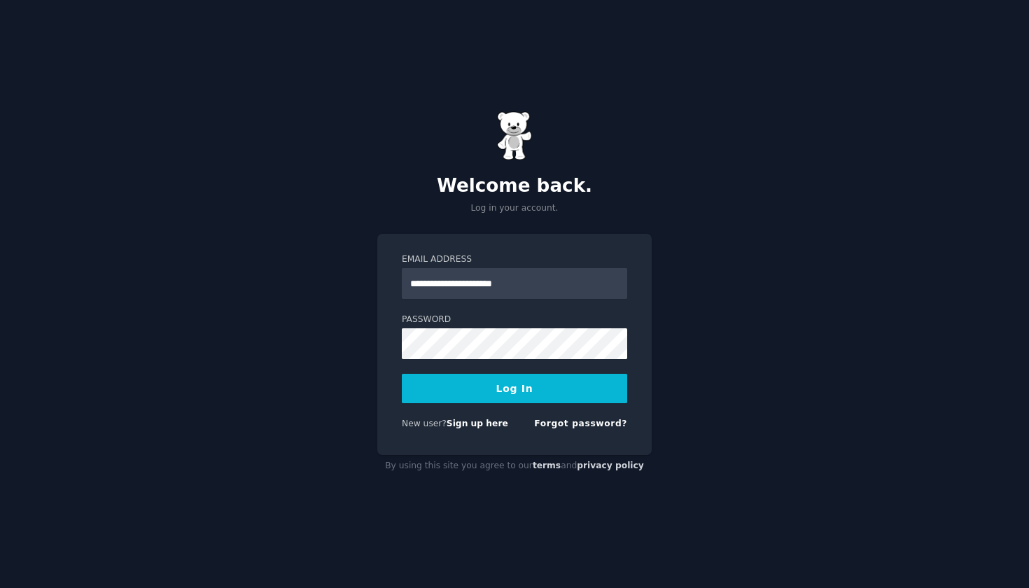
type input "**********"
click at [510, 391] on button "Log In" at bounding box center [514, 388] width 225 height 29
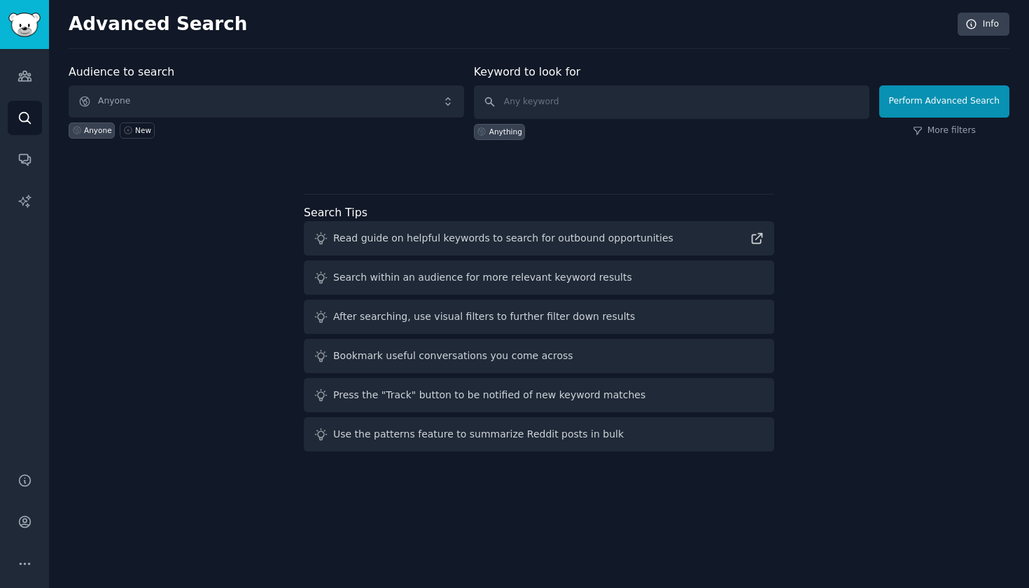
click at [419, 97] on span "Anyone" at bounding box center [267, 101] width 396 height 32
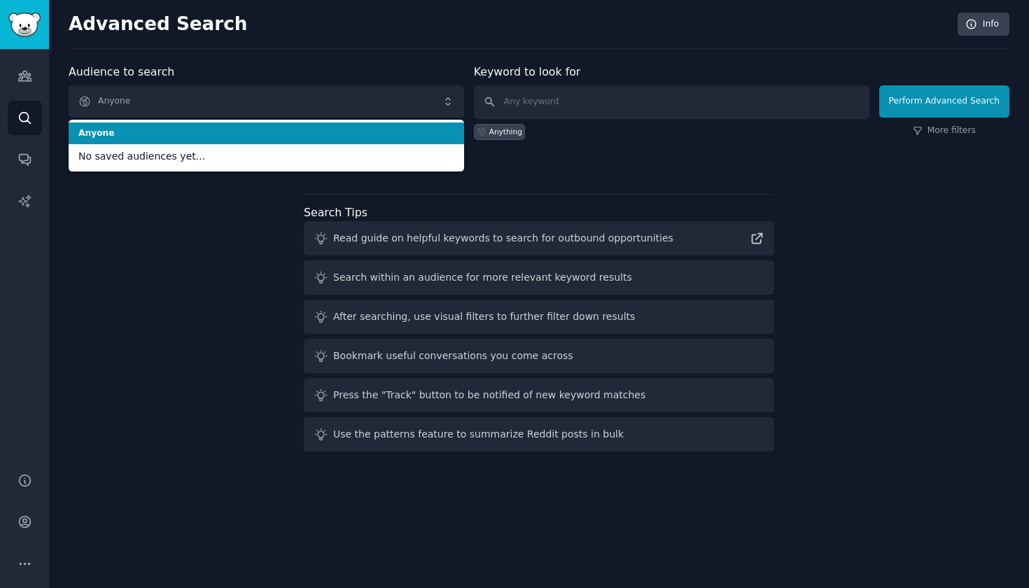
click at [417, 97] on span "Anyone" at bounding box center [267, 101] width 396 height 32
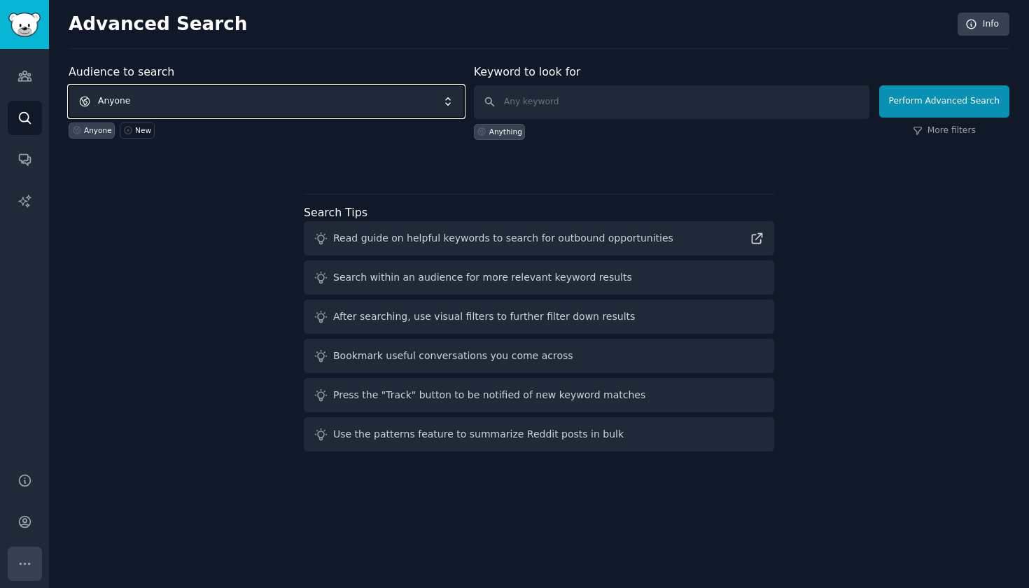
click at [27, 562] on icon "Sidebar" at bounding box center [25, 564] width 15 height 15
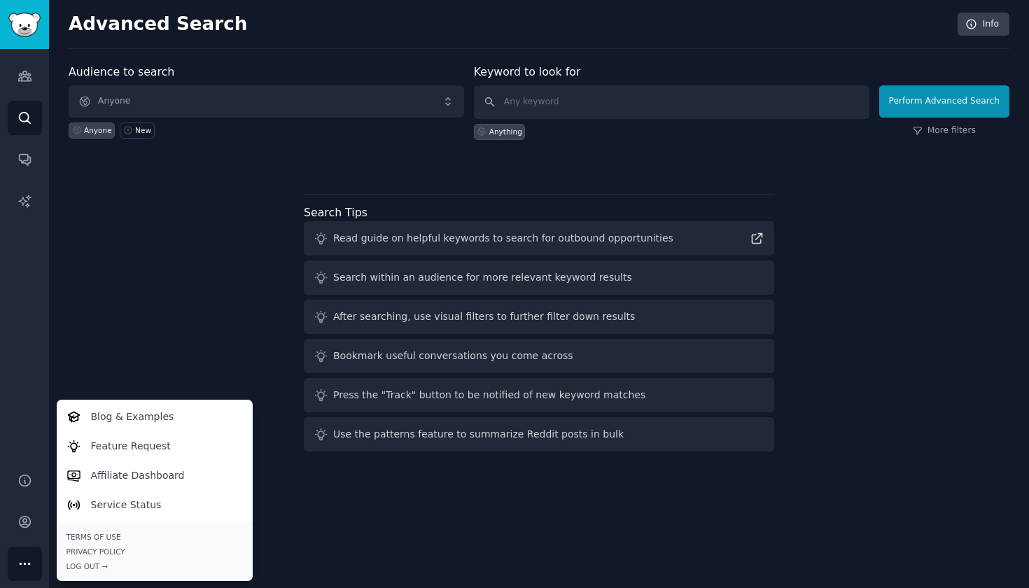
click at [15, 230] on div "Audiences Search Conversations AI Reports" at bounding box center [24, 252] width 49 height 407
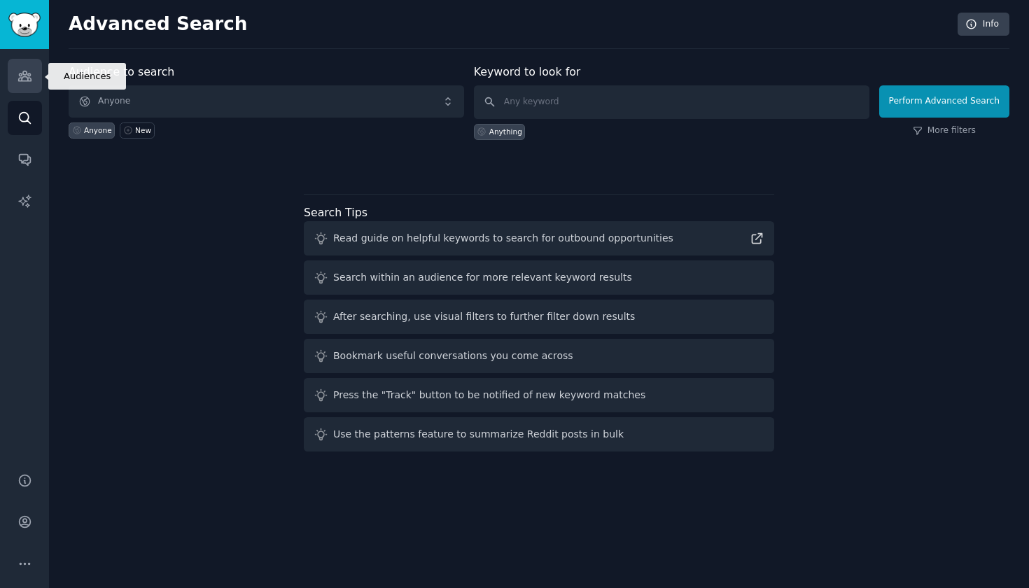
click at [20, 67] on link "Audiences" at bounding box center [25, 76] width 34 height 34
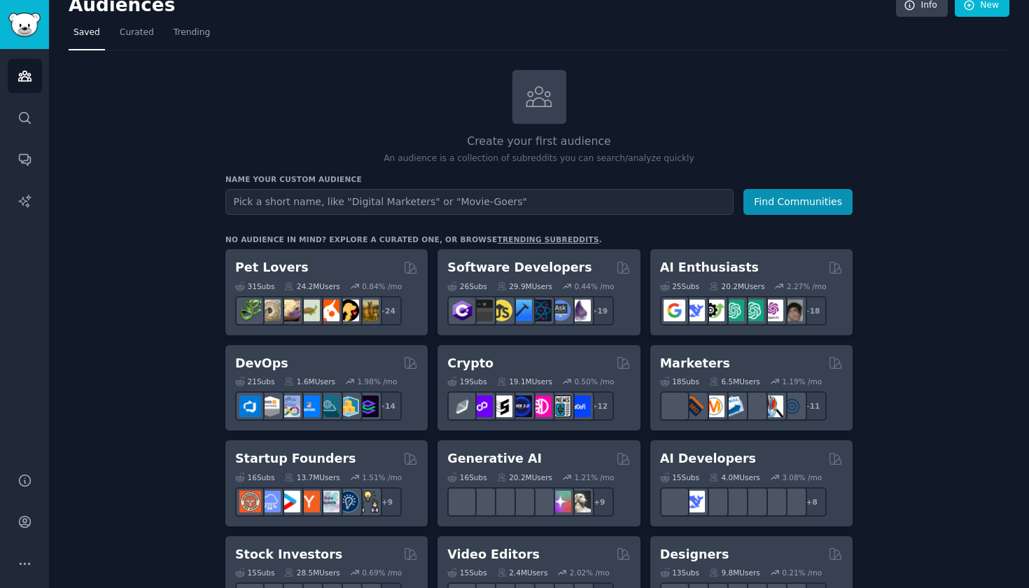
scroll to position [3, 0]
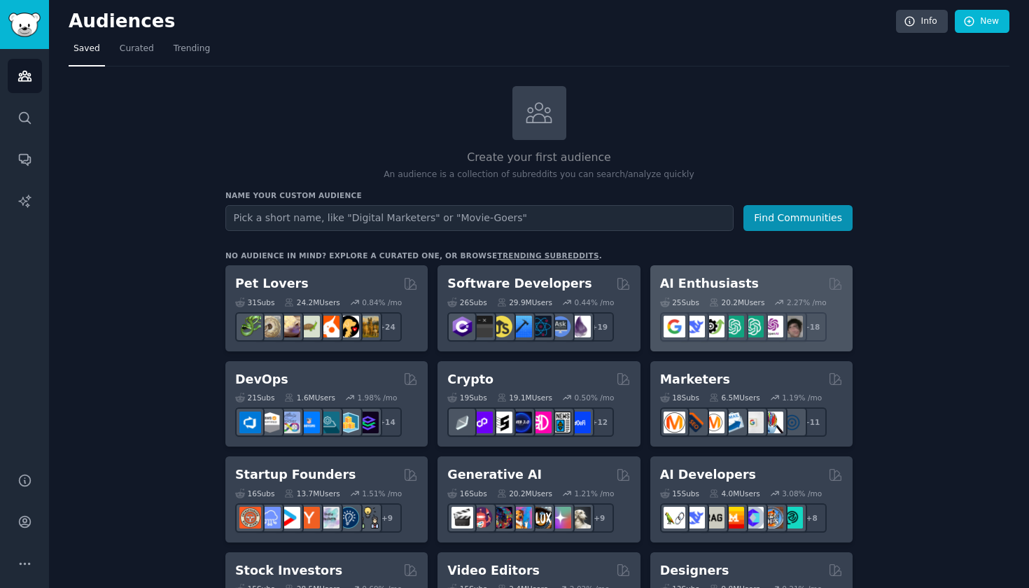
click at [710, 285] on h2 "AI Enthusiasts" at bounding box center [709, 284] width 99 height 18
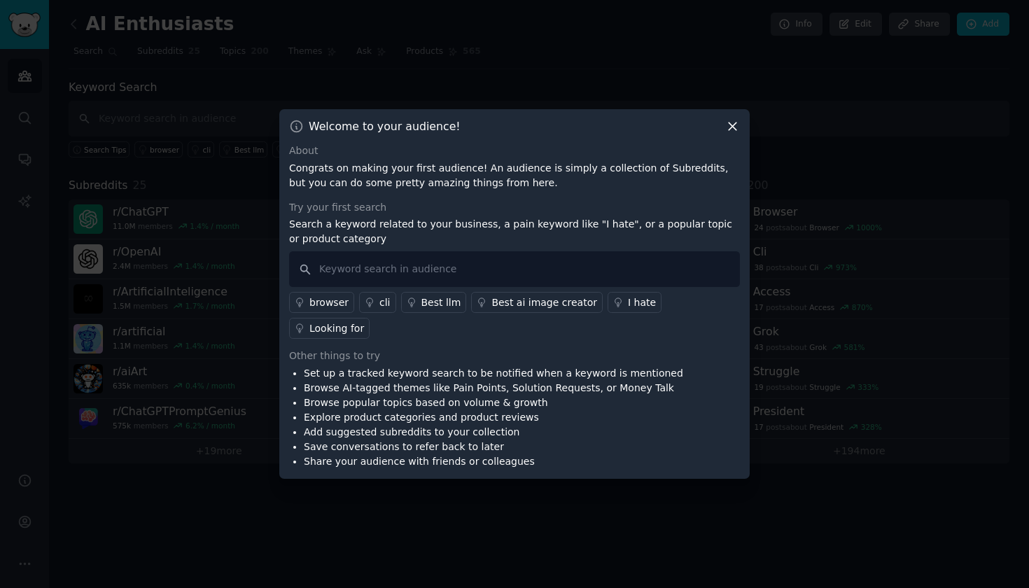
click at [733, 134] on icon at bounding box center [732, 126] width 15 height 15
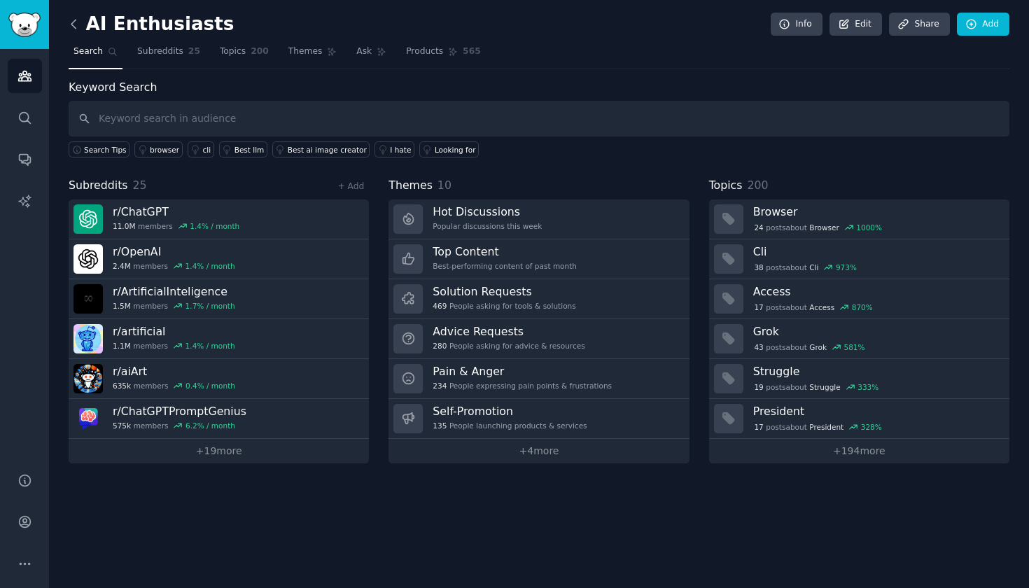
click at [77, 26] on icon at bounding box center [74, 24] width 15 height 15
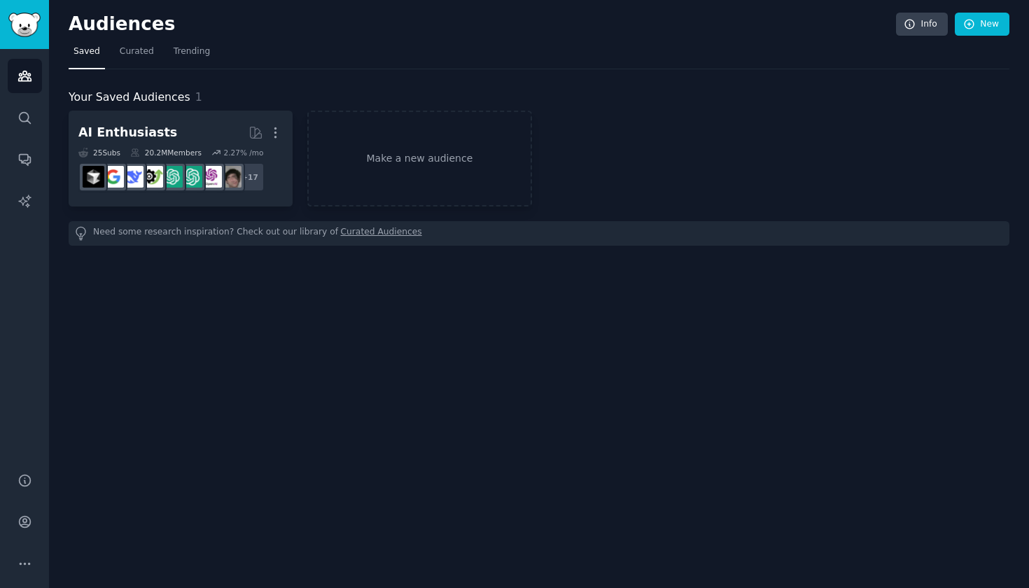
click at [77, 26] on h2 "Audiences" at bounding box center [483, 24] width 828 height 22
click at [453, 175] on link "Make a new audience" at bounding box center [419, 159] width 224 height 96
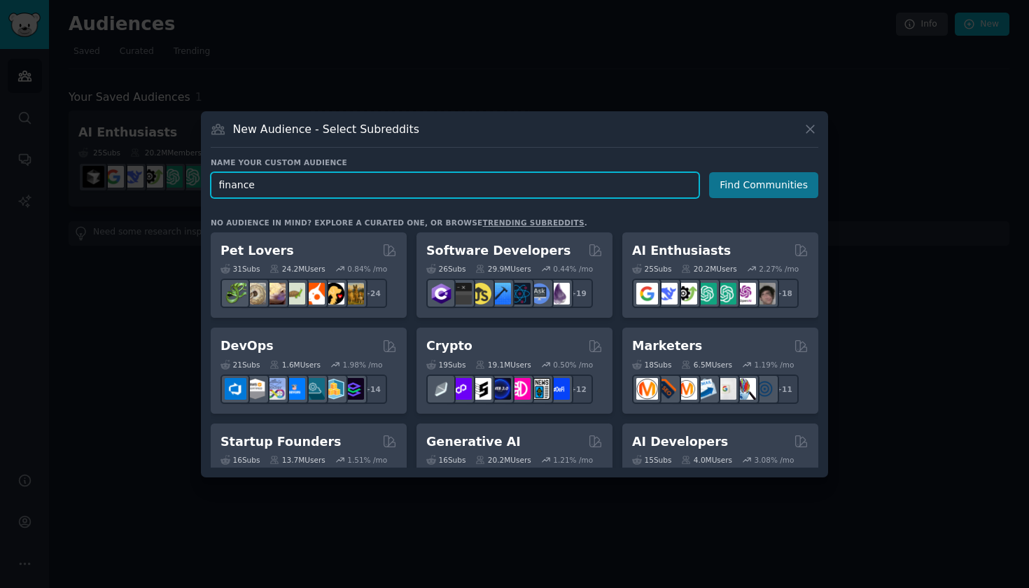
type input "finance"
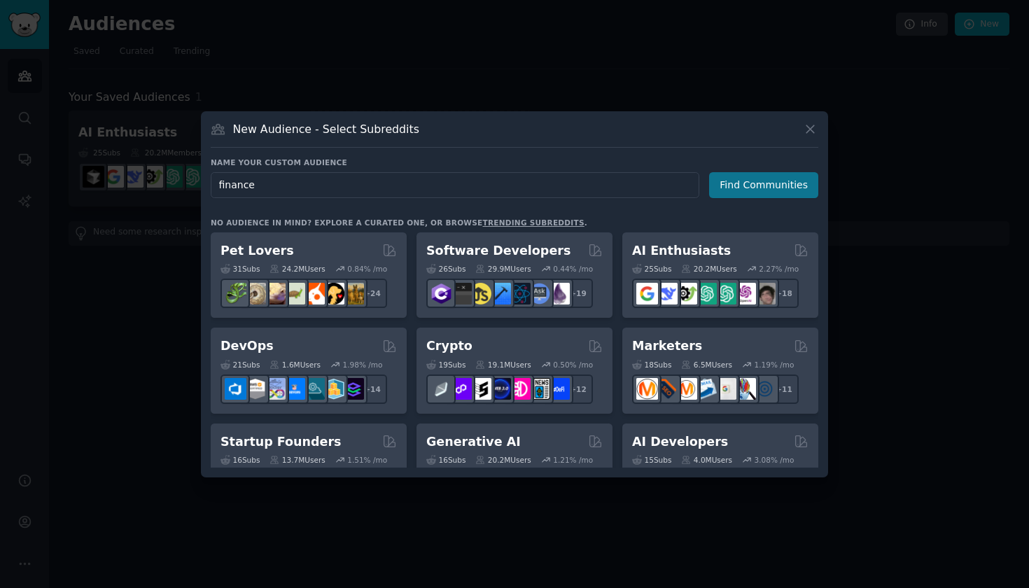
click at [723, 183] on button "Find Communities" at bounding box center [763, 185] width 109 height 26
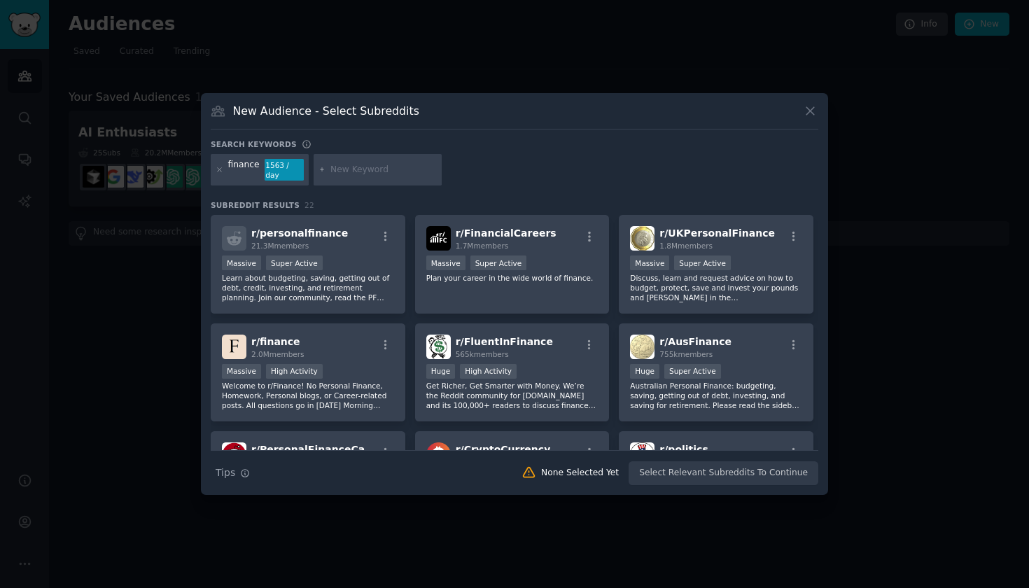
click at [338, 170] on input "text" at bounding box center [384, 170] width 106 height 13
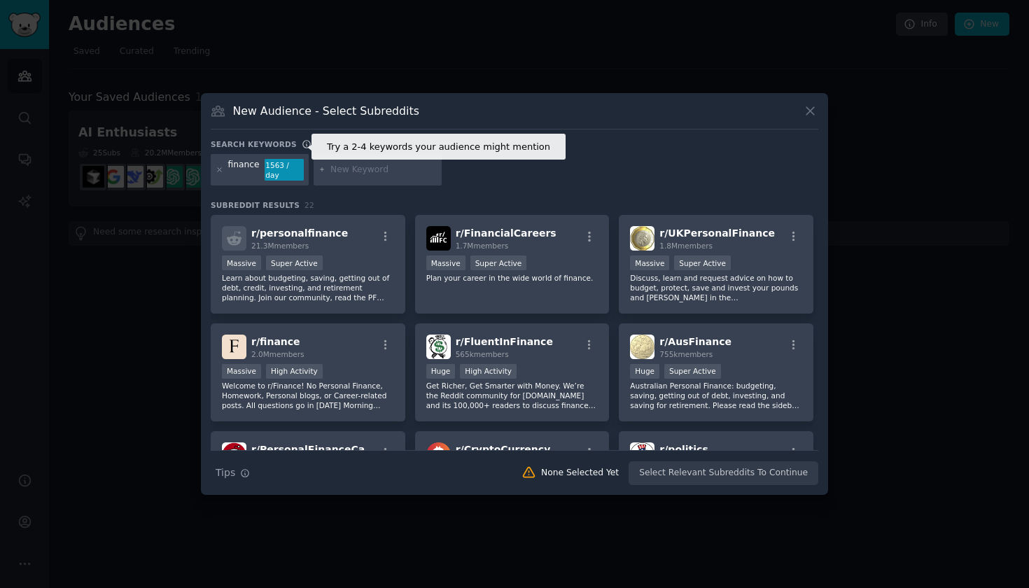
click at [302, 148] on icon at bounding box center [307, 144] width 10 height 10
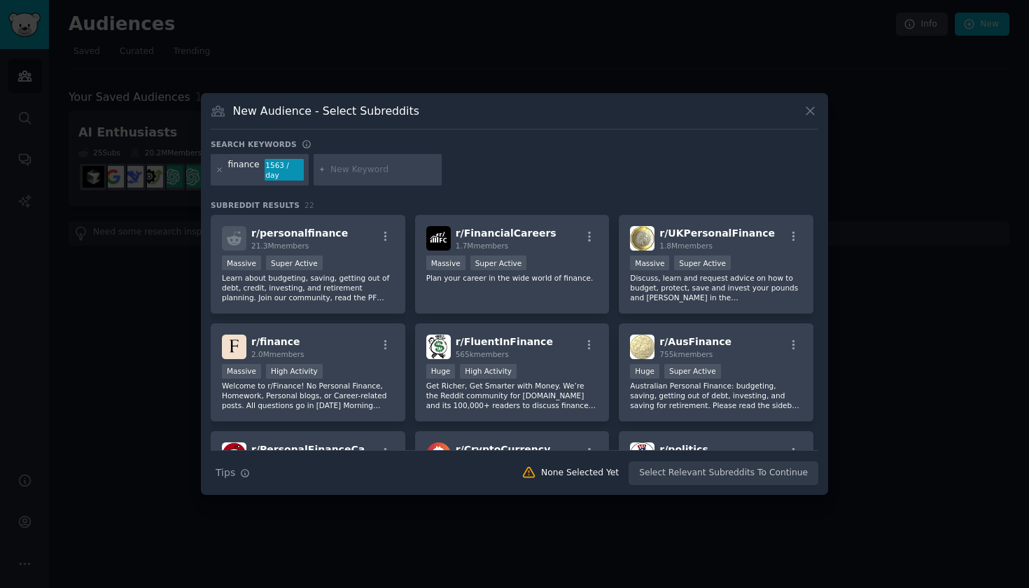
click at [290, 167] on div "1563 / day" at bounding box center [284, 170] width 39 height 22
click at [245, 468] on icon "button" at bounding box center [245, 473] width 10 height 10
click at [356, 167] on input "text" at bounding box center [384, 170] width 106 height 13
type input "analysis"
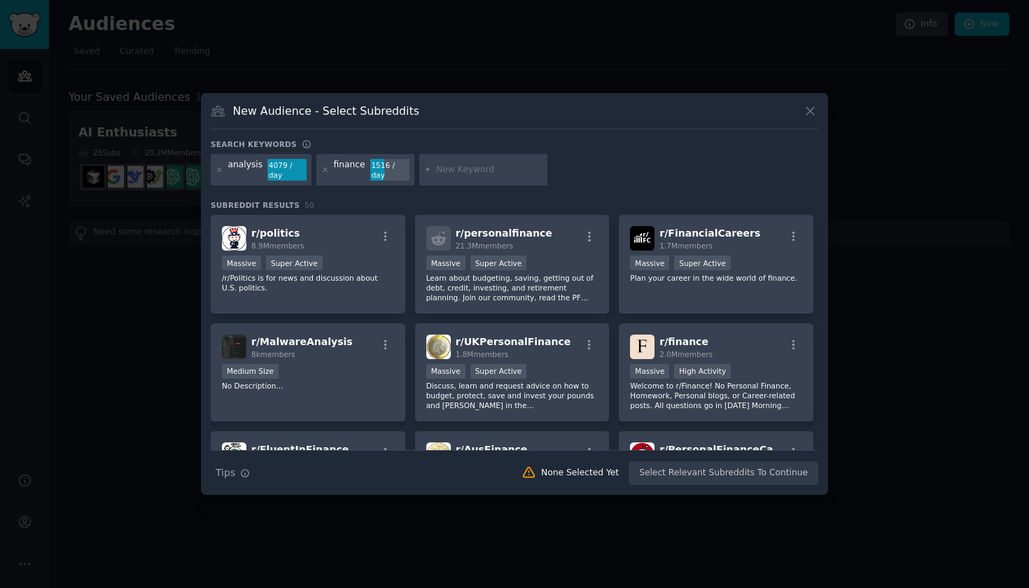
click at [448, 169] on input "text" at bounding box center [489, 170] width 106 height 13
type input "financial reports"
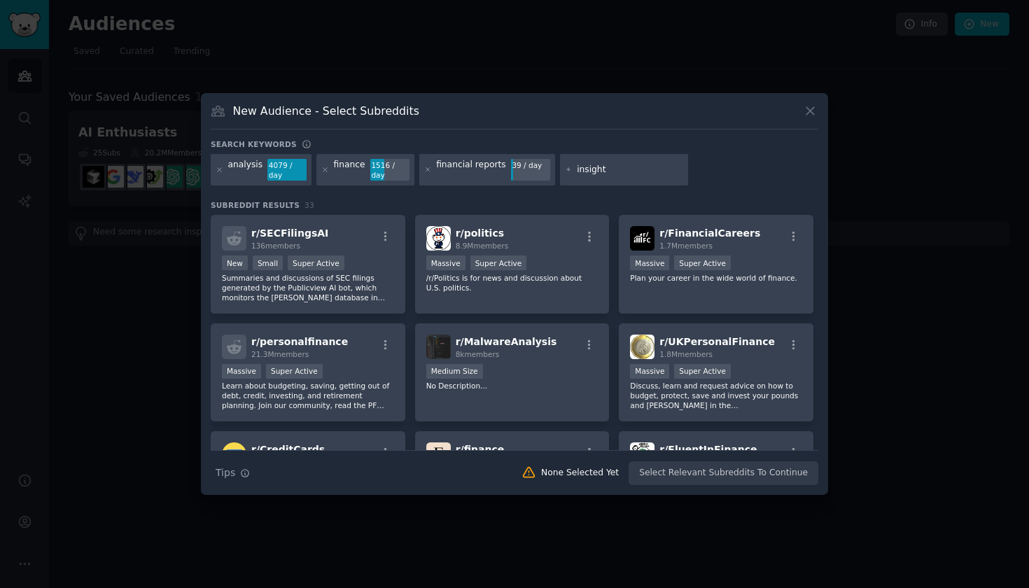
type input "insights"
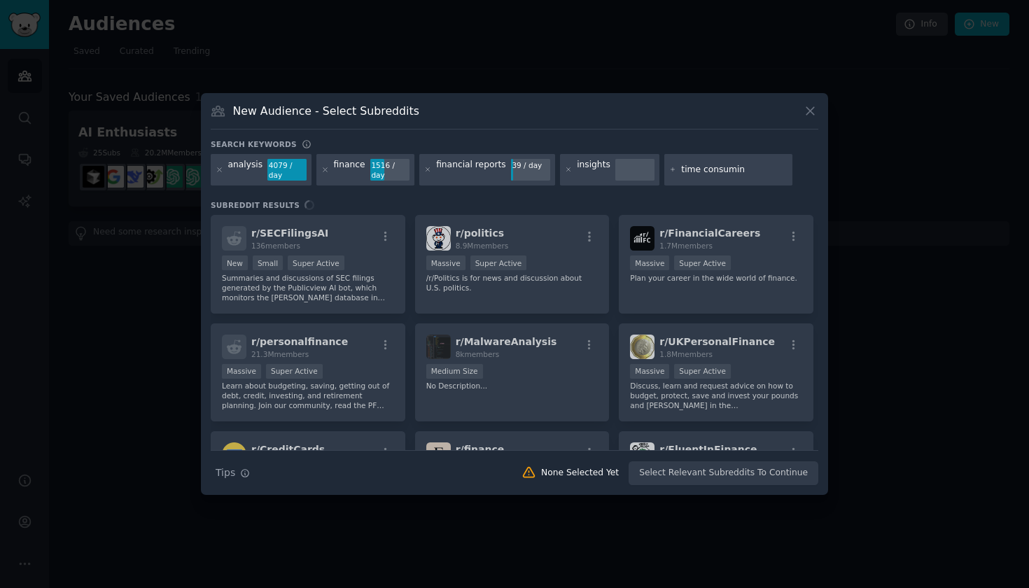
type input "time consuming"
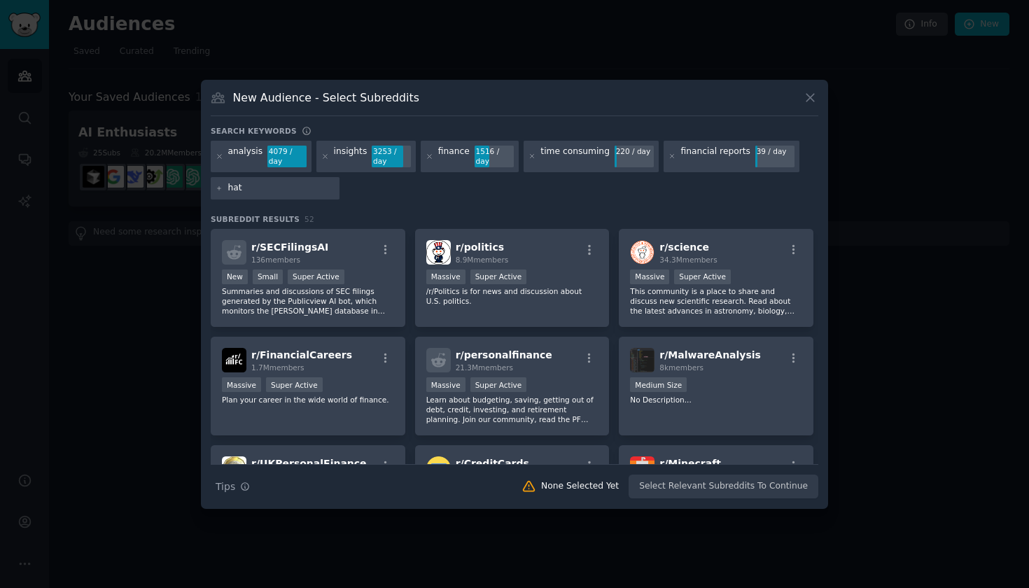
type input "hate"
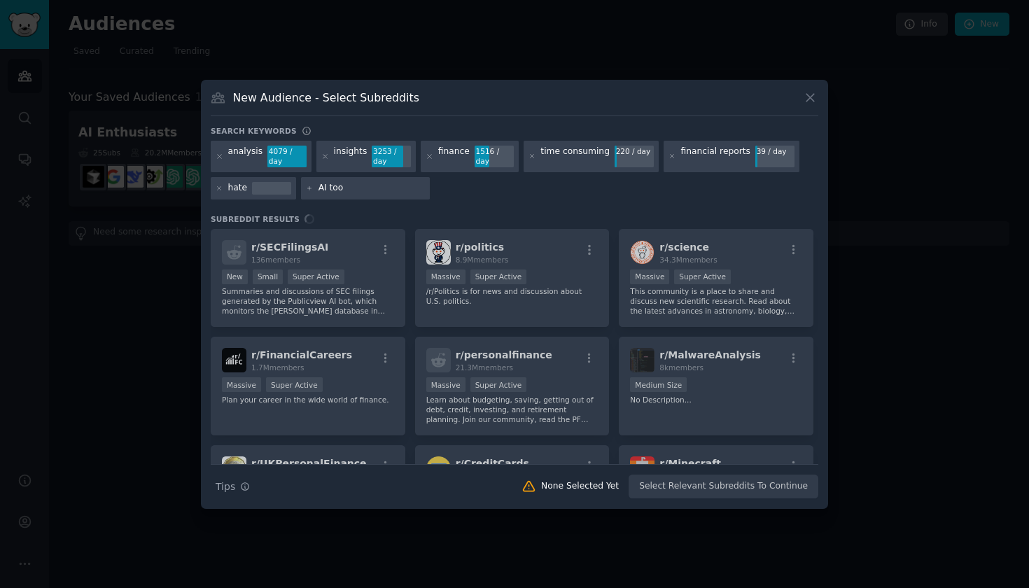
type input "AI tool"
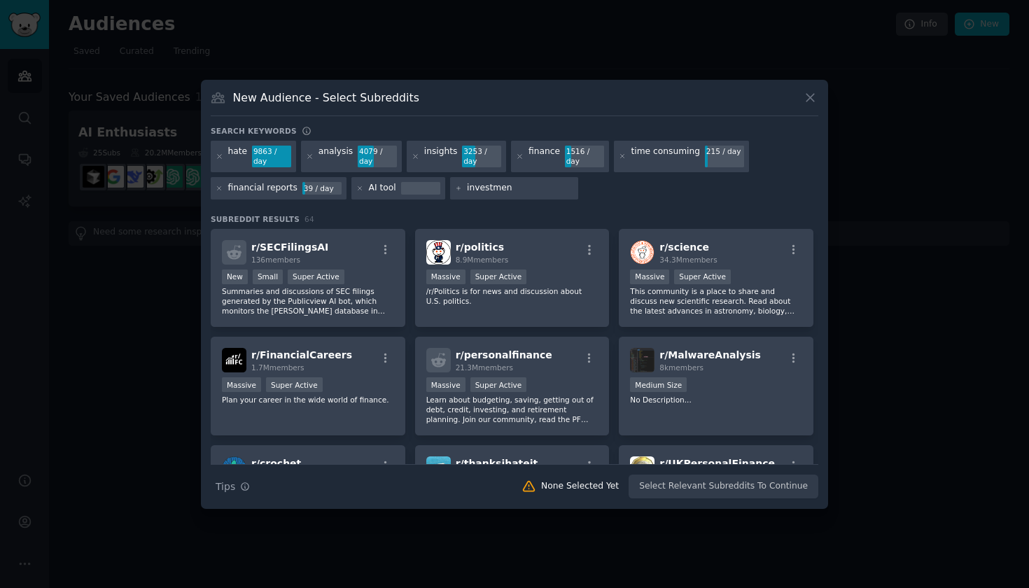
type input "investment"
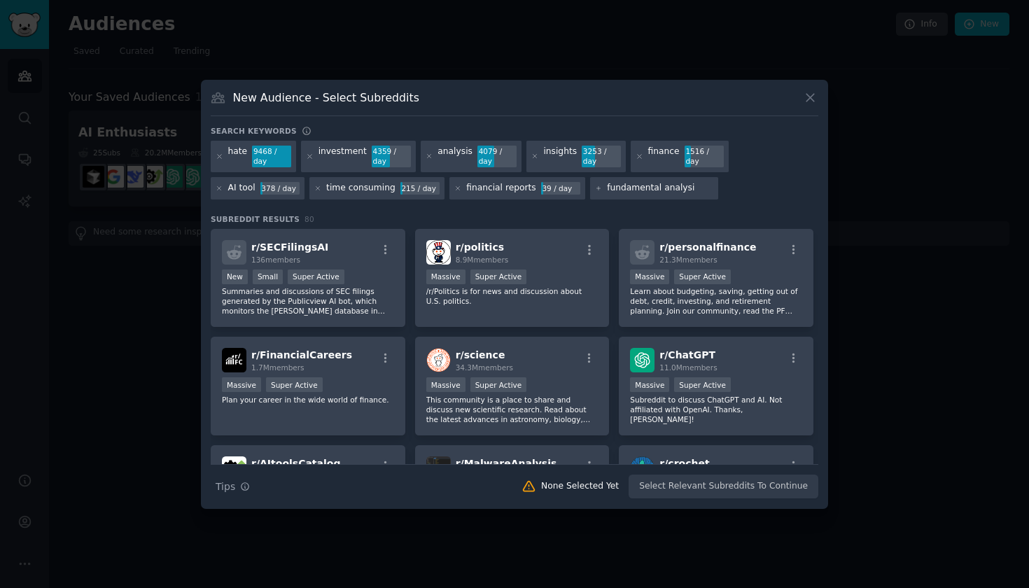
type input "fundamental analysis"
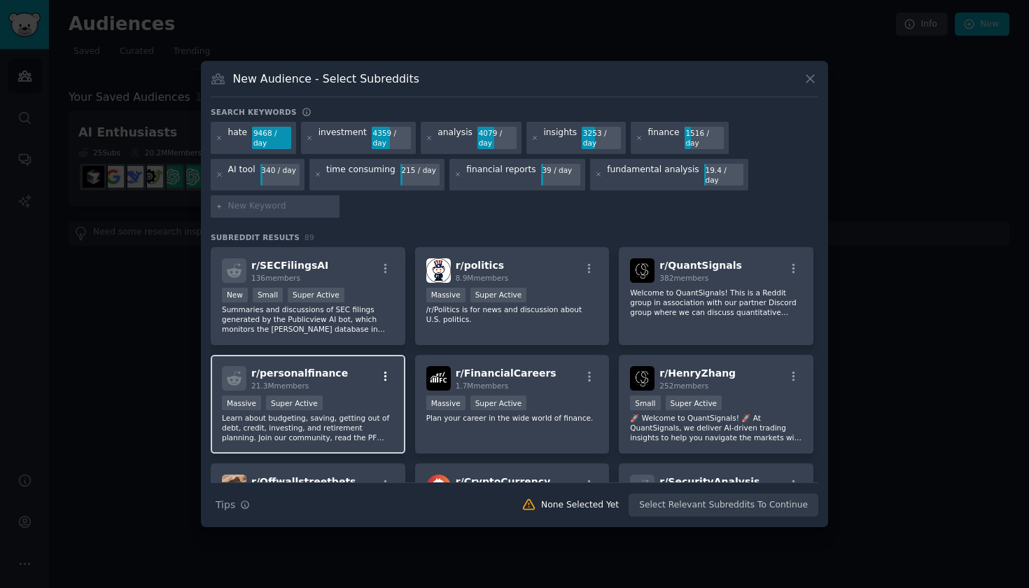
click at [383, 370] on icon "button" at bounding box center [386, 376] width 13 height 13
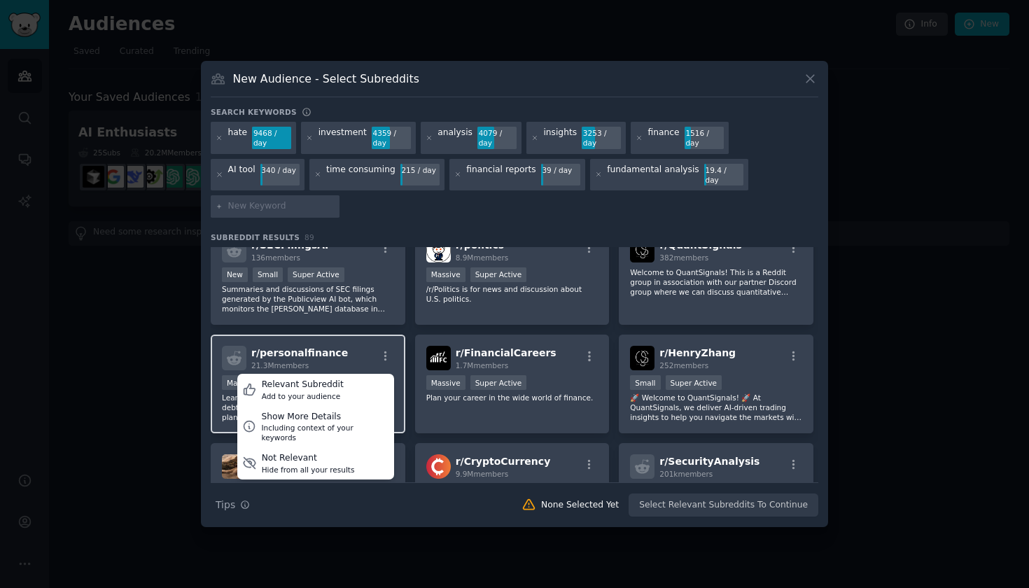
scroll to position [44, 0]
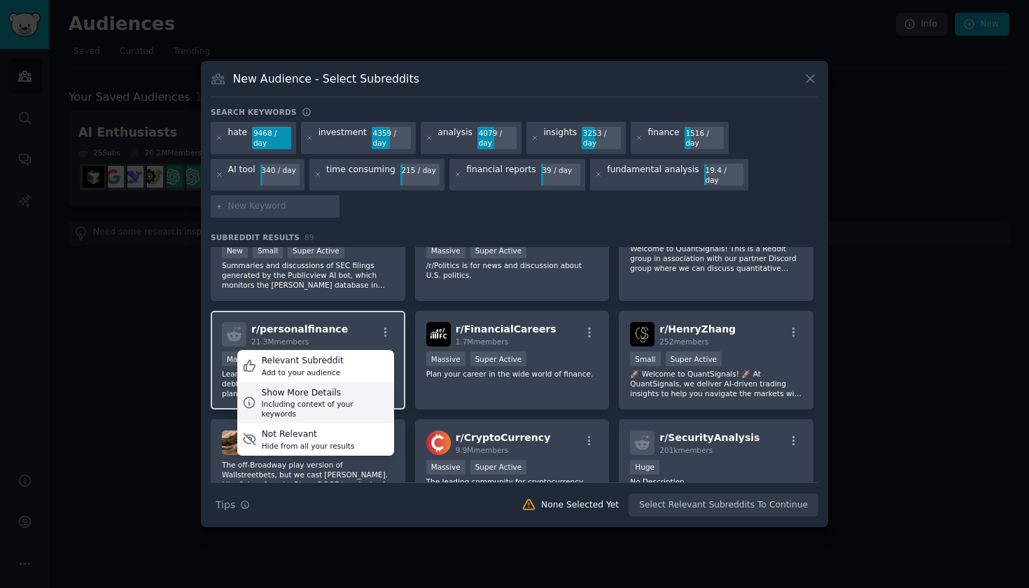
click at [302, 387] on div "Show More Details" at bounding box center [324, 393] width 127 height 13
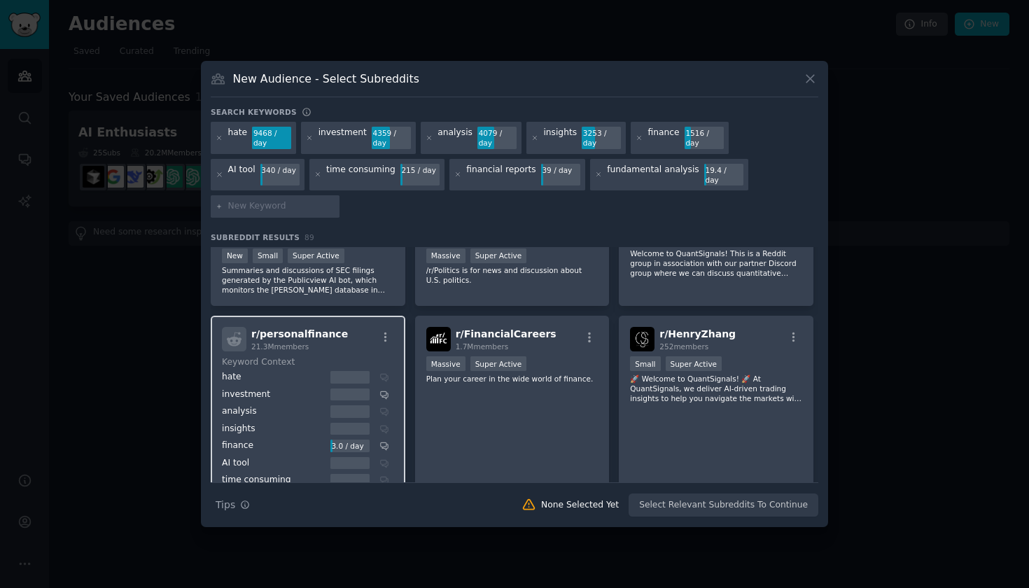
scroll to position [0, 0]
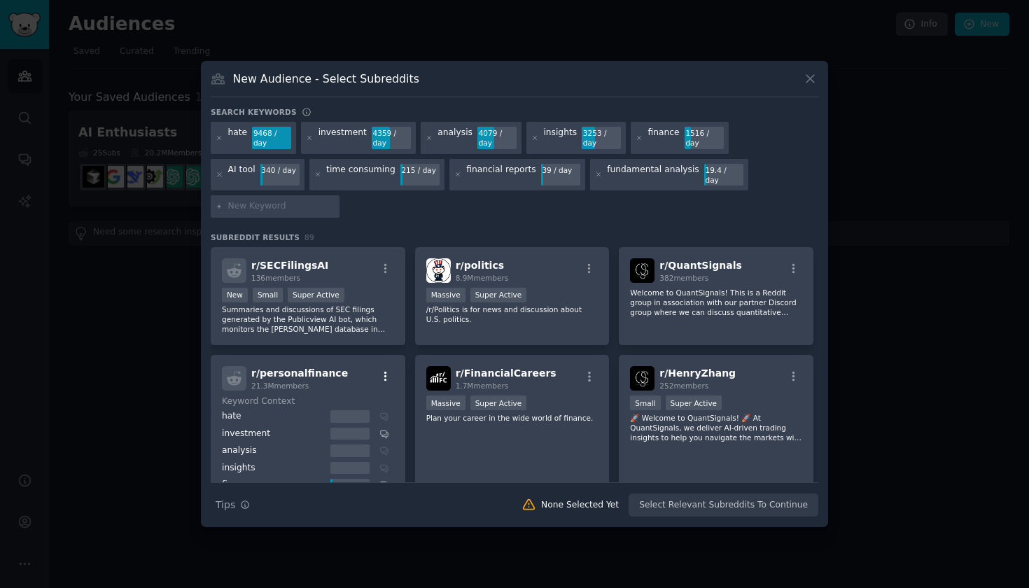
click at [383, 370] on icon "button" at bounding box center [386, 376] width 13 height 13
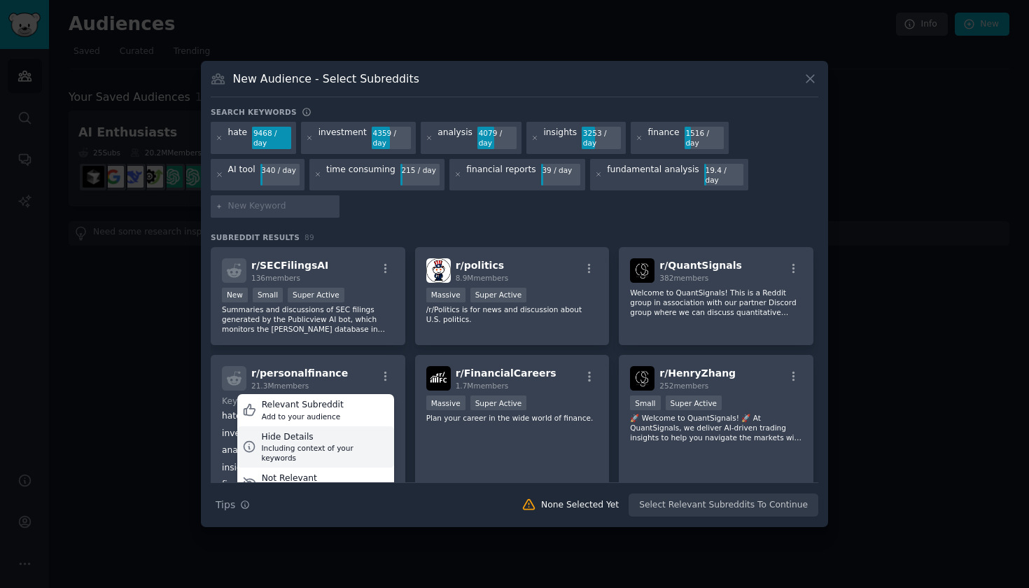
click at [315, 431] on div "Hide Details" at bounding box center [324, 437] width 127 height 13
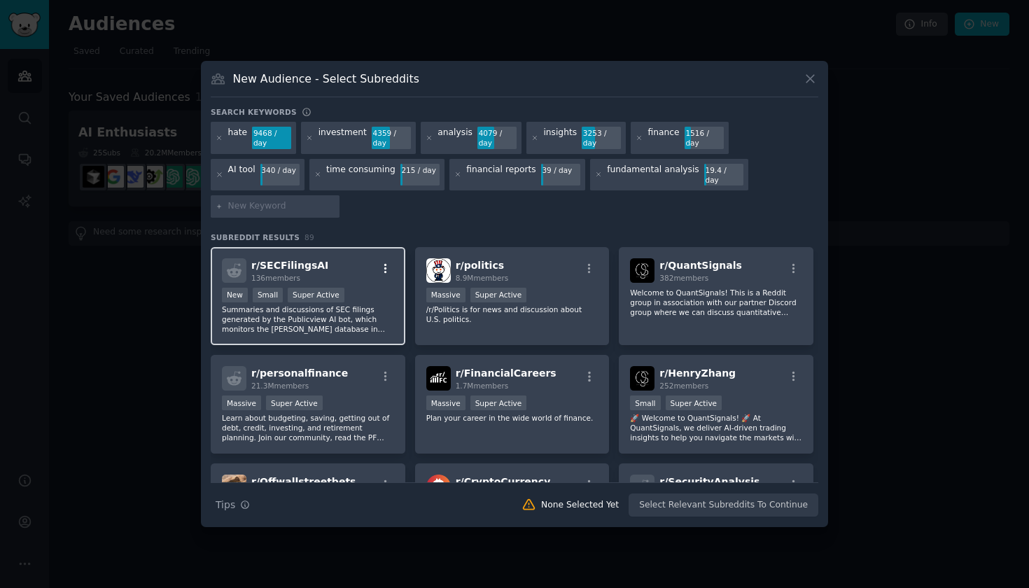
click at [387, 263] on icon "button" at bounding box center [386, 269] width 13 height 13
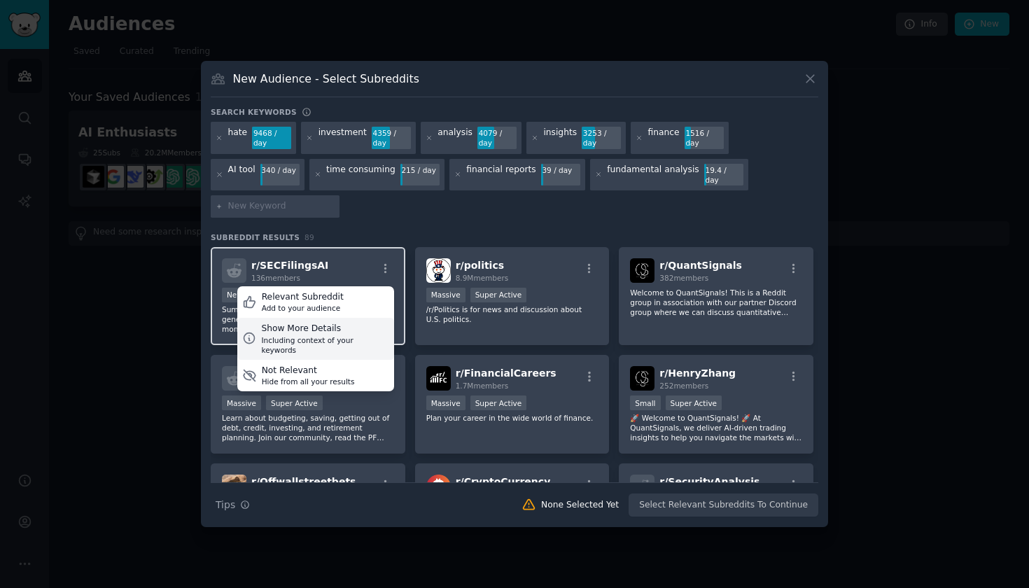
click at [333, 323] on div "Show More Details" at bounding box center [324, 329] width 127 height 13
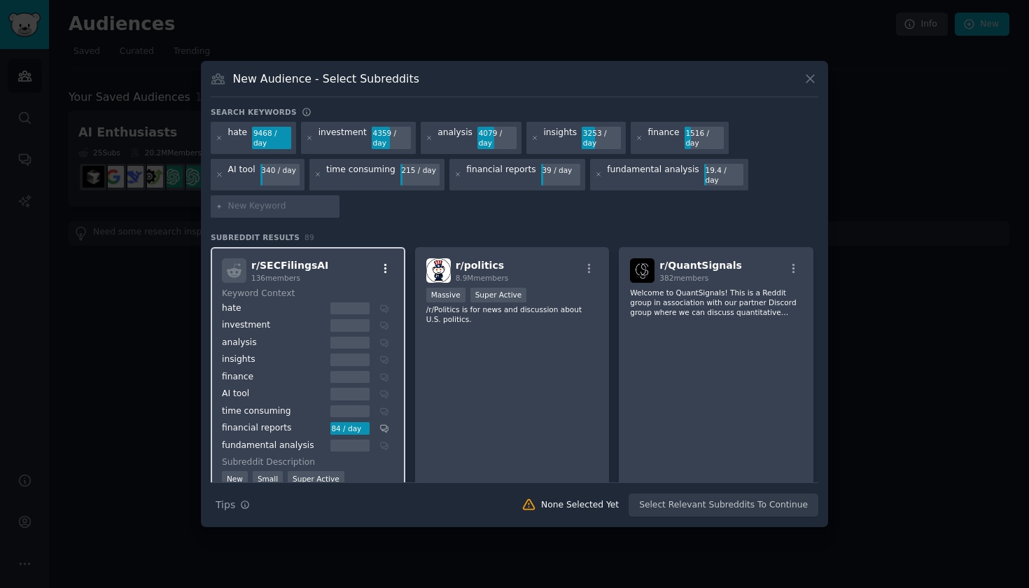
click at [387, 263] on icon "button" at bounding box center [386, 269] width 13 height 13
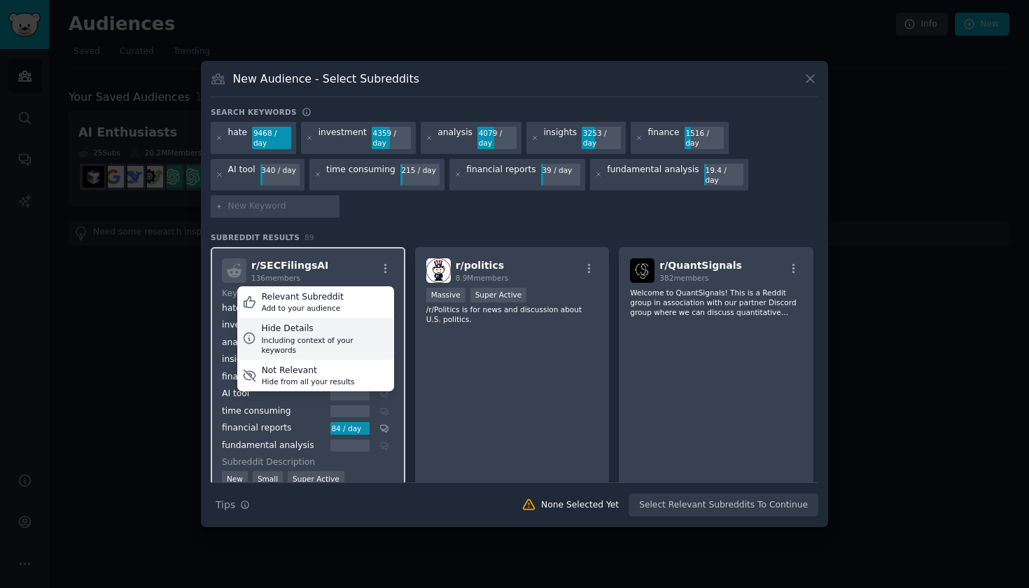
click at [324, 323] on div "Hide Details" at bounding box center [324, 329] width 127 height 13
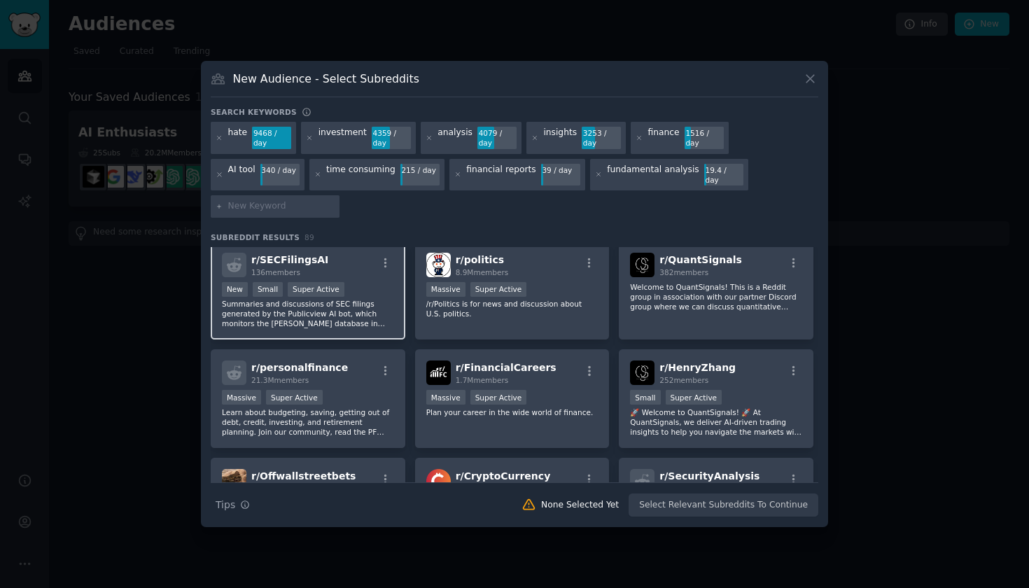
scroll to position [30, 0]
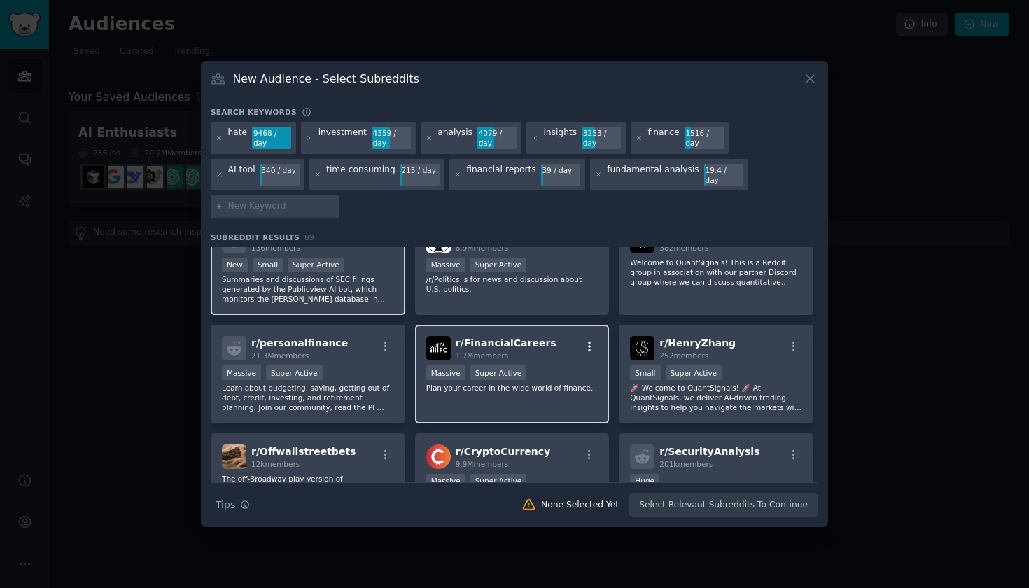
click at [592, 340] on icon "button" at bounding box center [589, 346] width 13 height 13
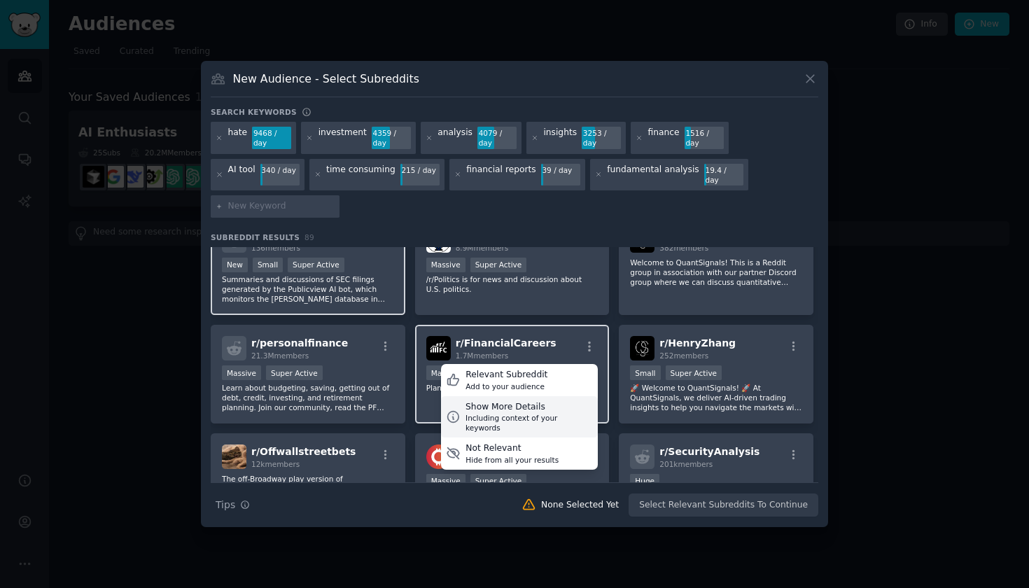
click at [534, 401] on div "Show More Details" at bounding box center [529, 407] width 127 height 13
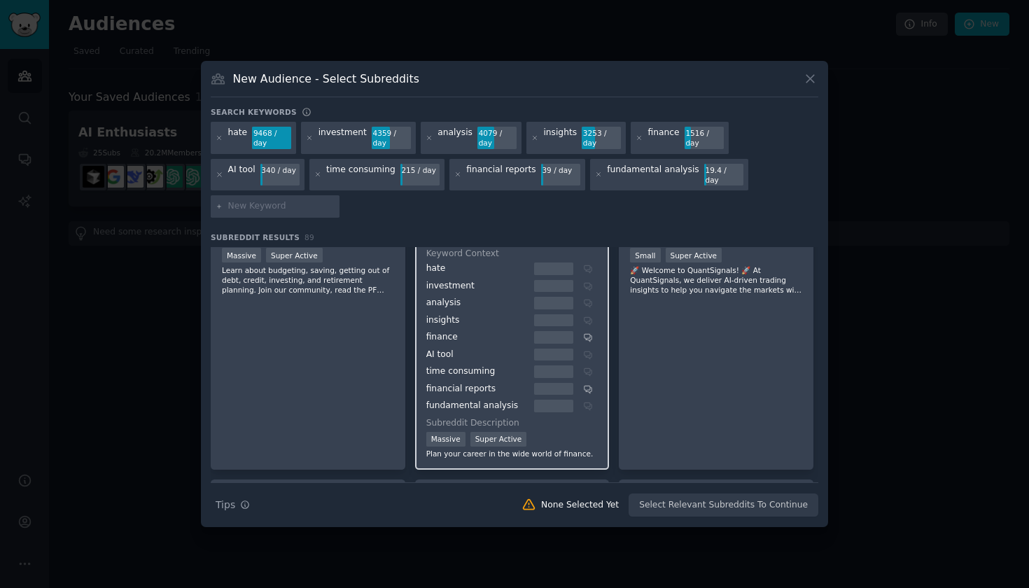
scroll to position [121, 0]
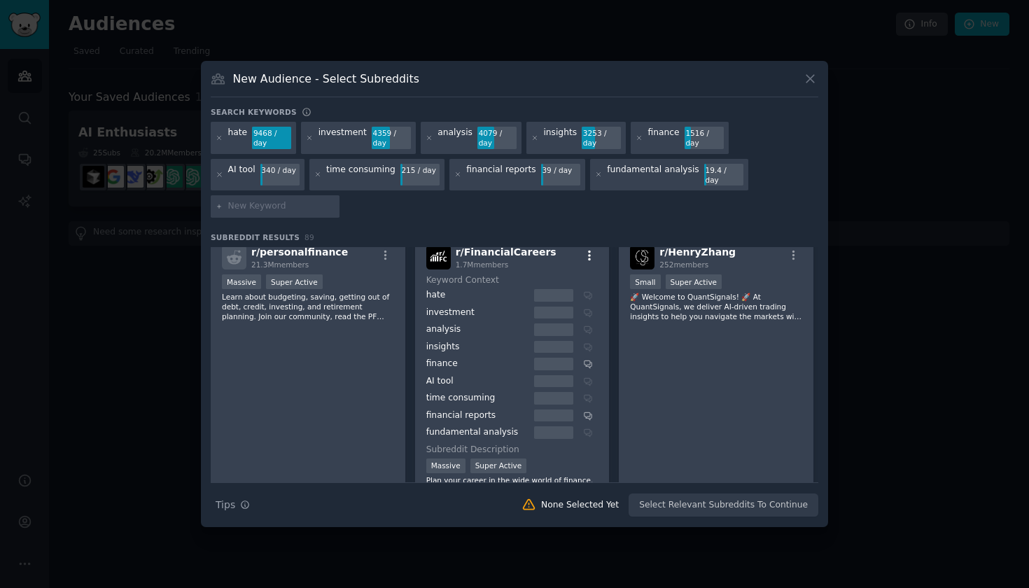
click at [586, 249] on icon "button" at bounding box center [589, 255] width 13 height 13
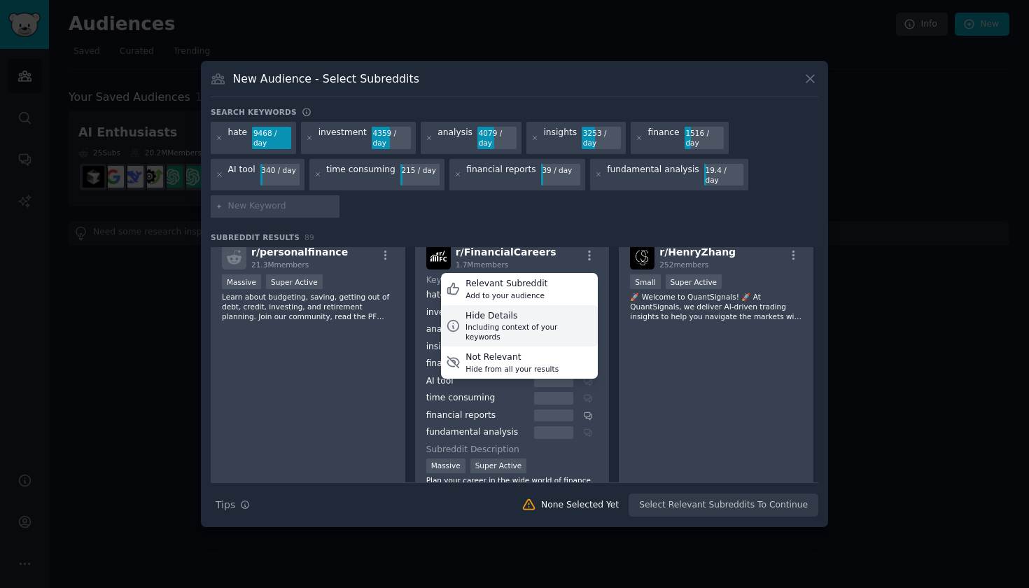
click at [521, 322] on div "Including context of your keywords" at bounding box center [529, 332] width 127 height 20
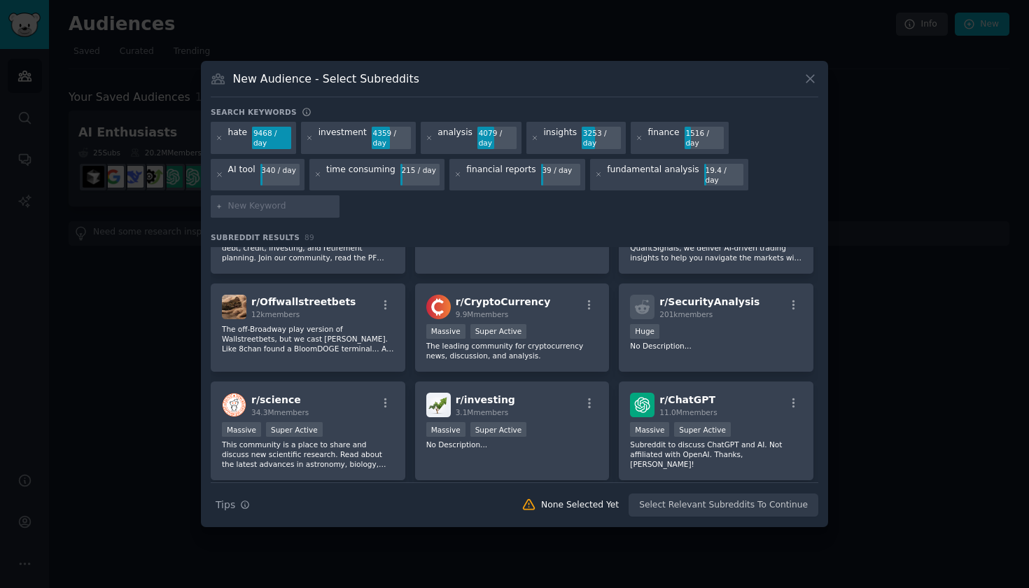
scroll to position [239, 0]
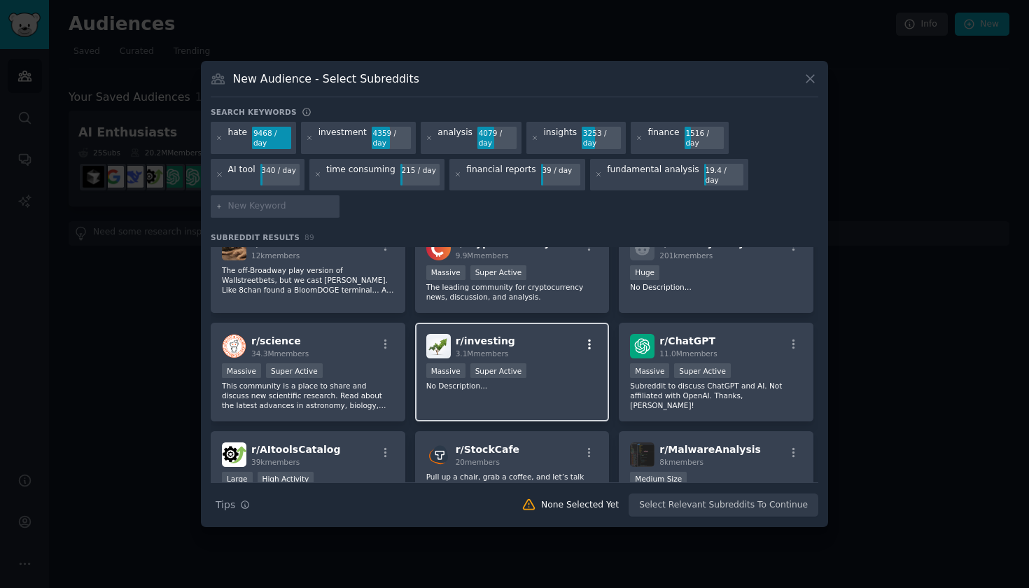
click at [589, 338] on icon "button" at bounding box center [589, 344] width 13 height 13
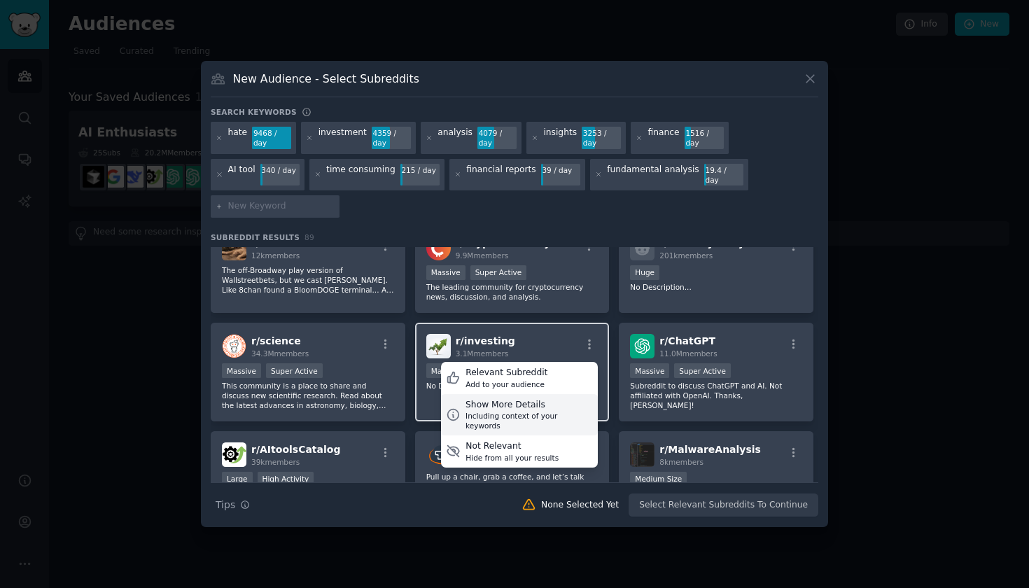
click at [524, 399] on div "Show More Details" at bounding box center [529, 405] width 127 height 13
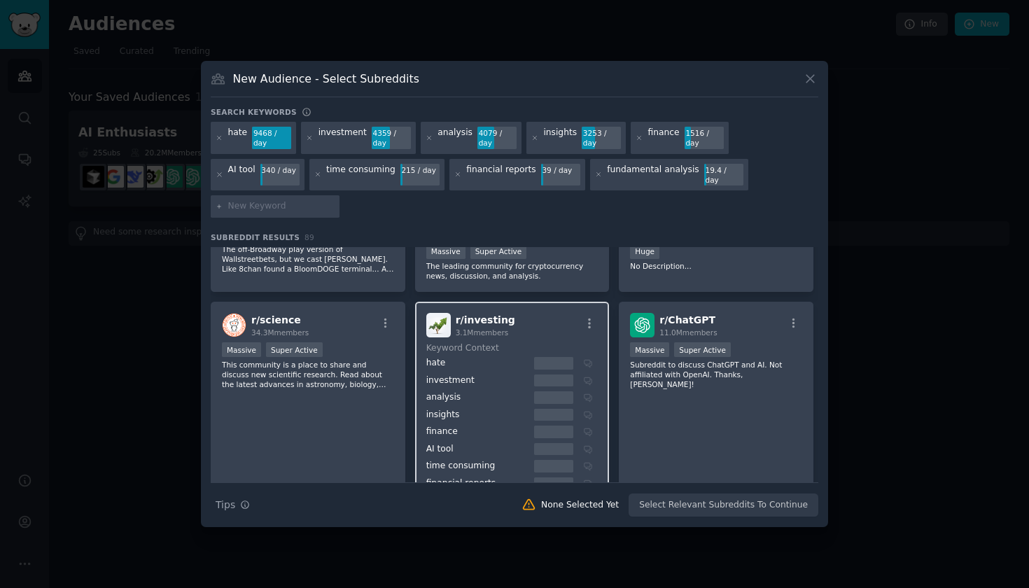
scroll to position [304, 0]
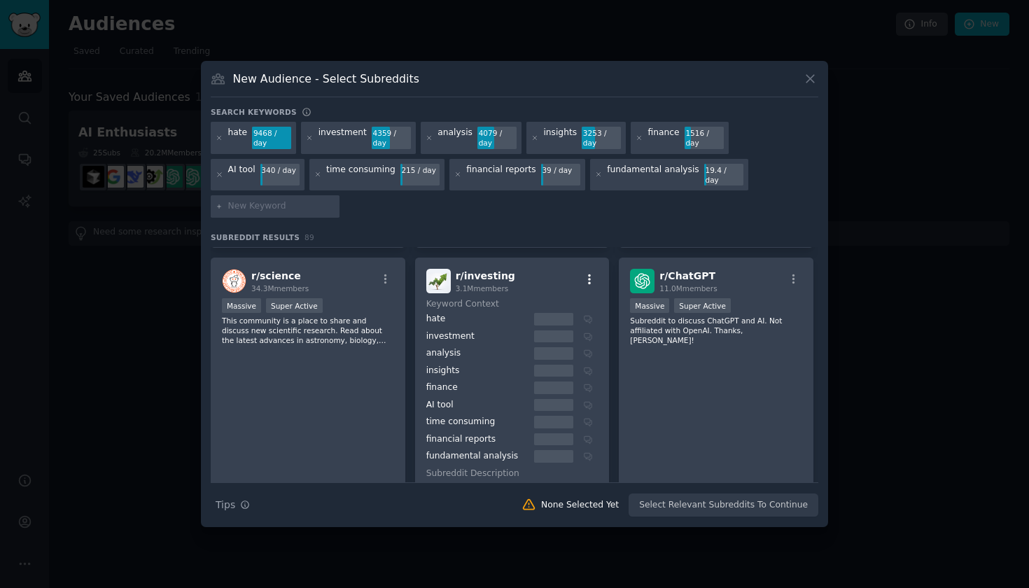
click at [592, 273] on icon "button" at bounding box center [589, 279] width 13 height 13
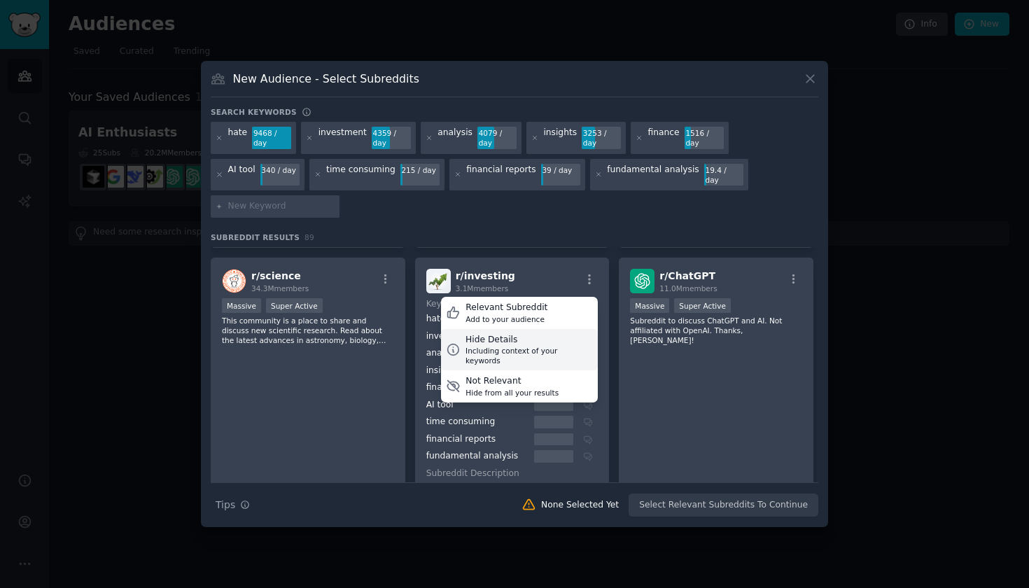
click at [515, 346] on div "Including context of your keywords" at bounding box center [529, 356] width 127 height 20
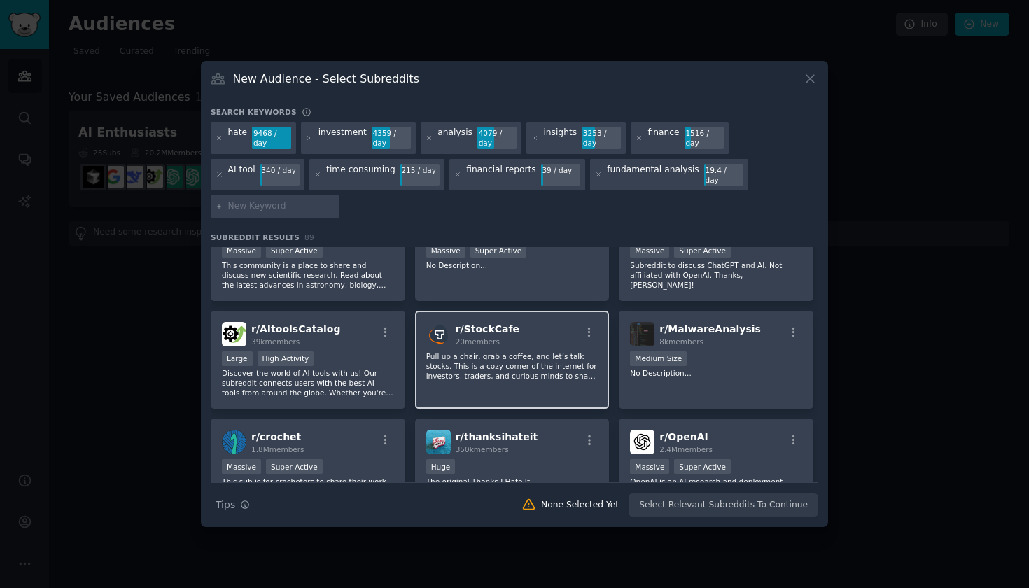
scroll to position [387, 0]
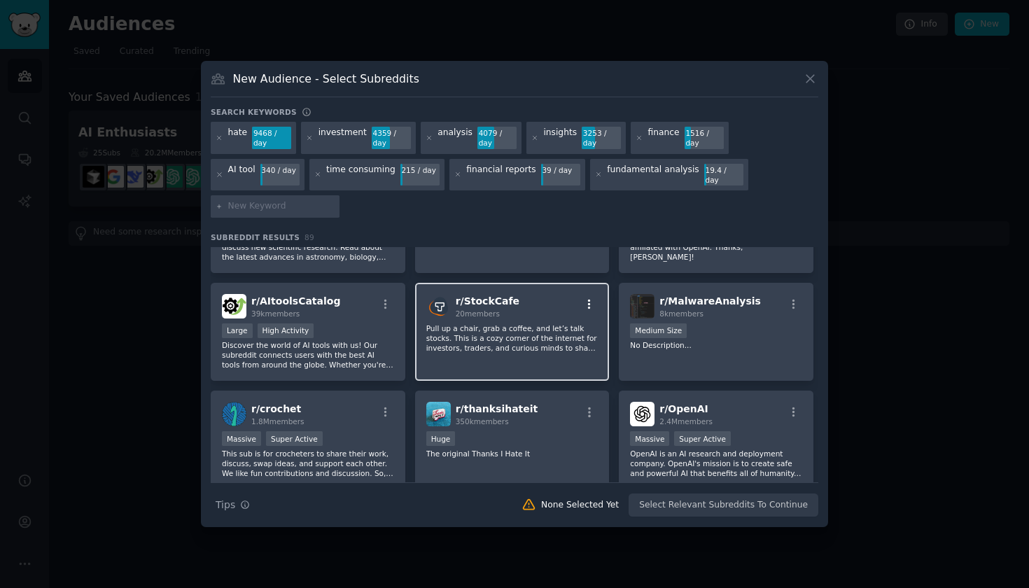
click at [589, 298] on icon "button" at bounding box center [589, 304] width 13 height 13
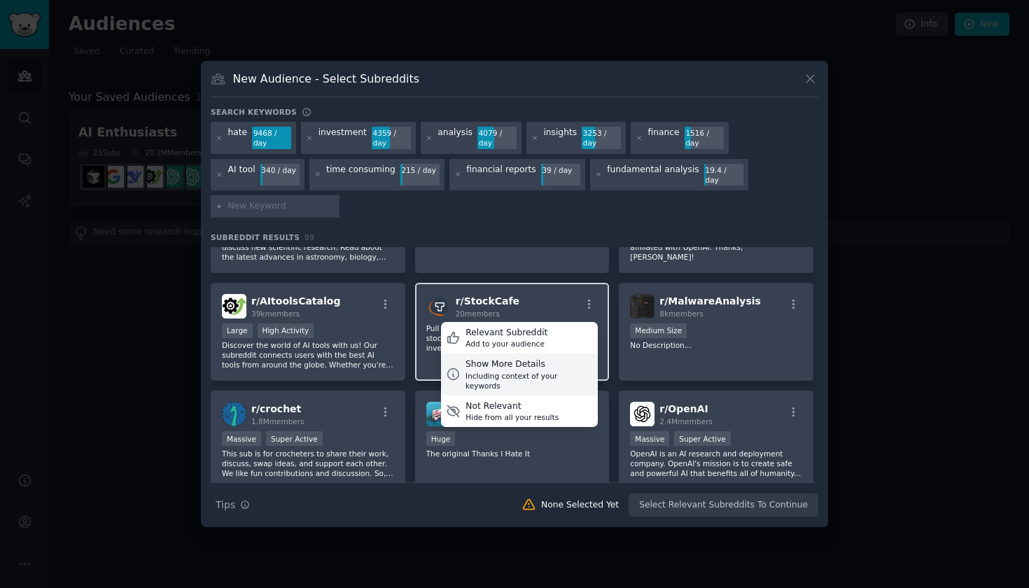
click at [498, 359] on div "Show More Details" at bounding box center [529, 365] width 127 height 13
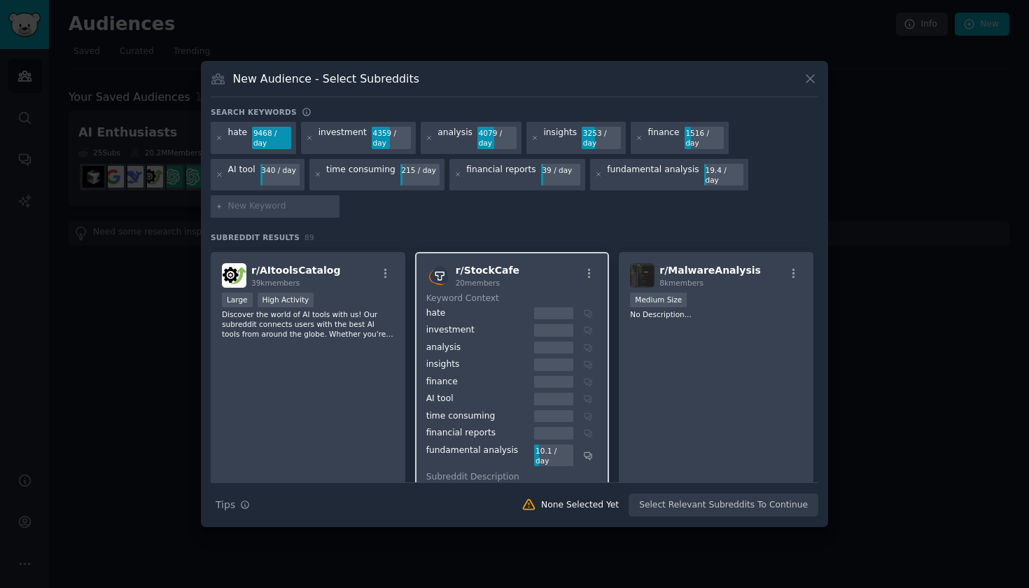
scroll to position [415, 0]
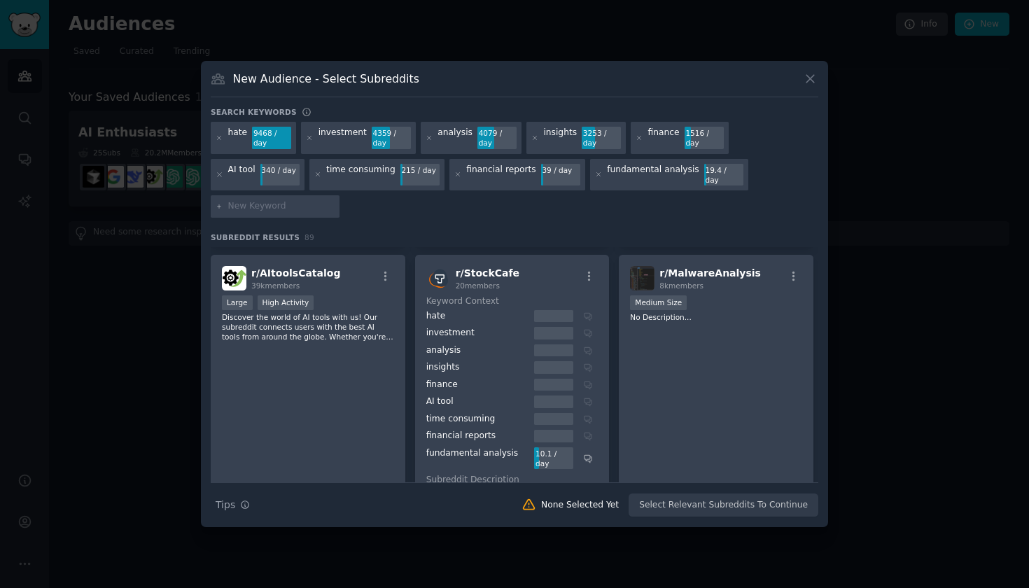
click at [335, 200] on input "text" at bounding box center [281, 206] width 106 height 13
type input "stocks"
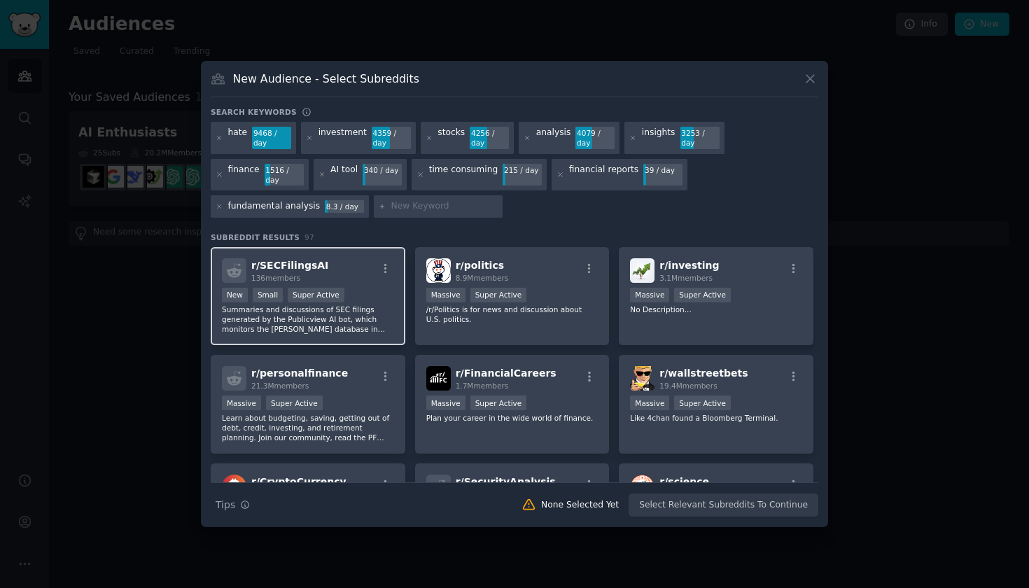
click at [384, 258] on div "r/ SECFilingsAI 136 members" at bounding box center [308, 270] width 172 height 25
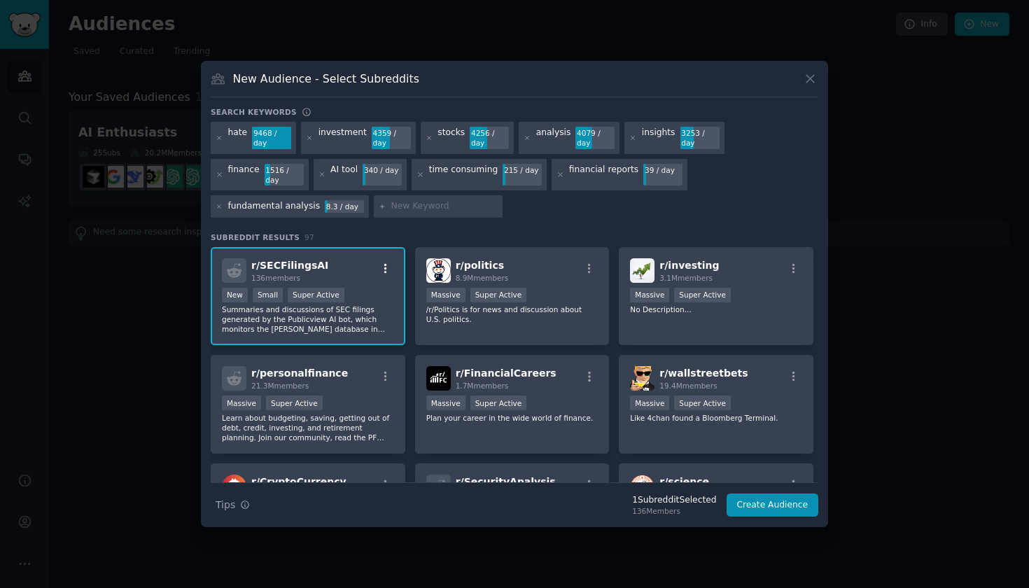
click at [382, 263] on icon "button" at bounding box center [386, 269] width 13 height 13
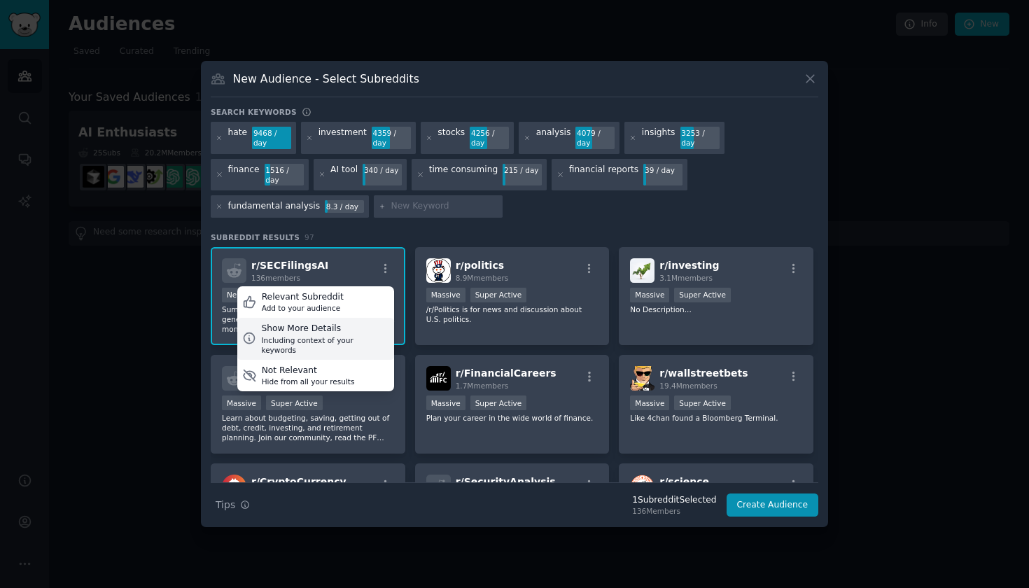
click at [323, 328] on div "Show More Details" at bounding box center [324, 329] width 127 height 13
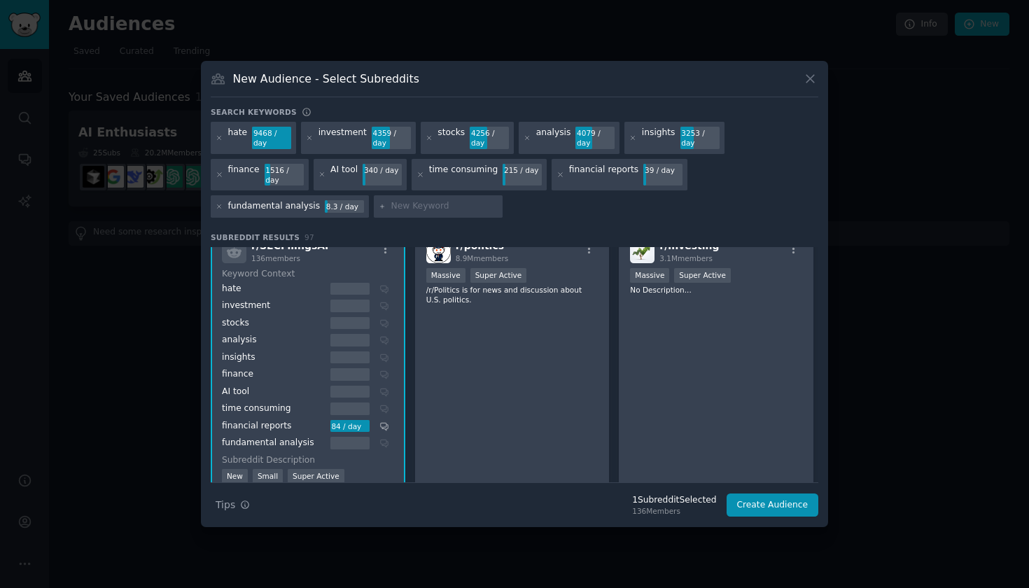
scroll to position [1, 0]
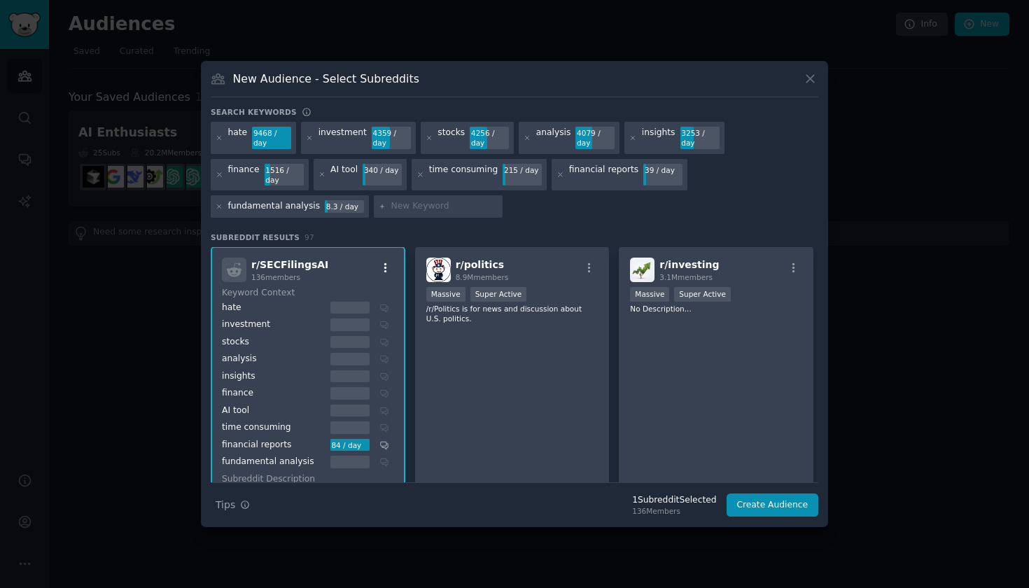
click at [385, 265] on icon "button" at bounding box center [386, 268] width 13 height 13
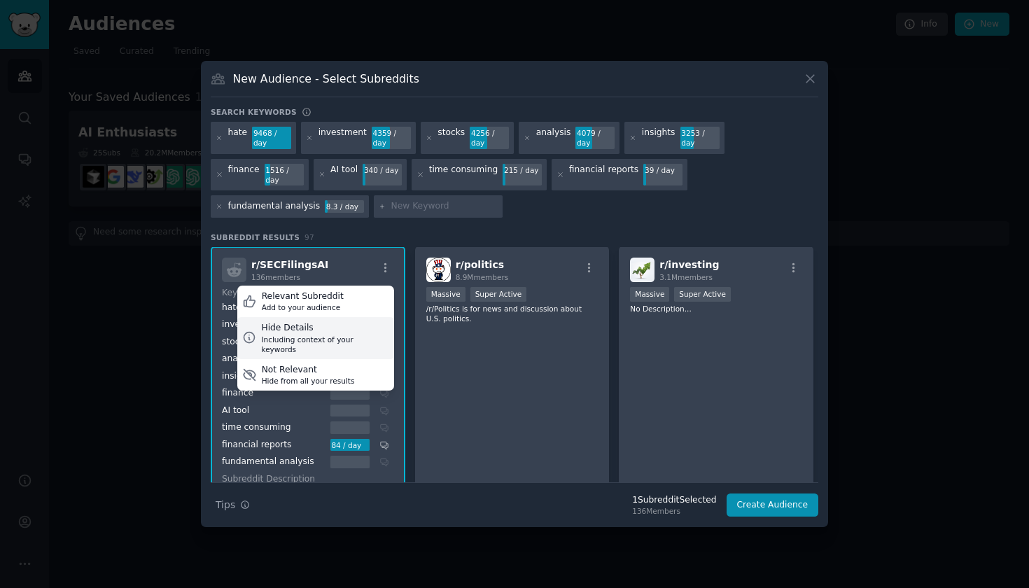
click at [333, 325] on div "Hide Details" at bounding box center [324, 328] width 127 height 13
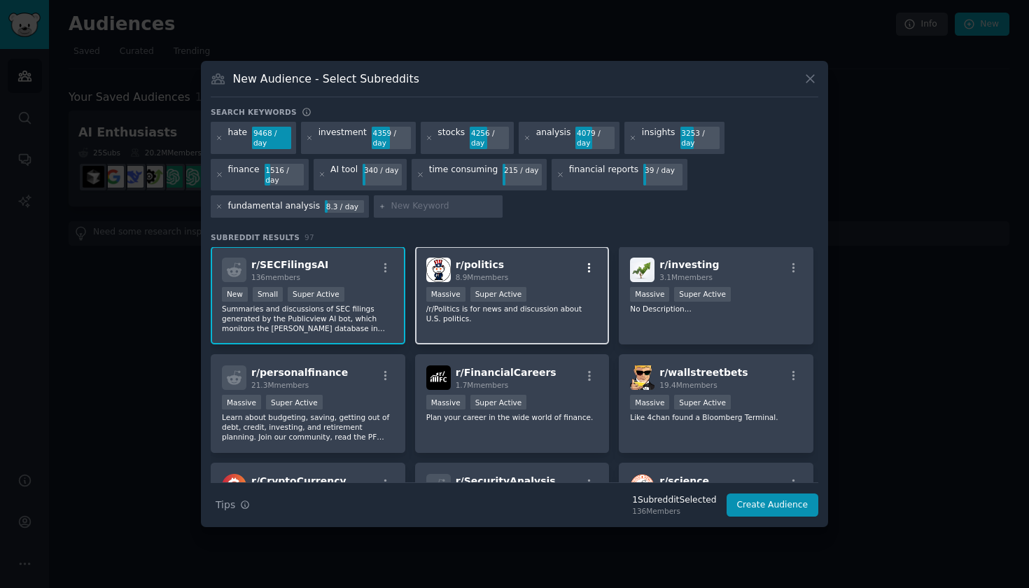
click at [586, 262] on icon "button" at bounding box center [589, 268] width 13 height 13
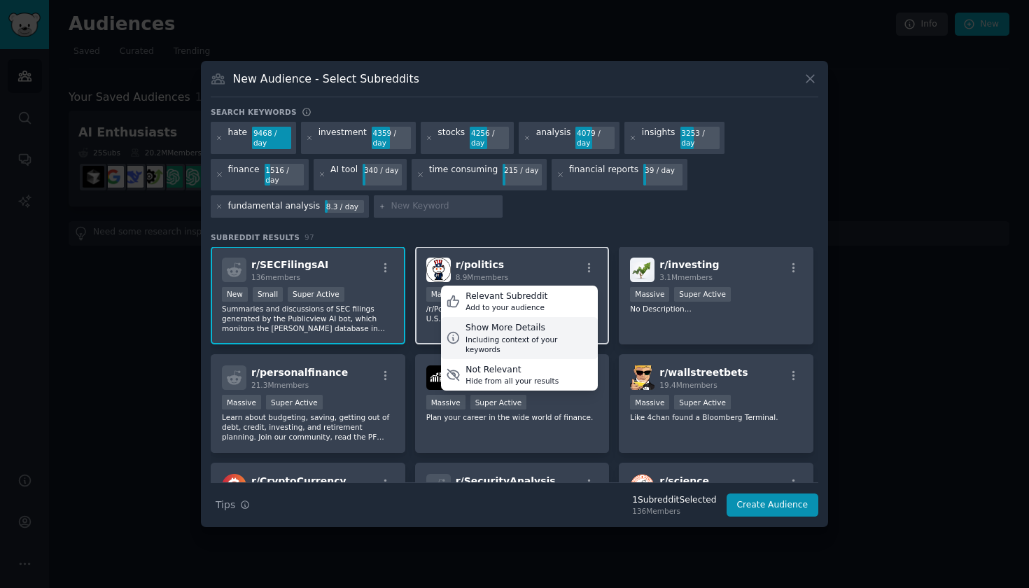
click at [554, 322] on div "Show More Details" at bounding box center [529, 328] width 127 height 13
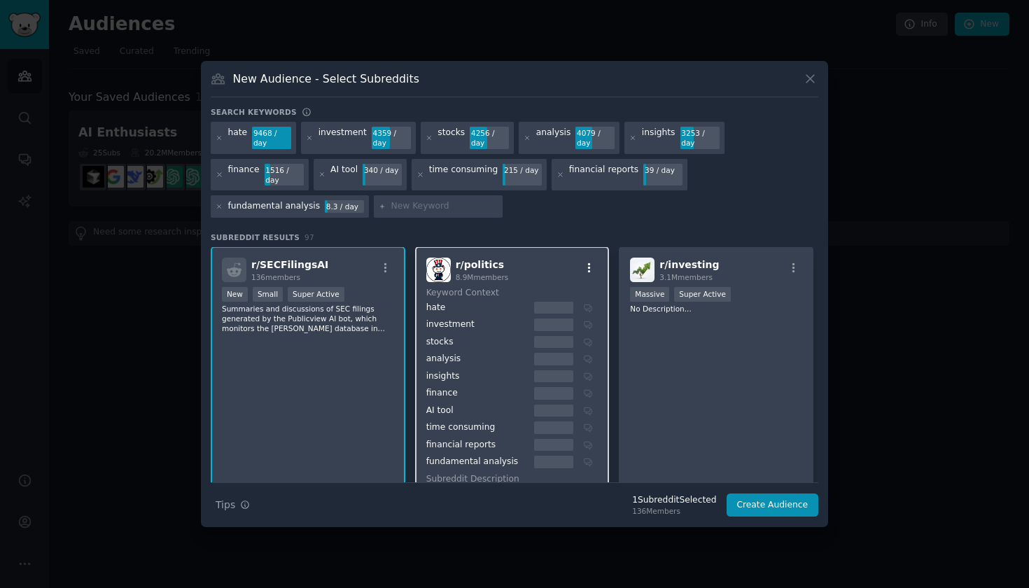
click at [588, 263] on icon "button" at bounding box center [589, 268] width 3 height 10
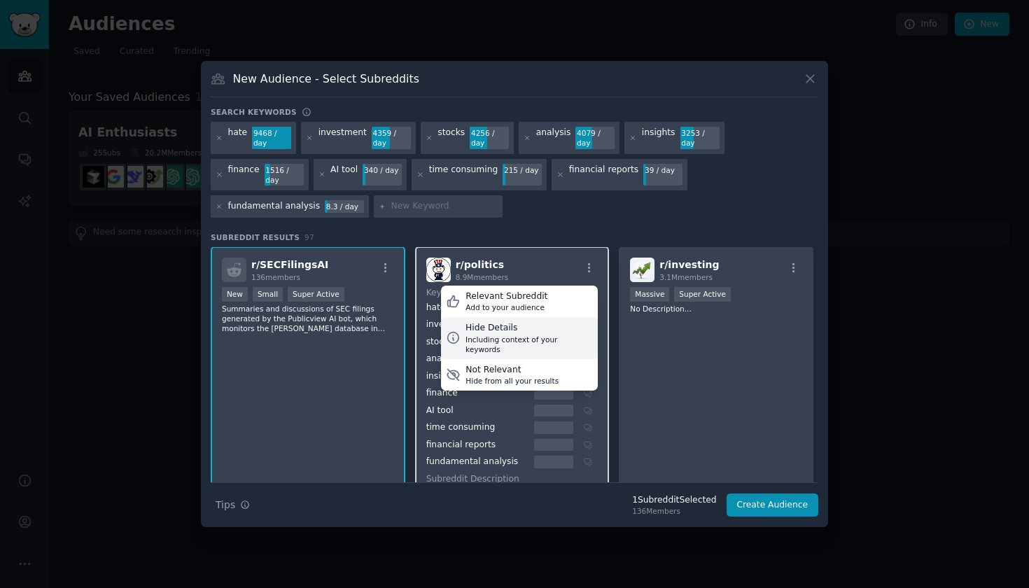
click at [543, 335] on div "Including context of your keywords" at bounding box center [529, 345] width 127 height 20
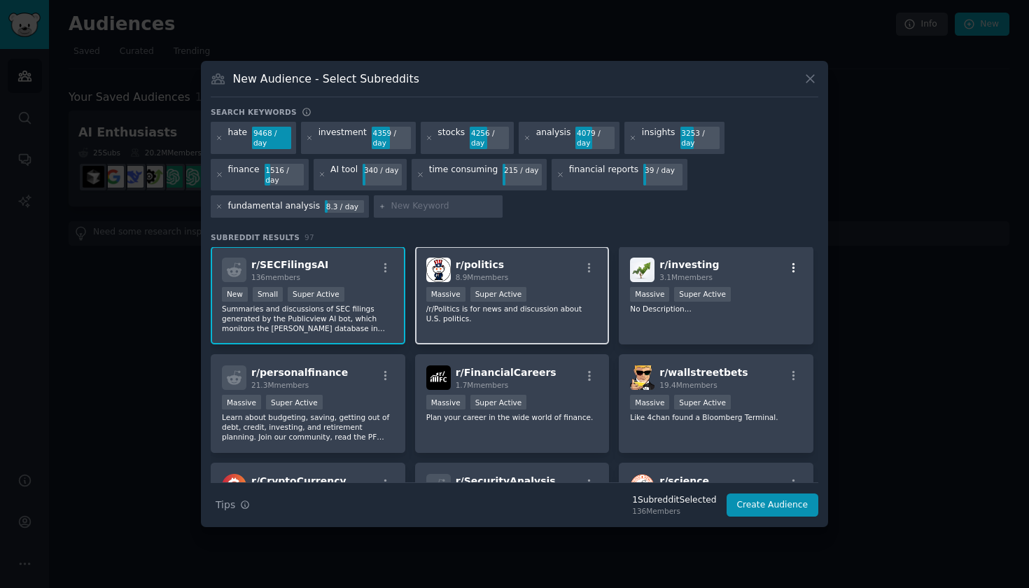
click at [793, 262] on icon "button" at bounding box center [794, 268] width 13 height 13
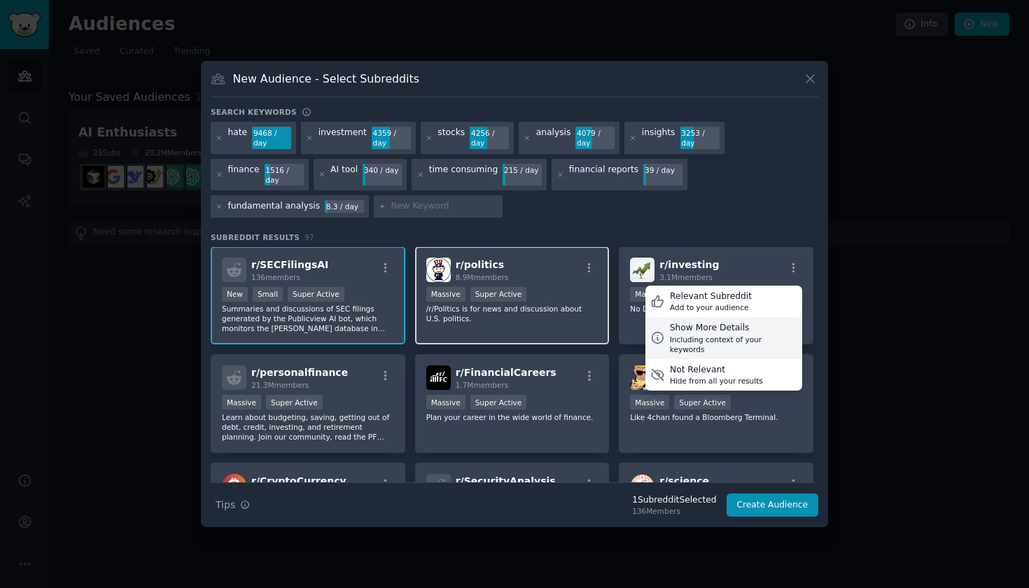
click at [734, 326] on div "Show More Details" at bounding box center [733, 328] width 127 height 13
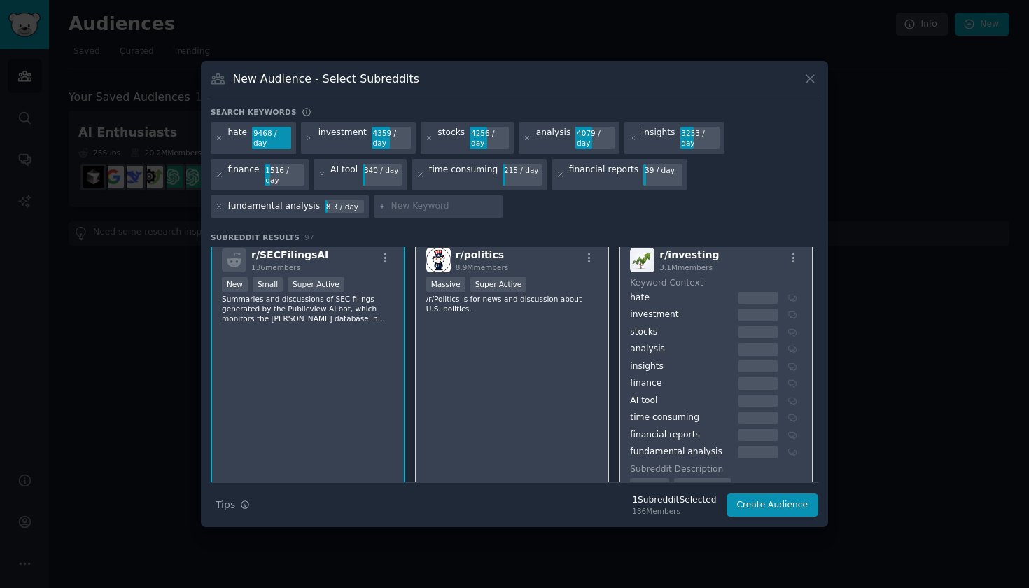
scroll to position [0, 0]
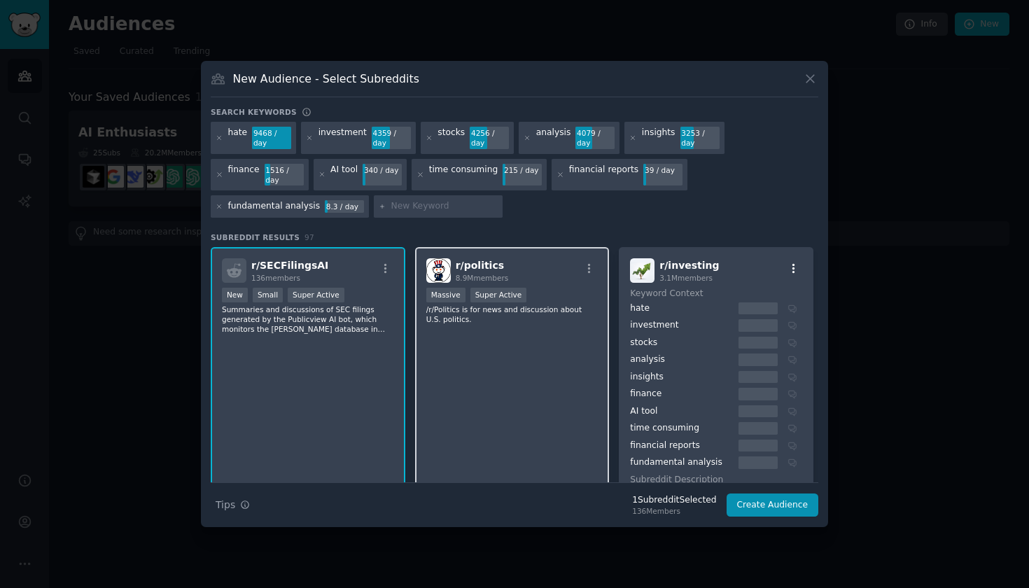
click at [793, 263] on icon "button" at bounding box center [794, 268] width 3 height 10
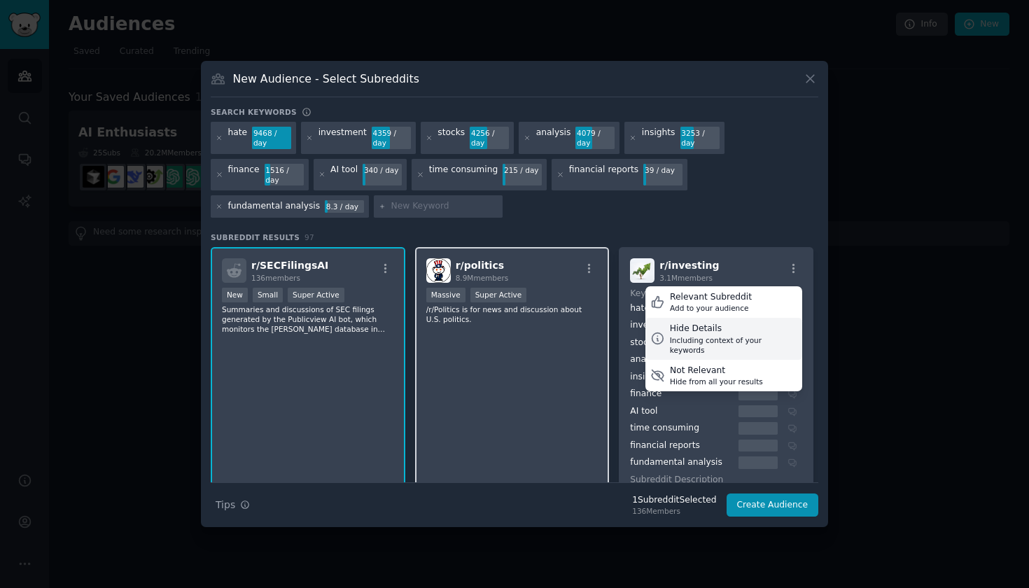
click at [729, 326] on div "Hide Details" at bounding box center [733, 329] width 127 height 13
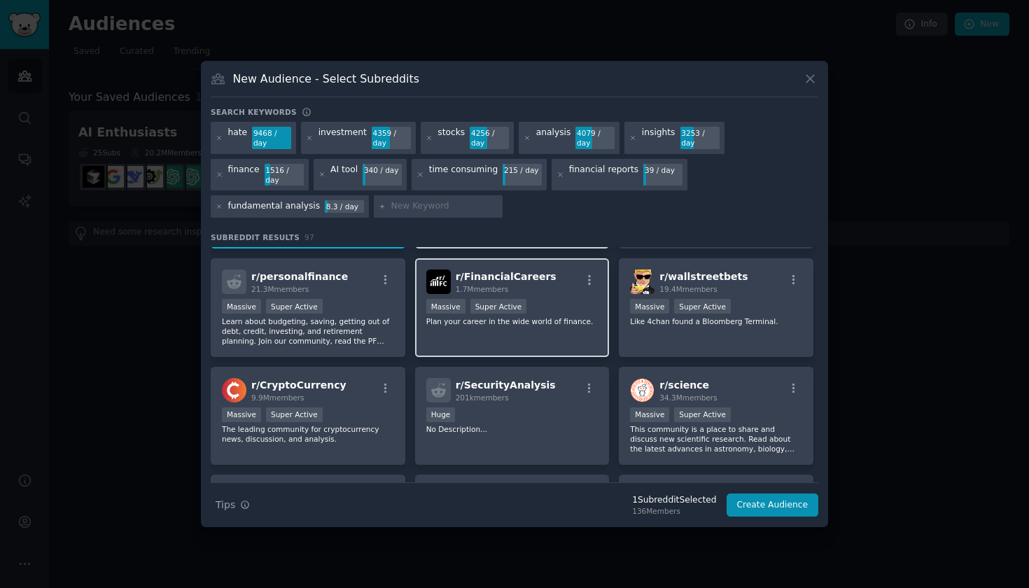
scroll to position [94, 0]
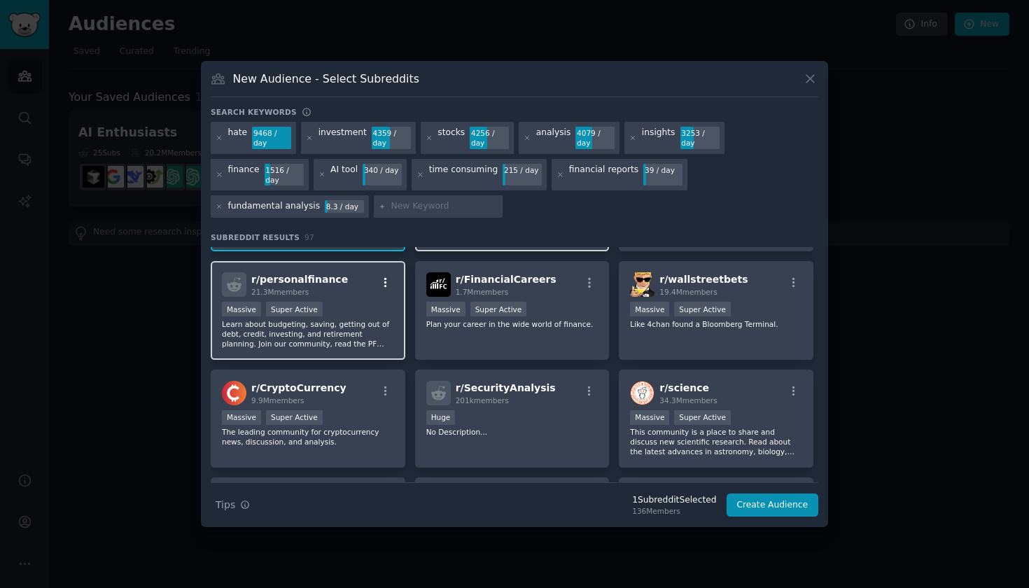
click at [385, 277] on icon "button" at bounding box center [386, 283] width 13 height 13
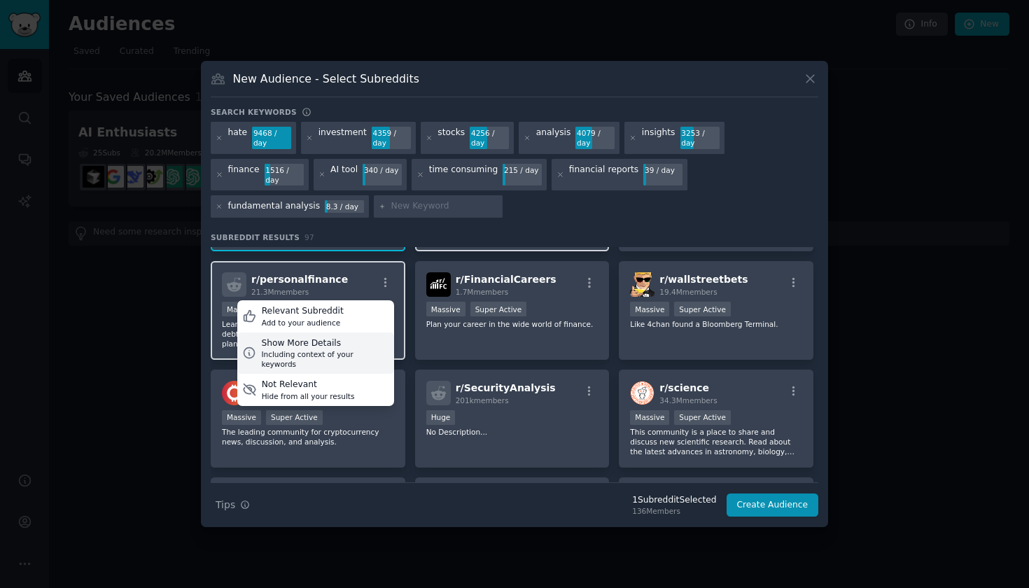
click at [340, 349] on div "Including context of your keywords" at bounding box center [324, 359] width 127 height 20
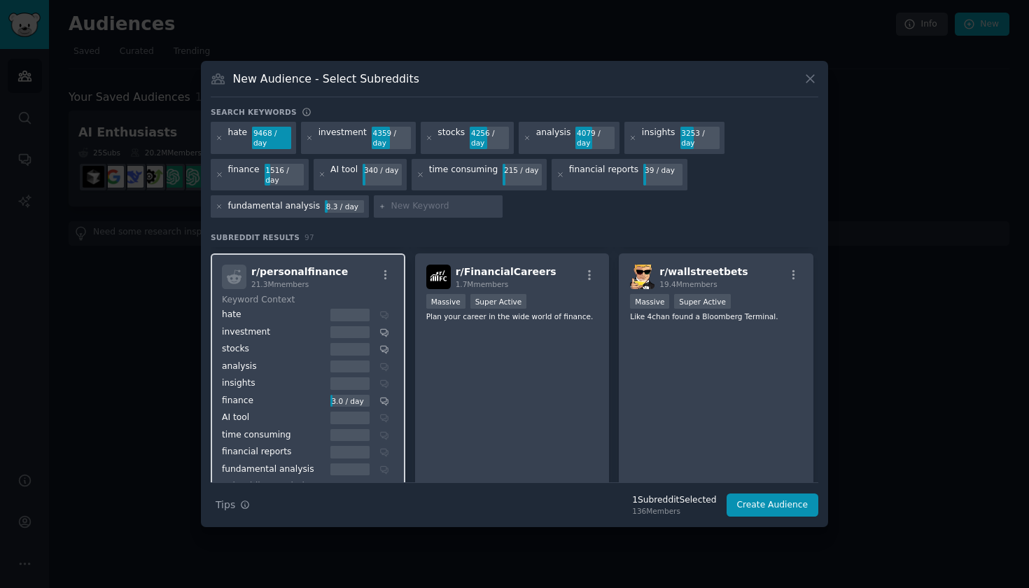
scroll to position [109, 0]
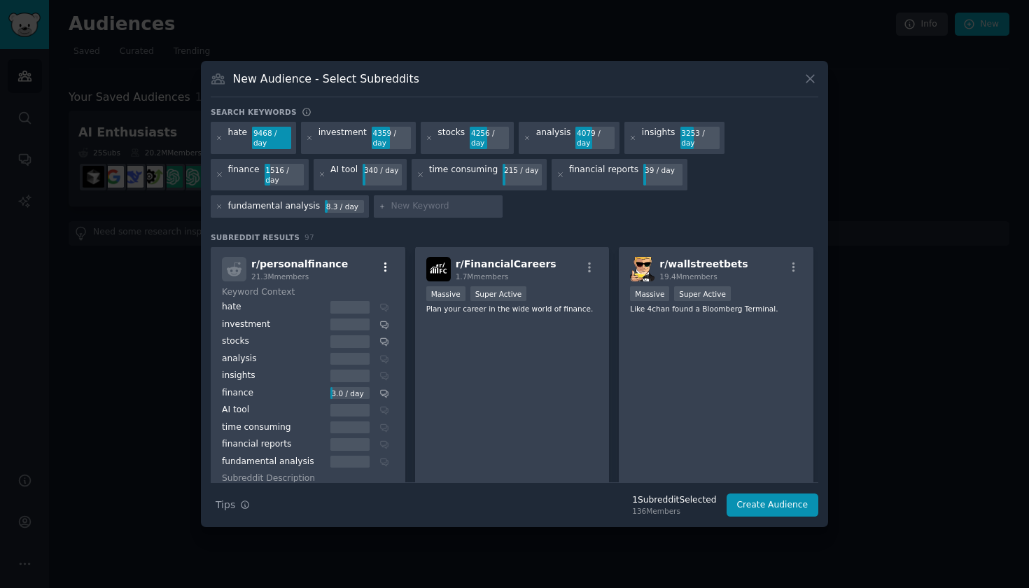
click at [385, 265] on icon "button" at bounding box center [385, 268] width 3 height 10
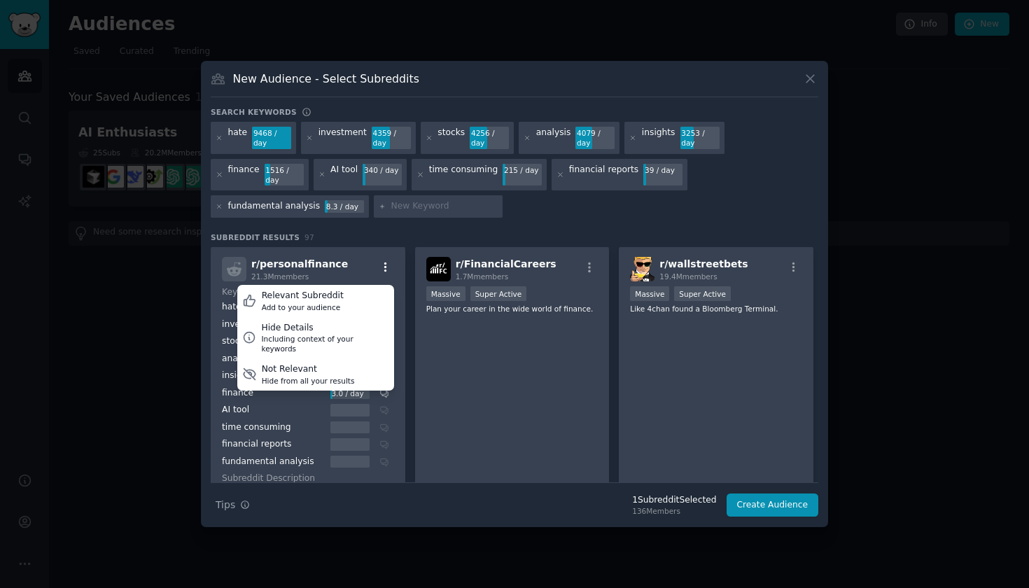
click at [385, 265] on icon "button" at bounding box center [385, 268] width 3 height 10
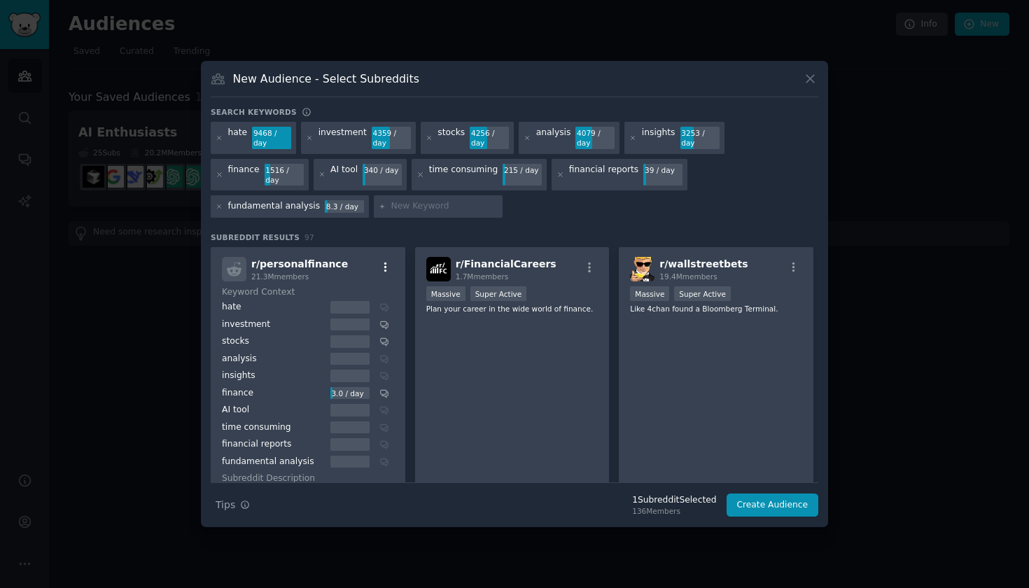
click at [381, 265] on icon "button" at bounding box center [386, 267] width 13 height 13
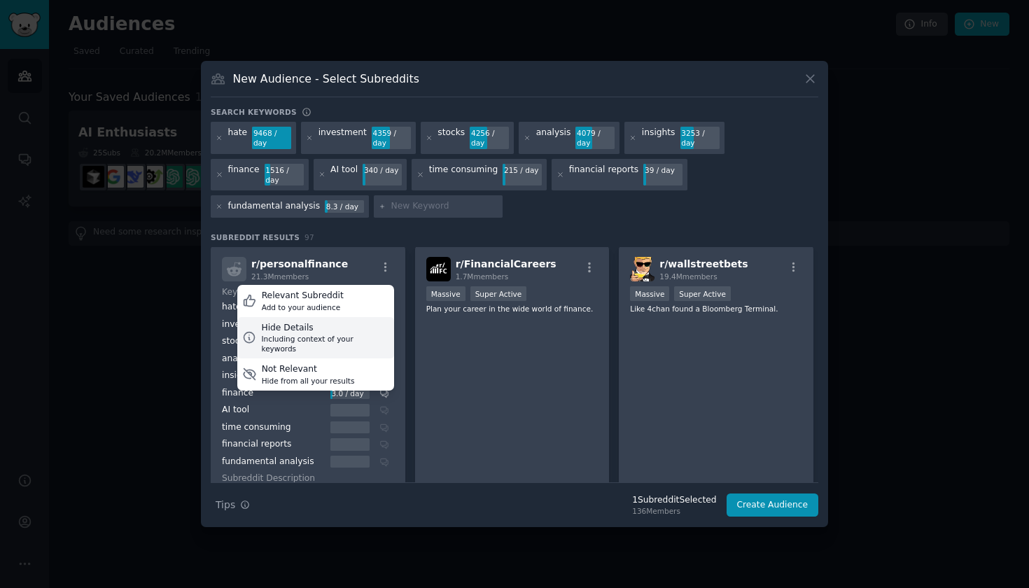
click at [334, 326] on div "Hide Details" at bounding box center [324, 328] width 127 height 13
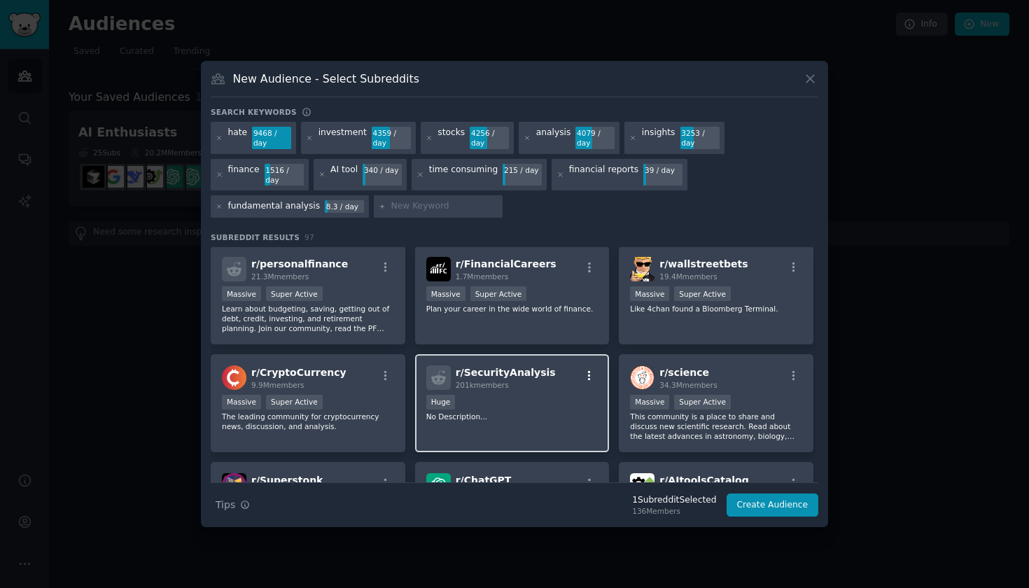
click at [590, 370] on icon "button" at bounding box center [589, 376] width 13 height 13
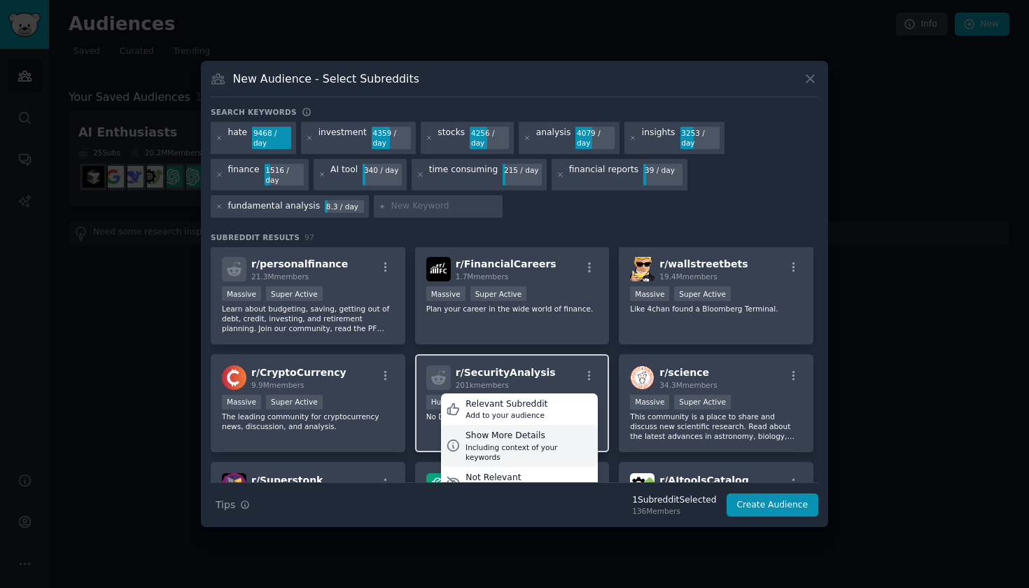
click at [541, 430] on div "Show More Details" at bounding box center [529, 436] width 127 height 13
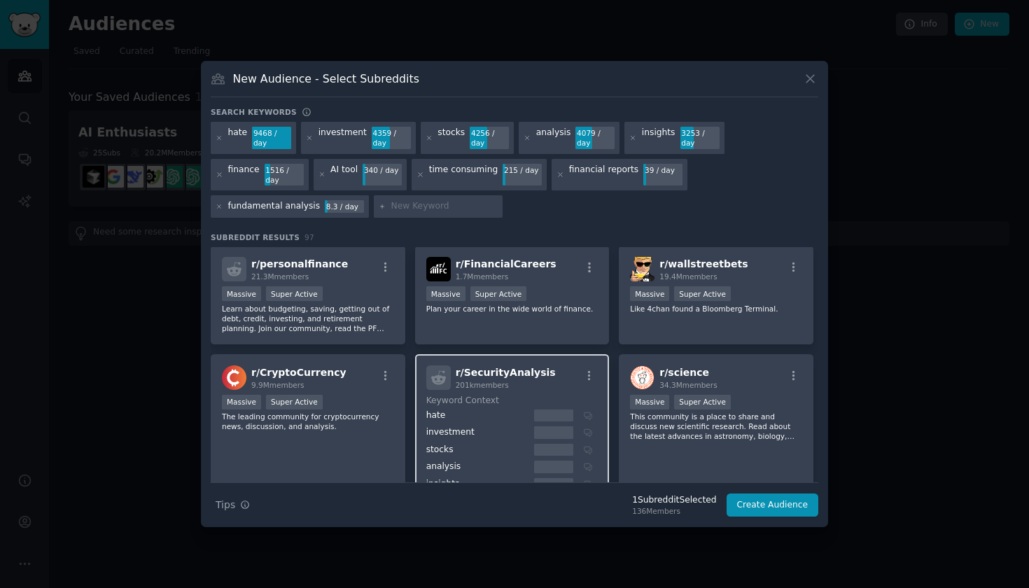
scroll to position [209, 0]
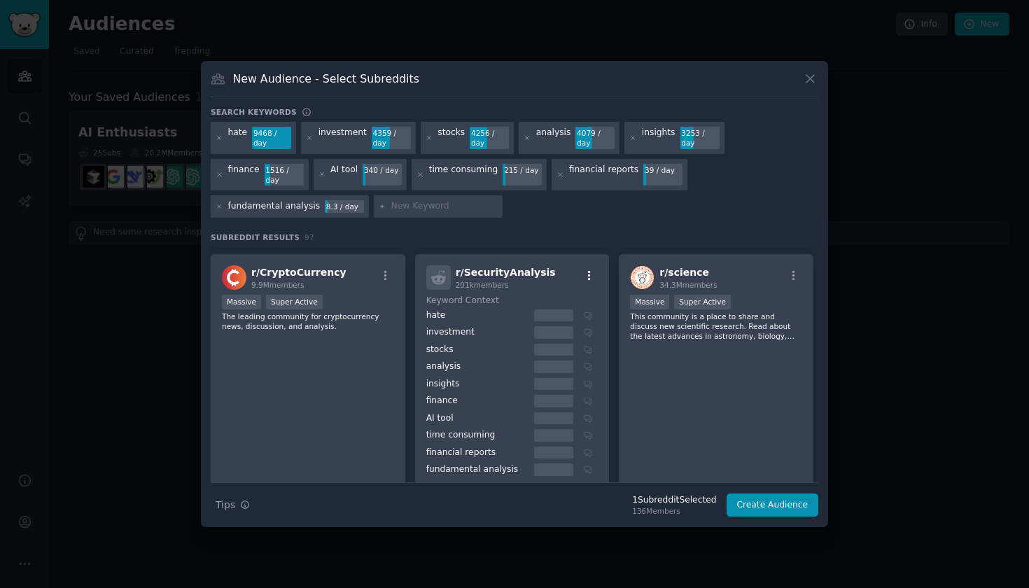
click at [585, 273] on icon "button" at bounding box center [589, 276] width 13 height 13
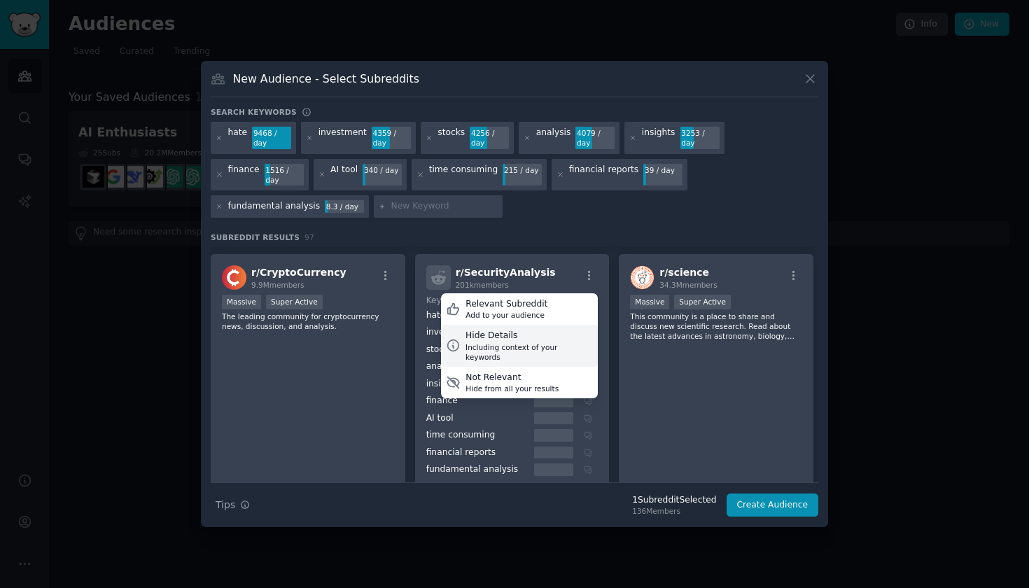
click at [523, 342] on div "Including context of your keywords" at bounding box center [529, 352] width 127 height 20
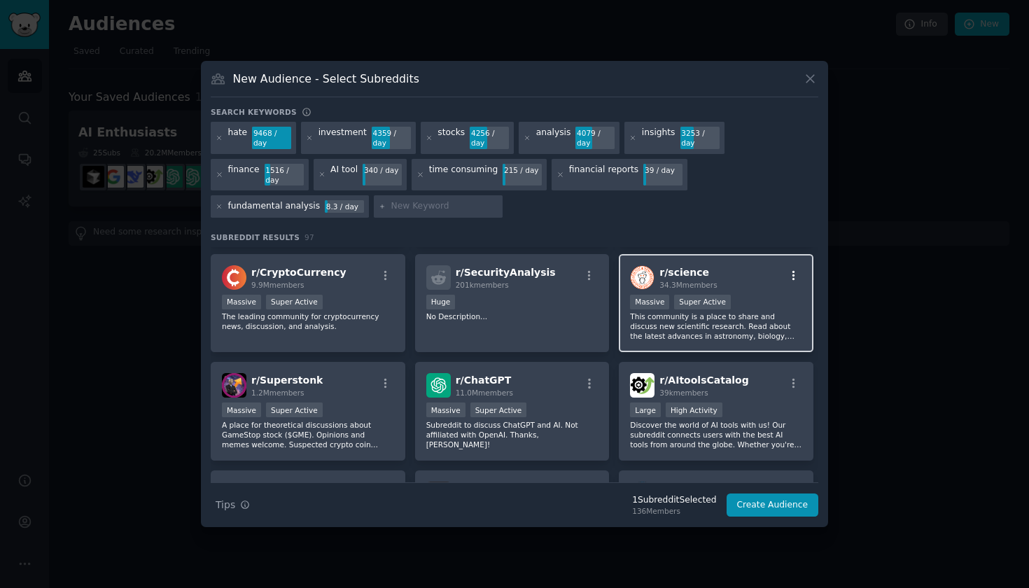
click at [793, 270] on icon "button" at bounding box center [794, 276] width 13 height 13
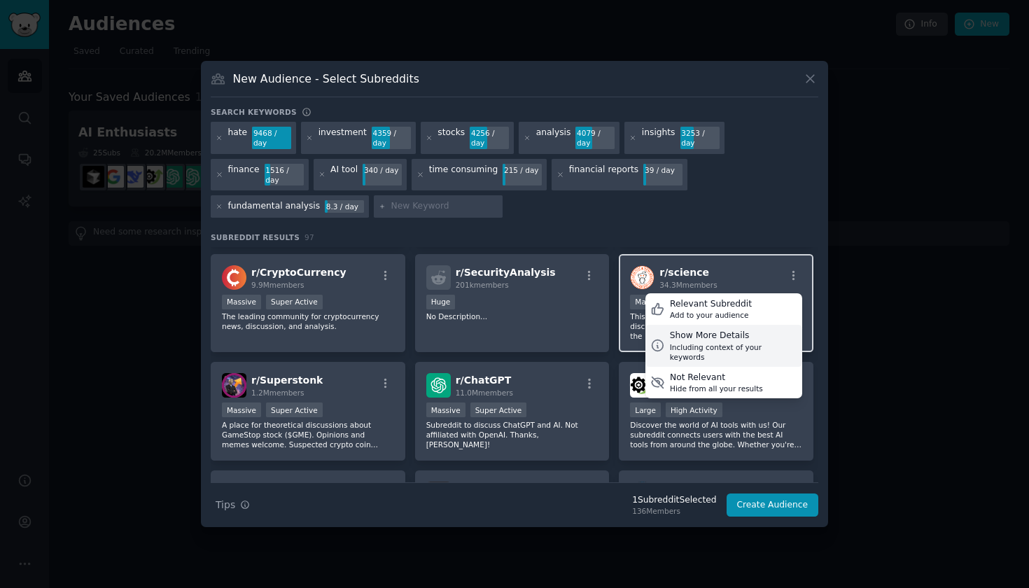
click at [747, 330] on div "Show More Details" at bounding box center [733, 336] width 127 height 13
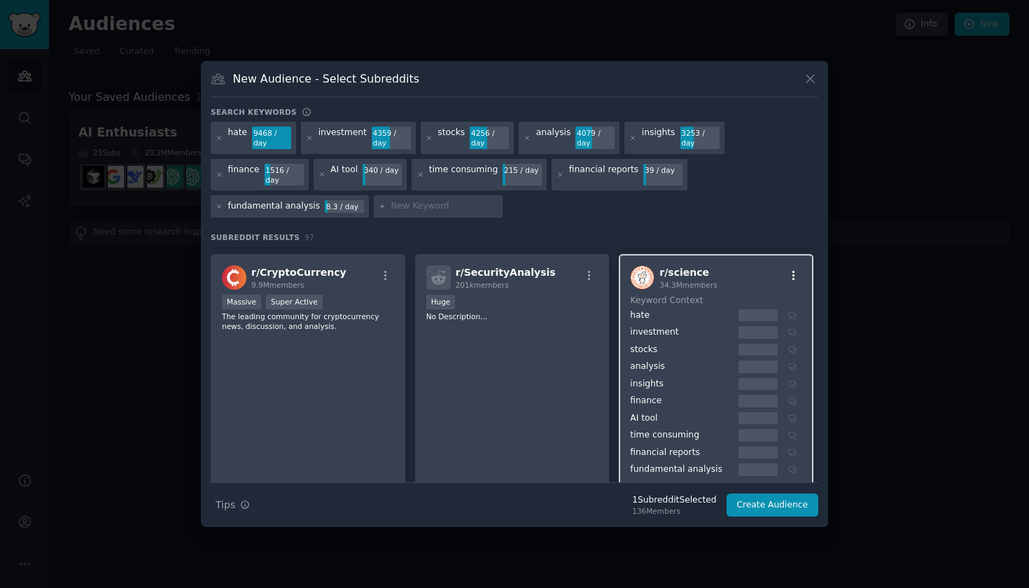
click at [792, 270] on icon "button" at bounding box center [794, 276] width 13 height 13
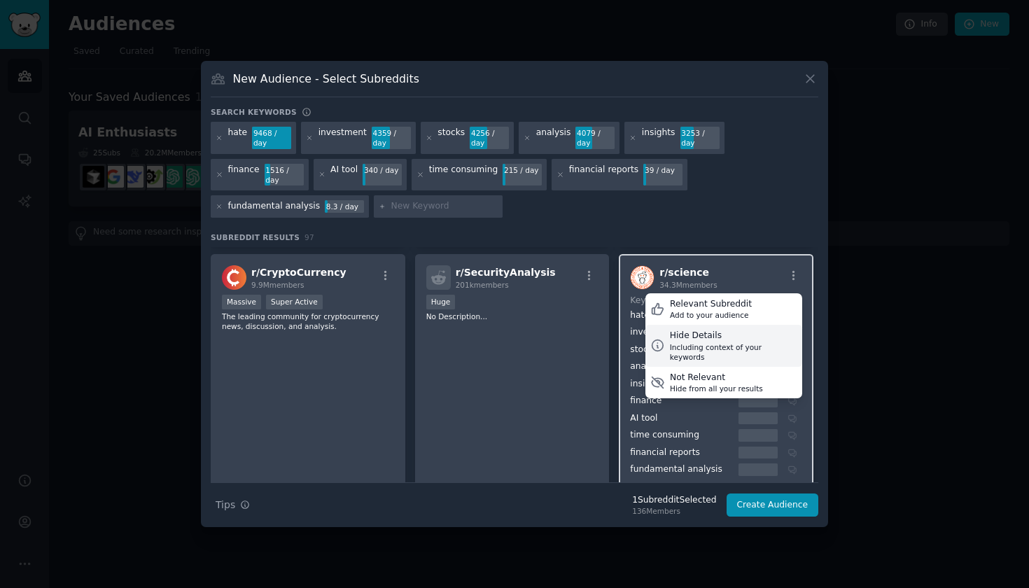
click at [745, 330] on div "Hide Details" at bounding box center [733, 336] width 127 height 13
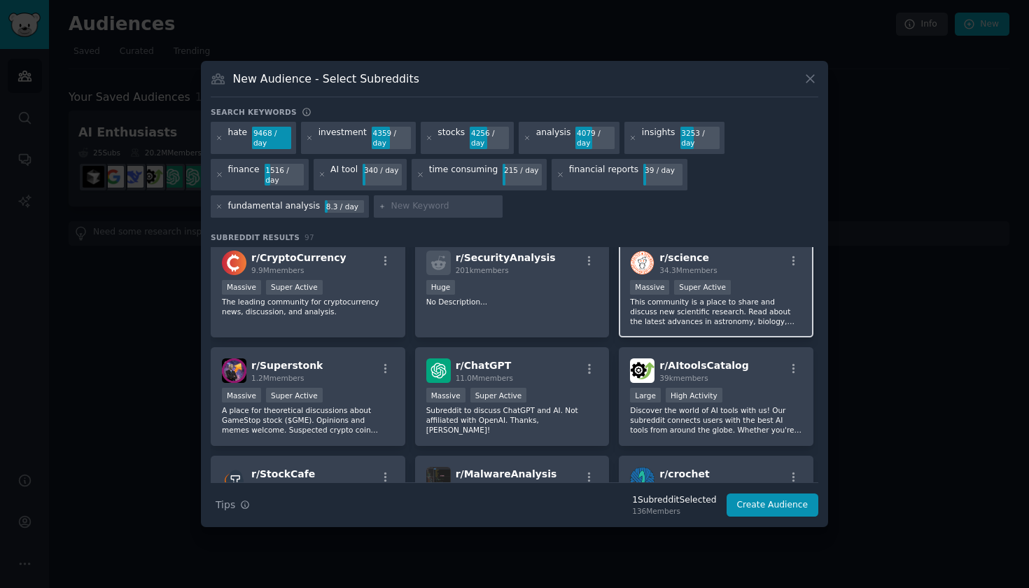
scroll to position [294, 0]
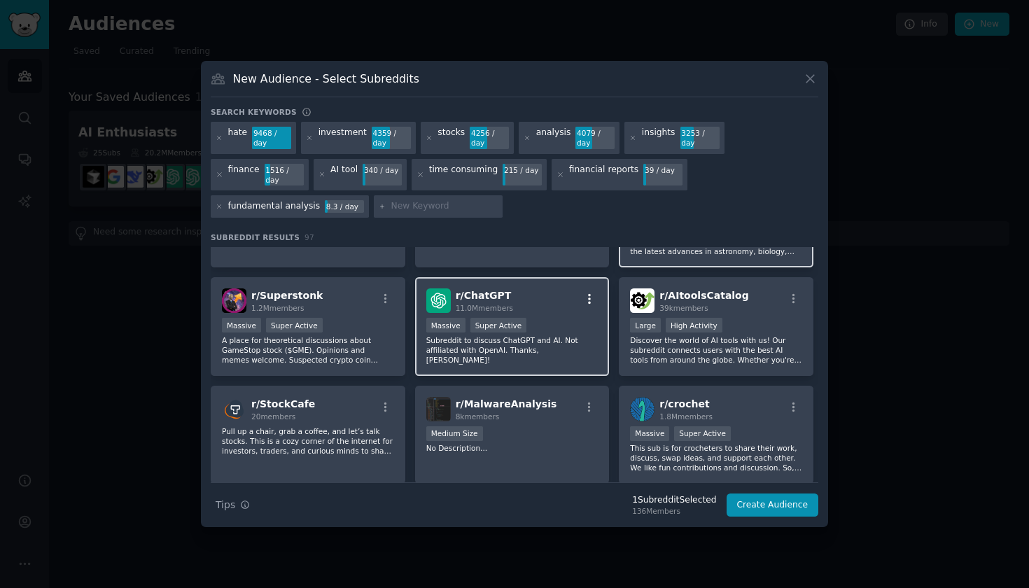
click at [588, 294] on icon "button" at bounding box center [589, 299] width 3 height 10
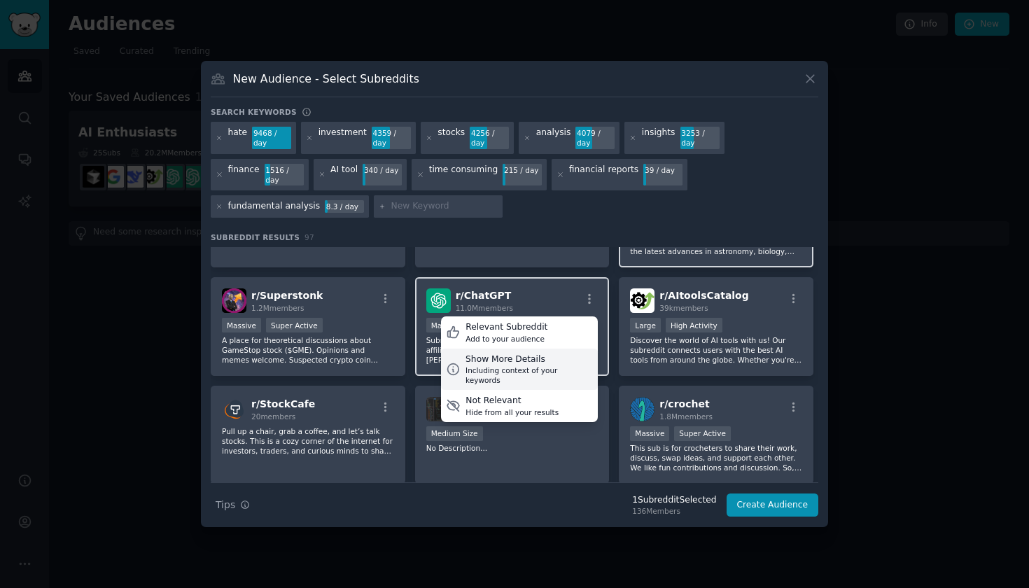
click at [530, 354] on div "Show More Details" at bounding box center [529, 360] width 127 height 13
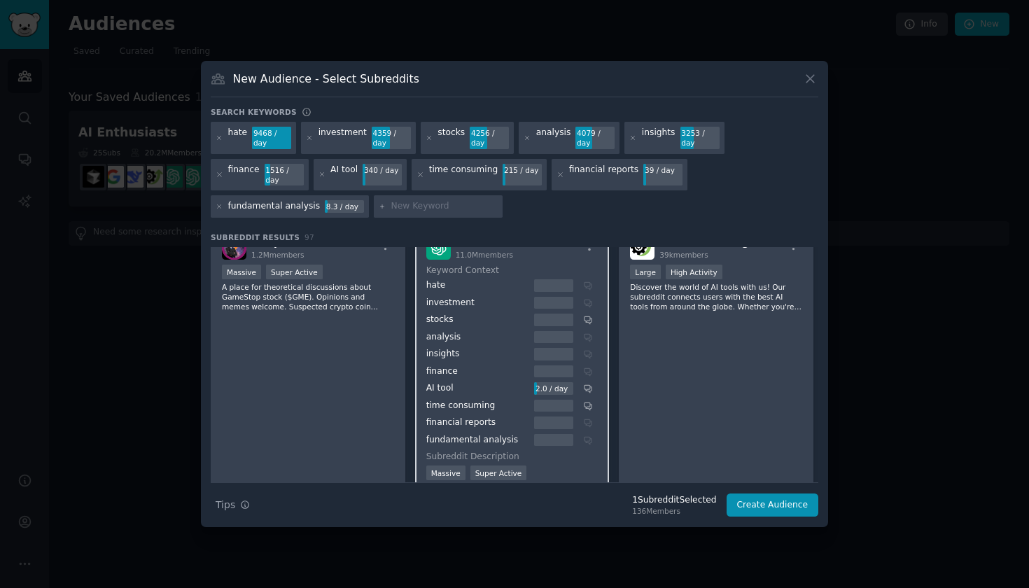
scroll to position [326, 0]
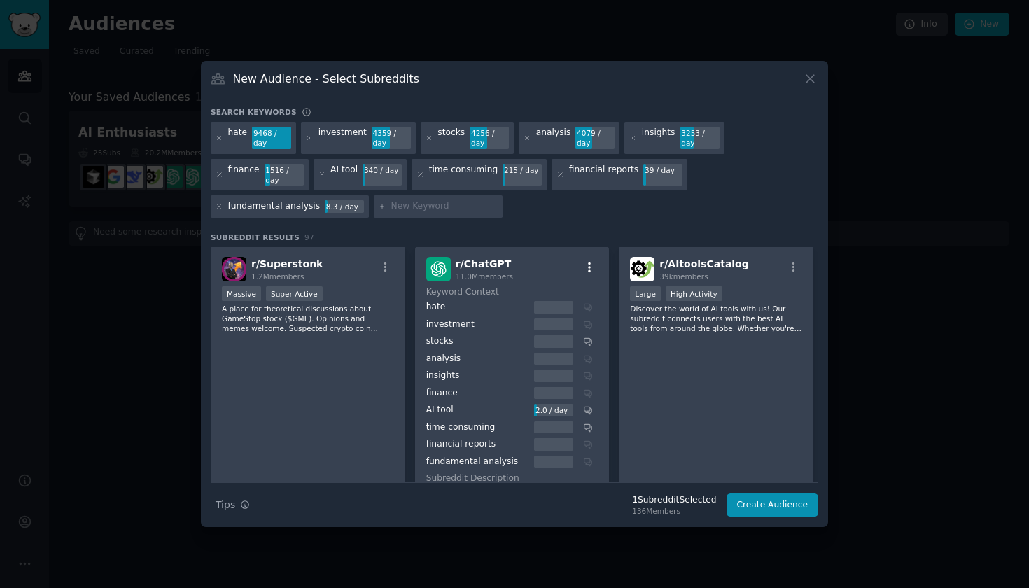
click at [586, 264] on icon "button" at bounding box center [589, 267] width 13 height 13
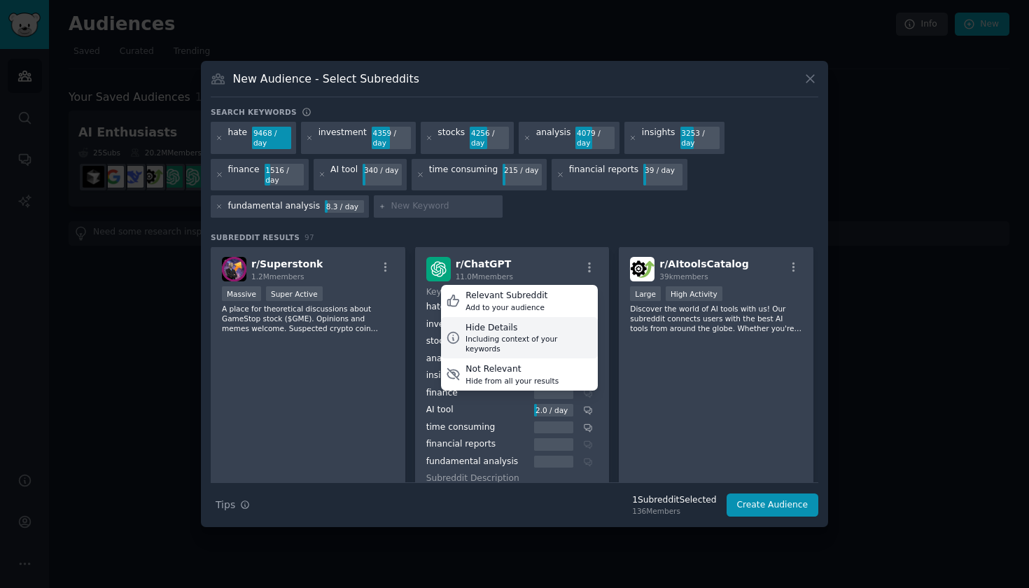
click at [543, 334] on div "Including context of your keywords" at bounding box center [529, 344] width 127 height 20
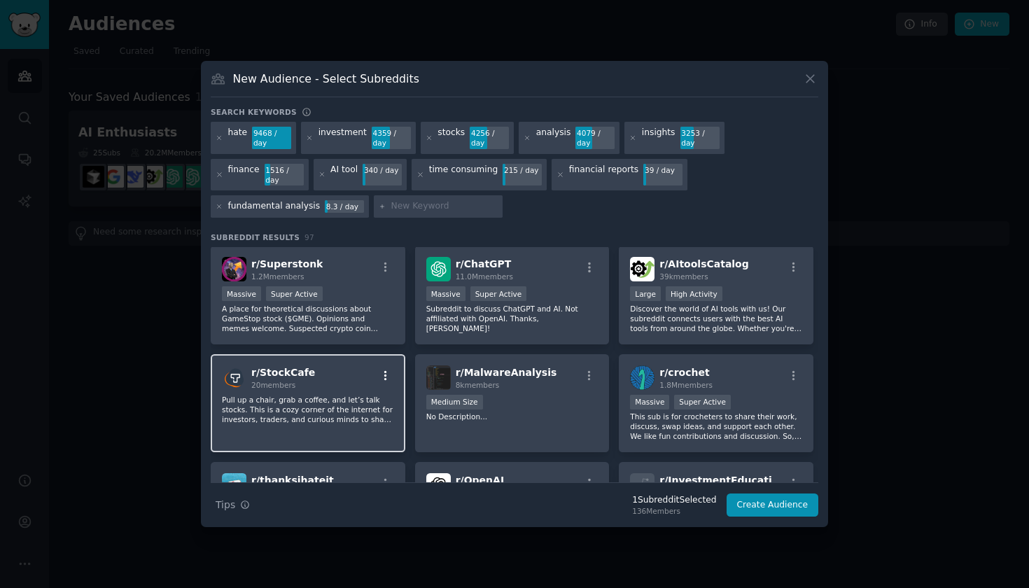
click at [387, 370] on icon "button" at bounding box center [386, 376] width 13 height 13
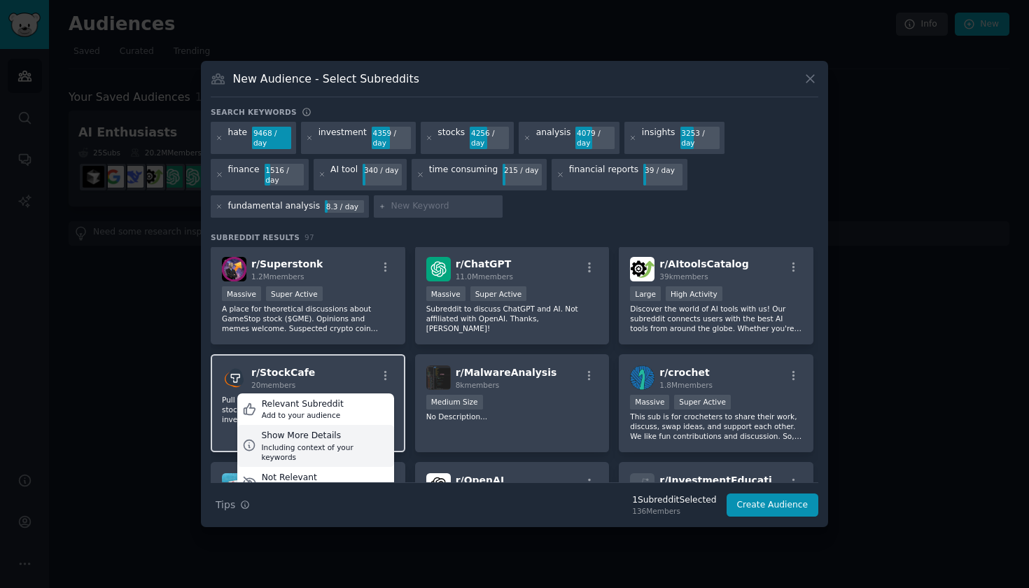
click at [349, 436] on div "Show More Details" at bounding box center [324, 436] width 127 height 13
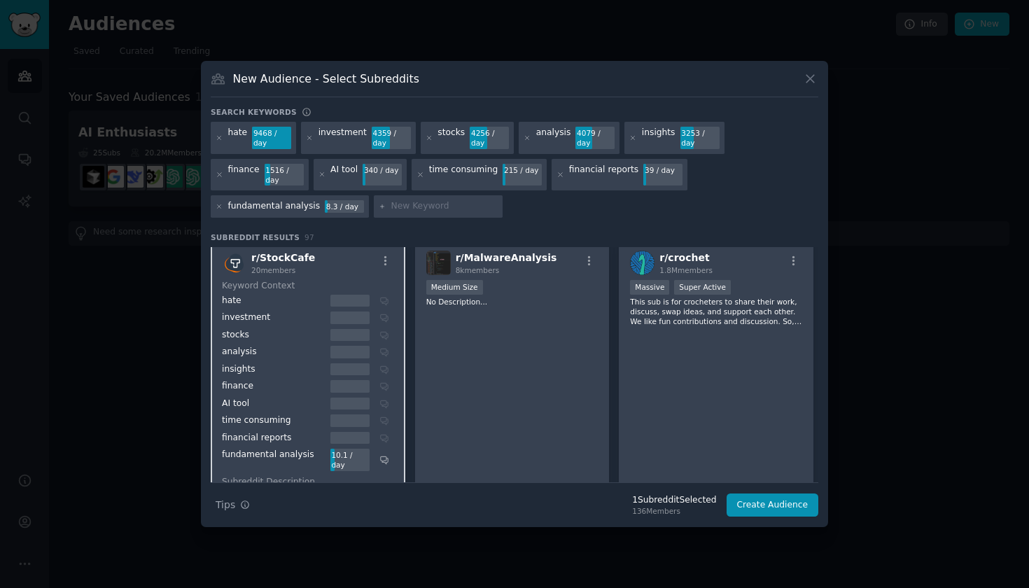
scroll to position [443, 0]
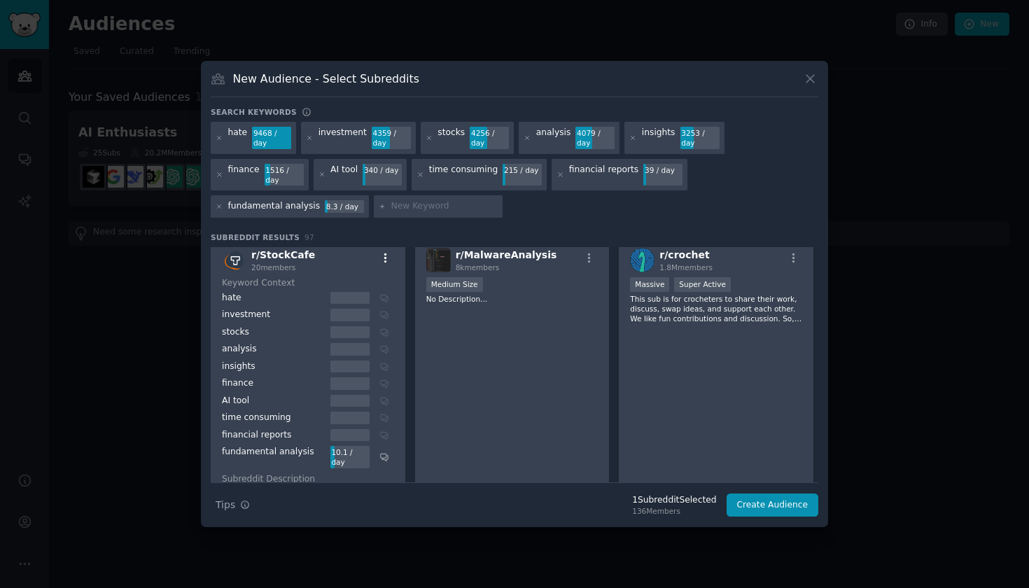
click at [387, 252] on icon "button" at bounding box center [386, 258] width 13 height 13
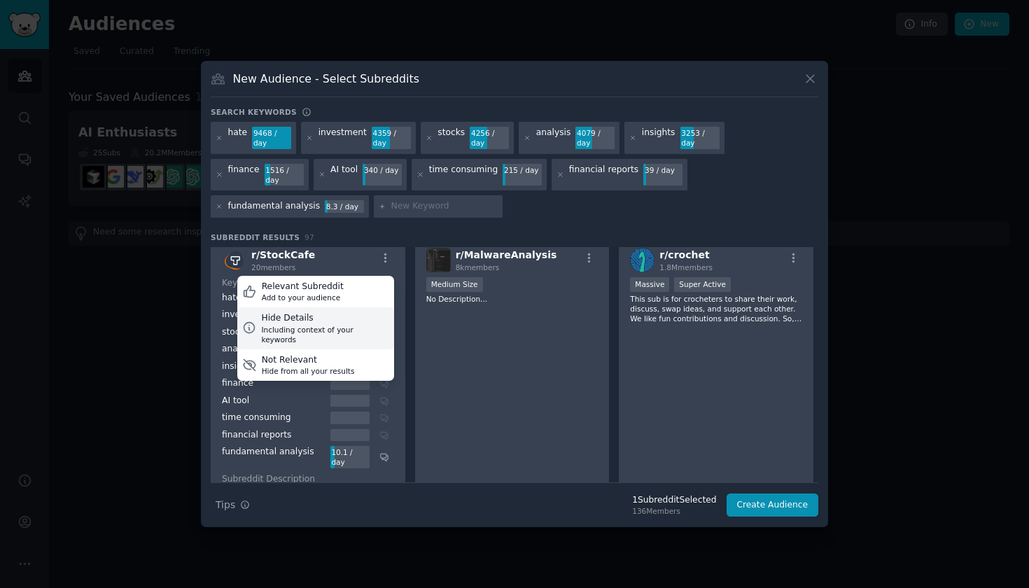
click at [348, 316] on div "Hide Details" at bounding box center [324, 318] width 127 height 13
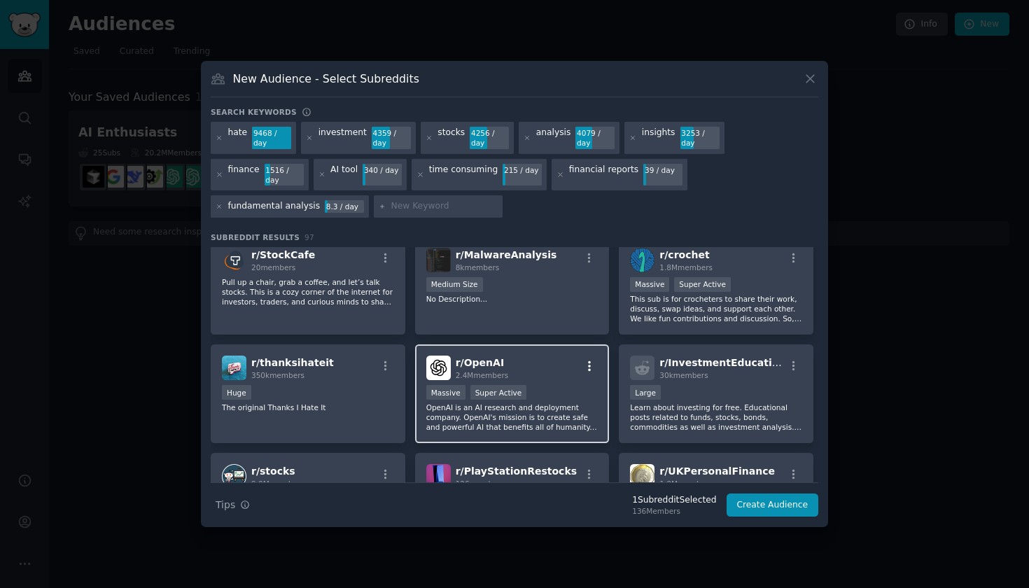
click at [586, 361] on icon "button" at bounding box center [589, 366] width 13 height 13
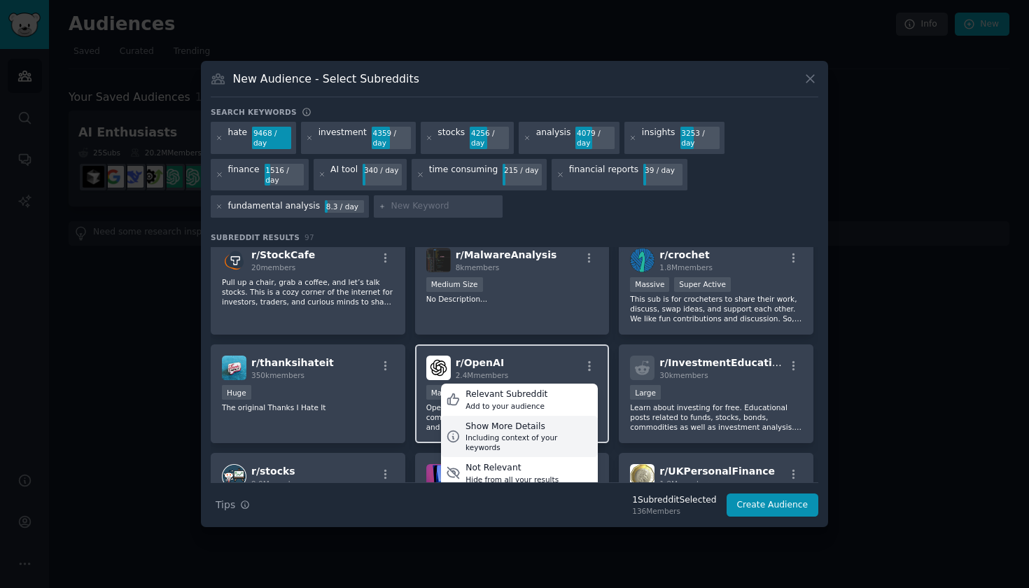
click at [553, 421] on div "Show More Details" at bounding box center [529, 427] width 127 height 13
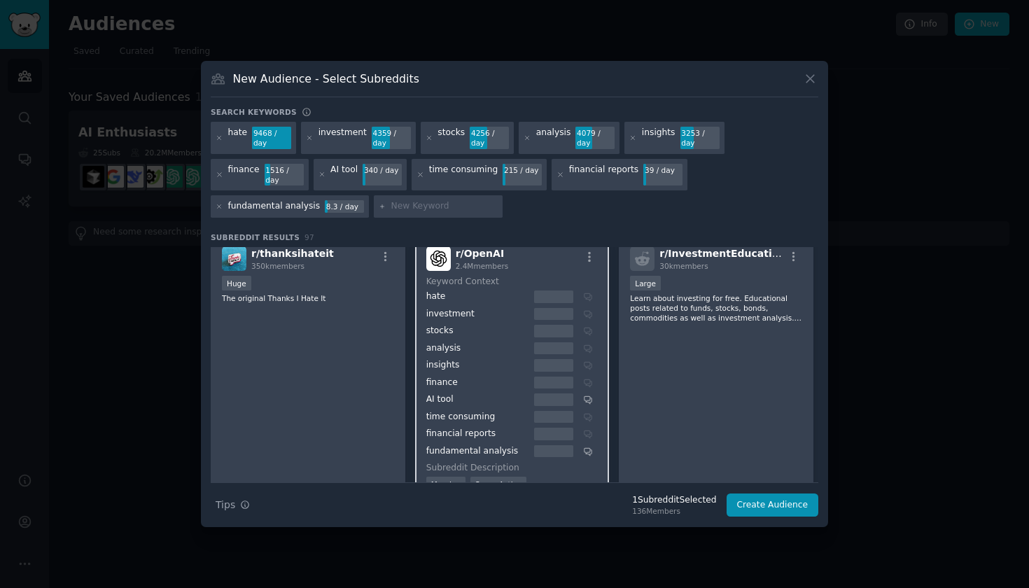
scroll to position [466, 0]
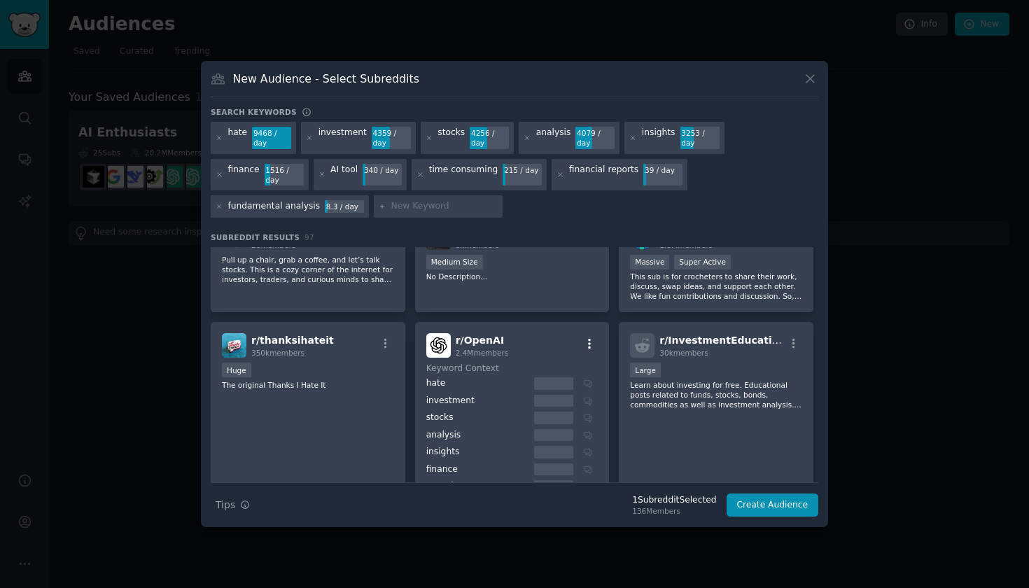
click at [588, 338] on icon "button" at bounding box center [589, 344] width 13 height 13
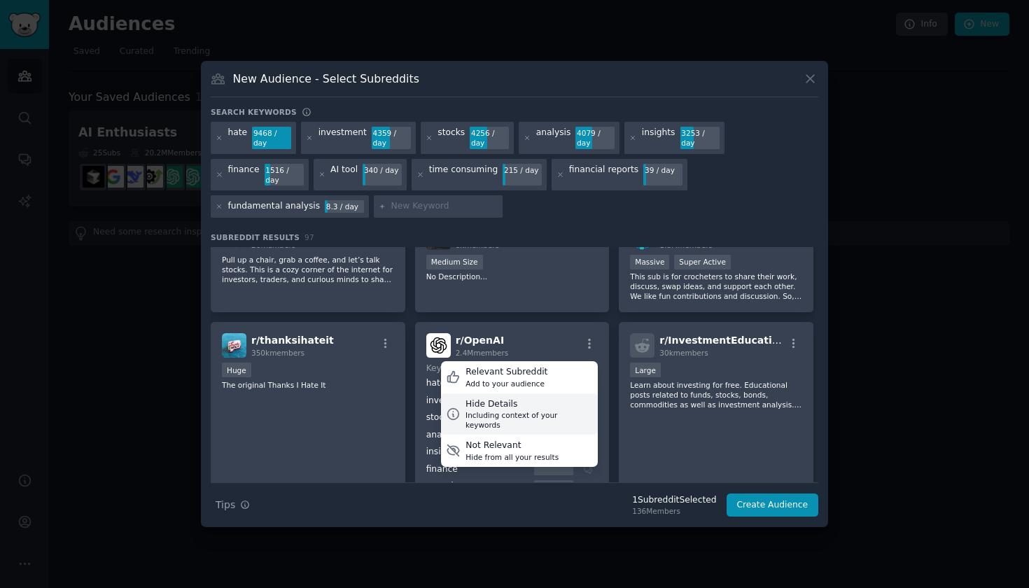
click at [543, 399] on div "Hide Details" at bounding box center [529, 404] width 127 height 13
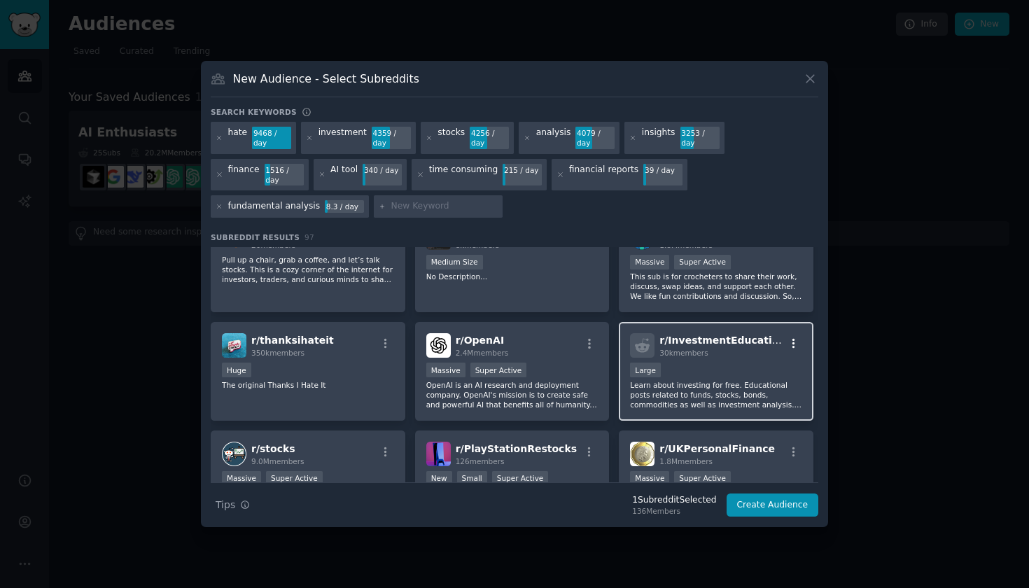
click at [793, 338] on icon "button" at bounding box center [794, 344] width 13 height 13
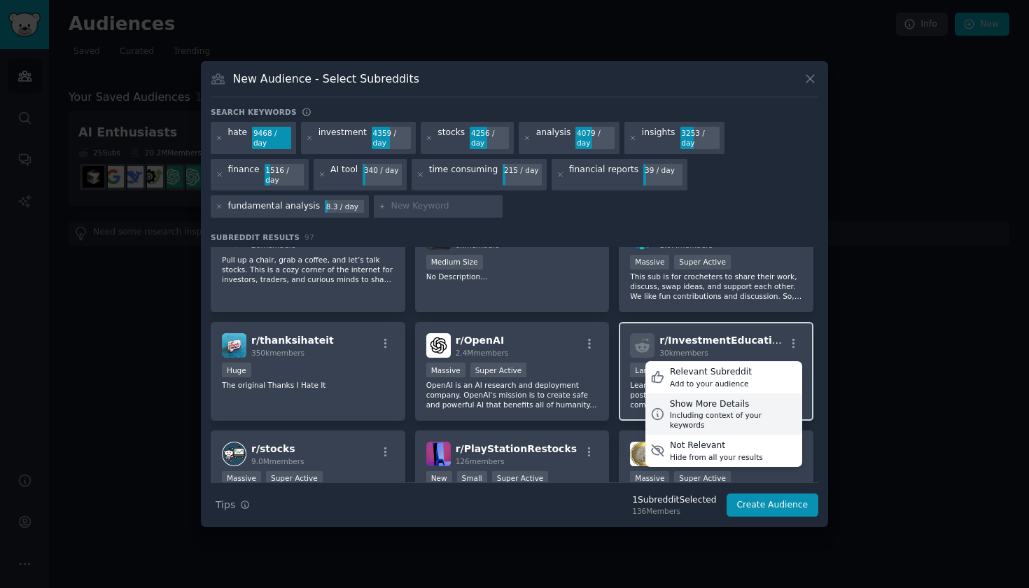
click at [737, 398] on div "Show More Details" at bounding box center [733, 404] width 127 height 13
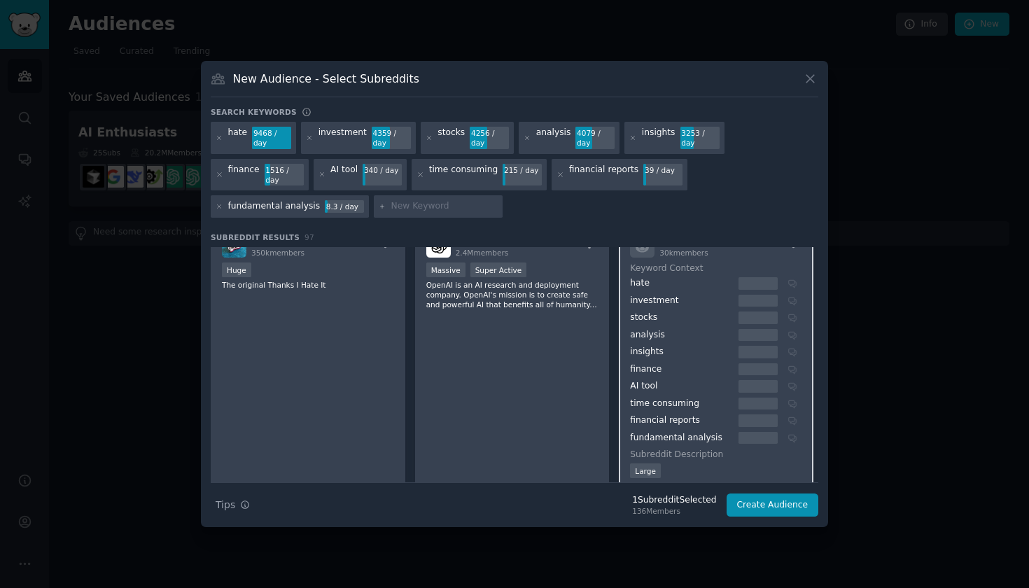
scroll to position [536, 0]
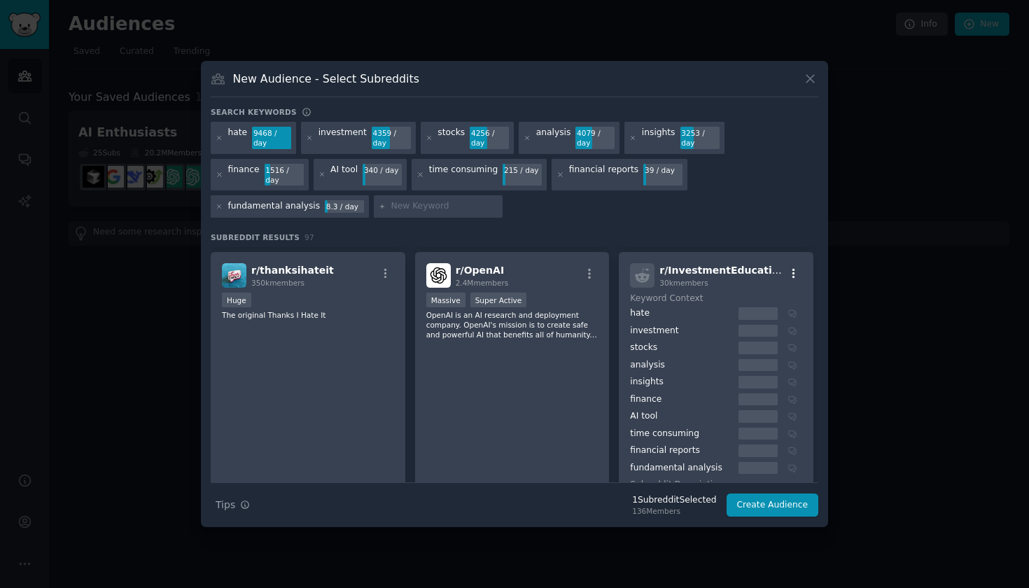
click at [793, 269] on icon "button" at bounding box center [794, 274] width 3 height 10
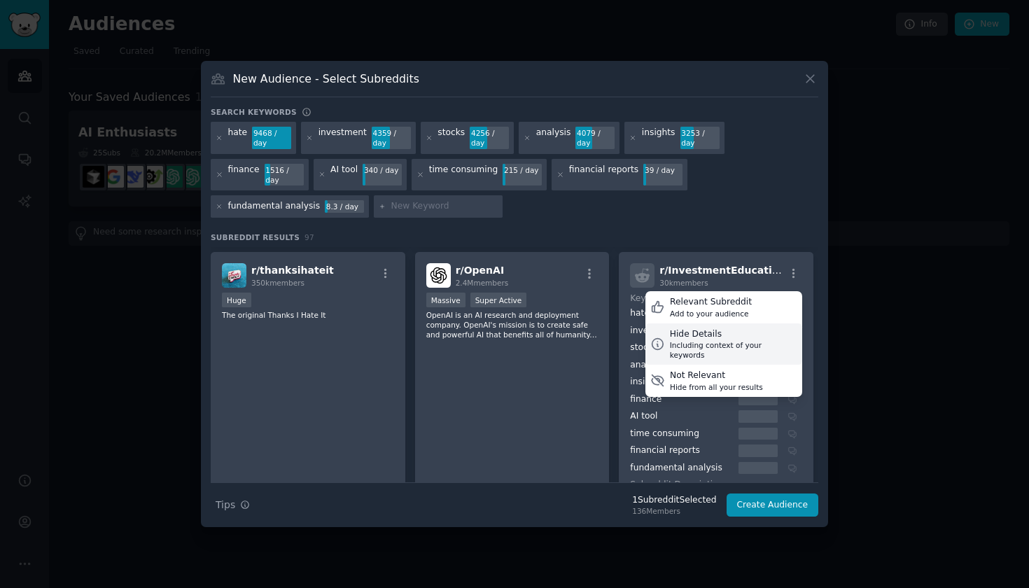
click at [735, 334] on div "Hide Details" at bounding box center [733, 334] width 127 height 13
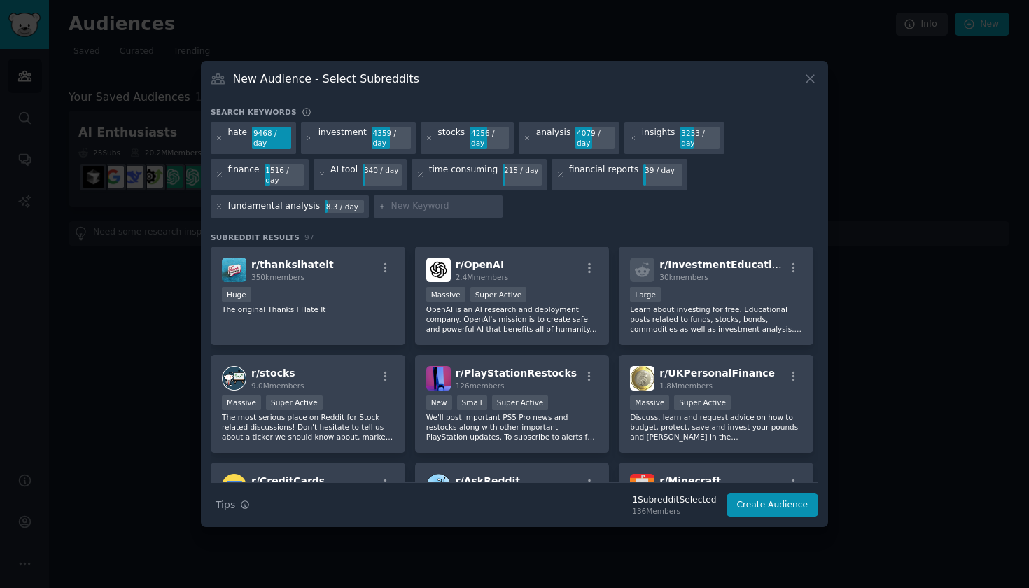
scroll to position [544, 0]
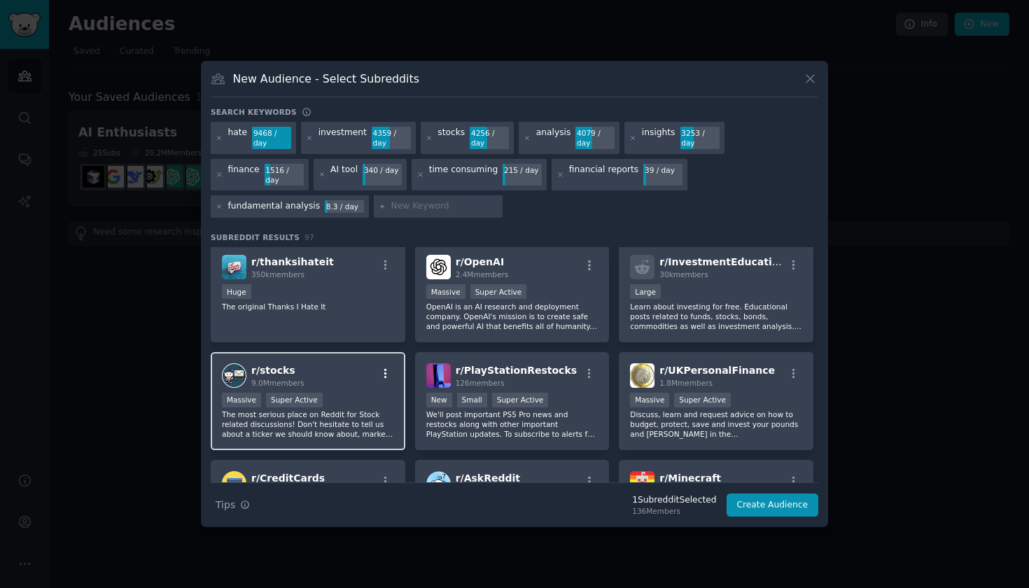
click at [387, 368] on icon "button" at bounding box center [386, 374] width 13 height 13
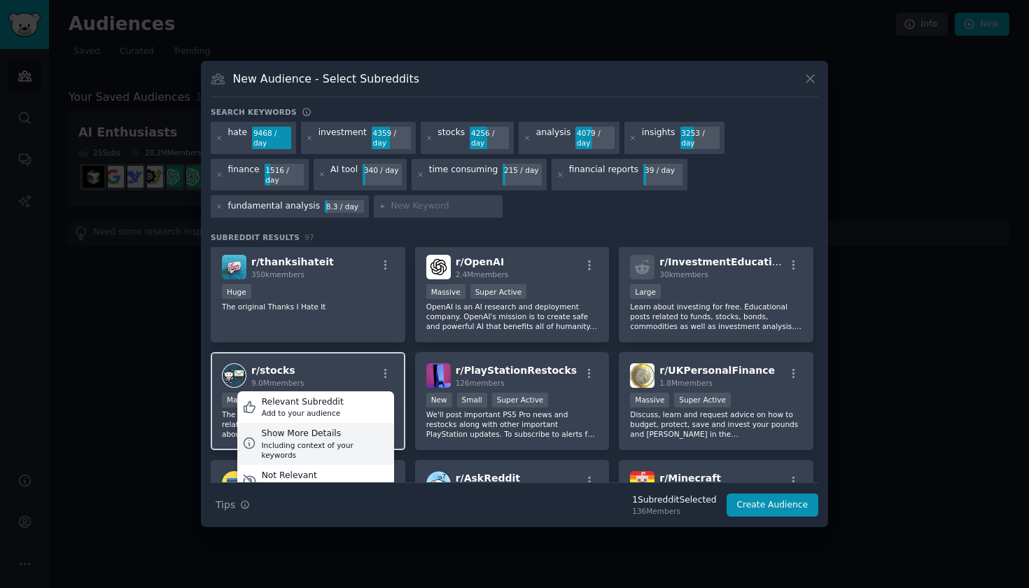
click at [336, 440] on div "Including context of your keywords" at bounding box center [324, 450] width 127 height 20
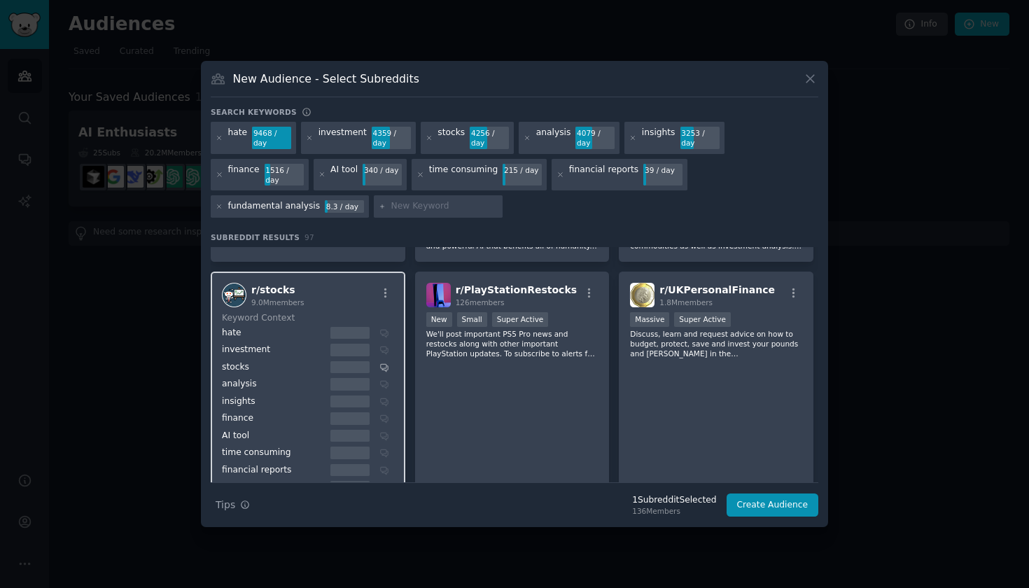
scroll to position [648, 0]
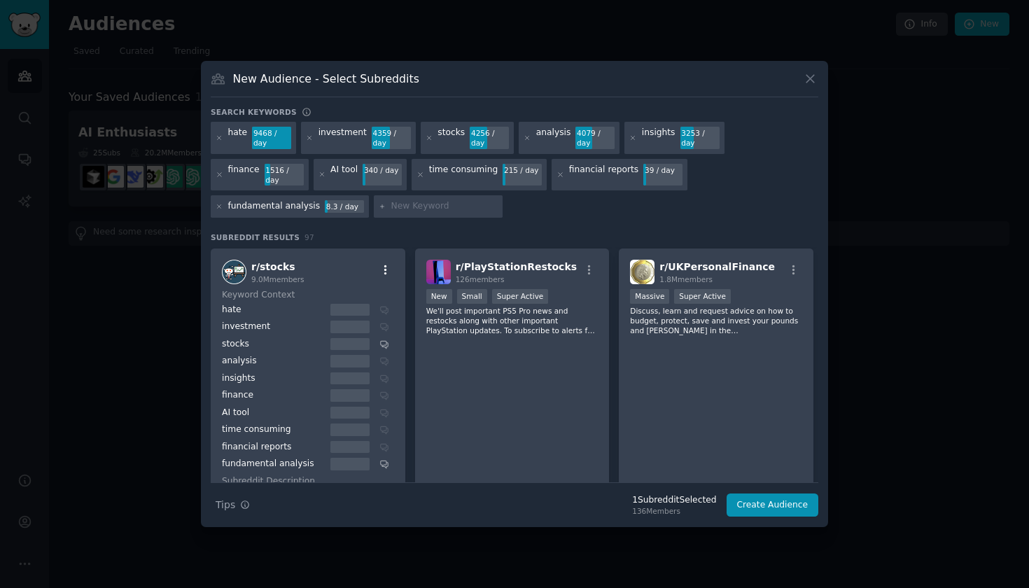
click at [388, 264] on icon "button" at bounding box center [386, 270] width 13 height 13
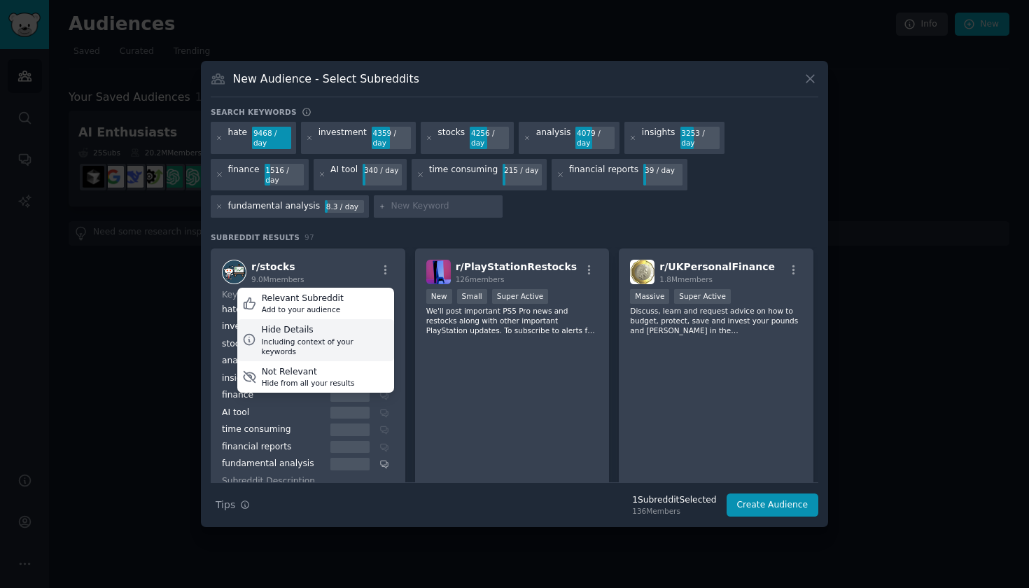
click at [341, 324] on div "Hide Details" at bounding box center [324, 330] width 127 height 13
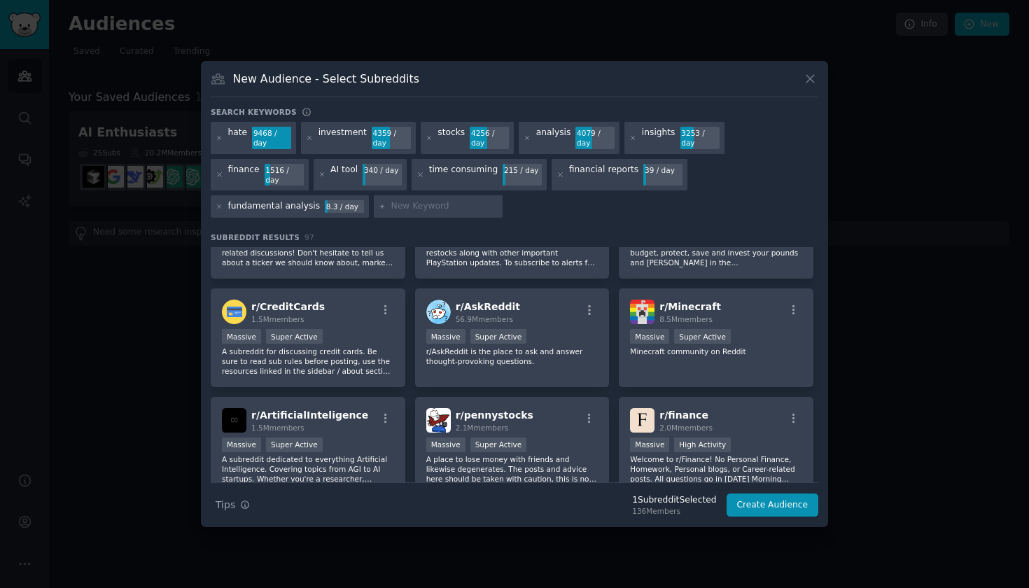
scroll to position [763, 0]
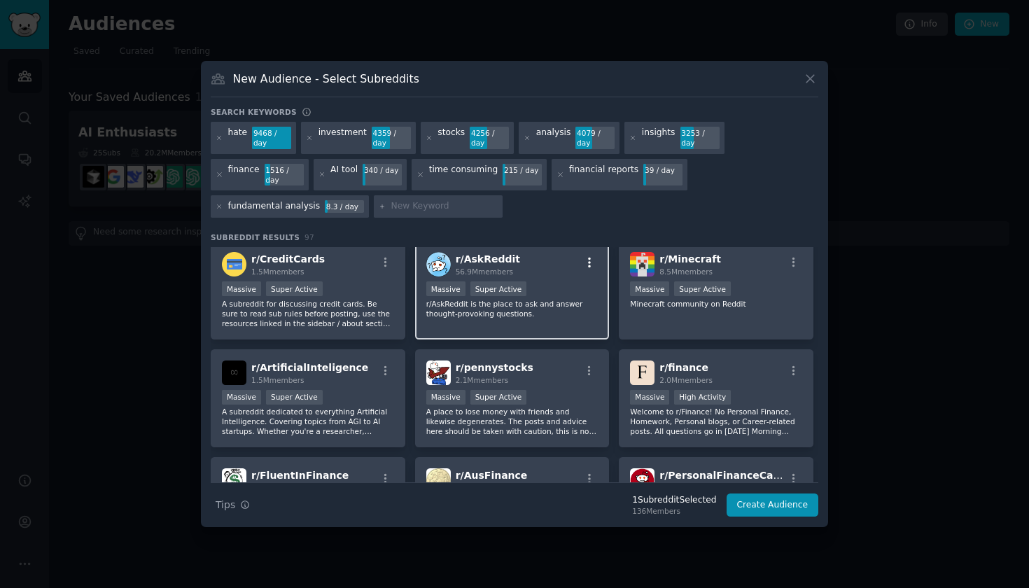
click at [587, 256] on icon "button" at bounding box center [589, 262] width 13 height 13
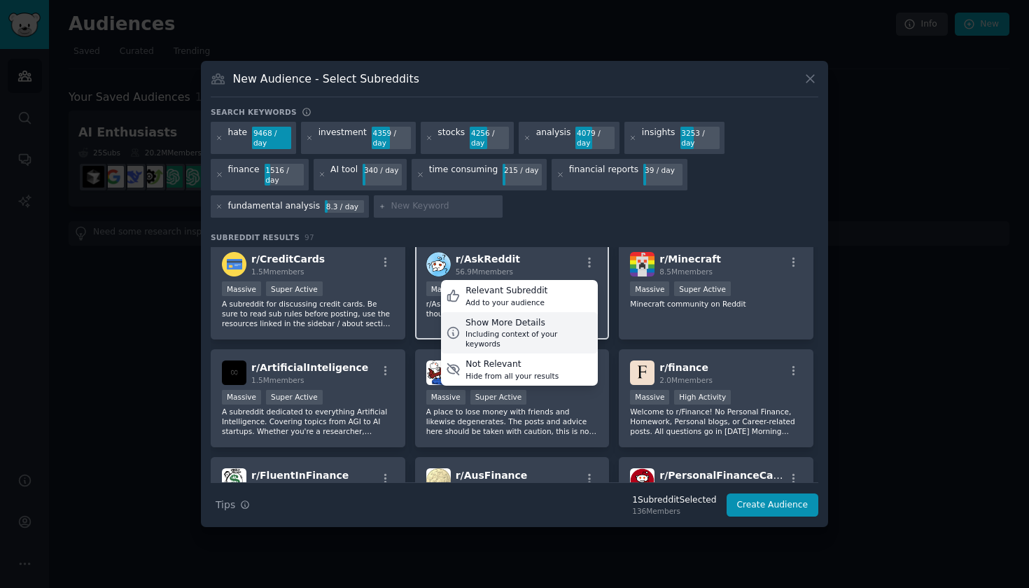
click at [558, 317] on div "Show More Details" at bounding box center [529, 323] width 127 height 13
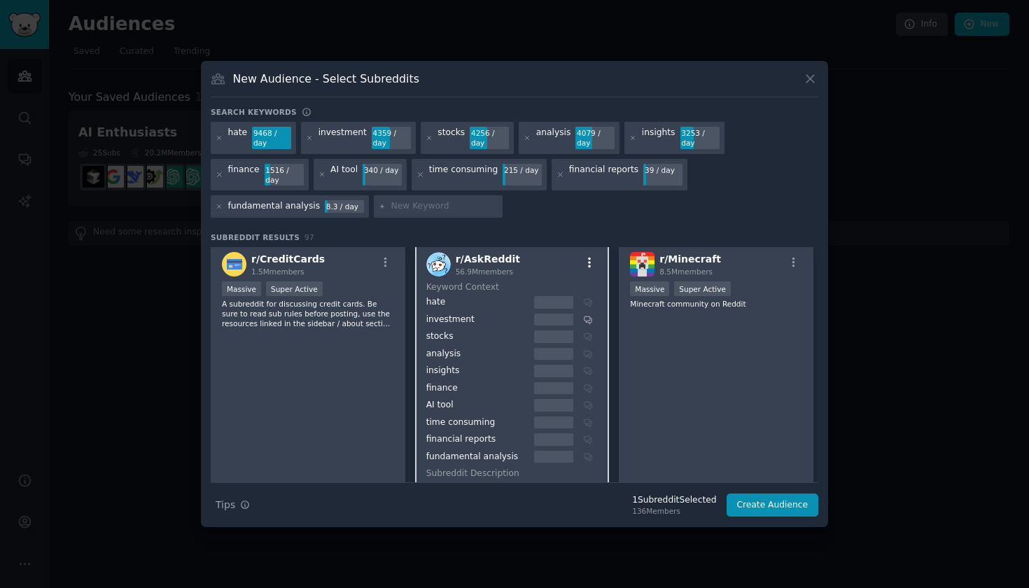
click at [586, 257] on icon "button" at bounding box center [589, 262] width 13 height 13
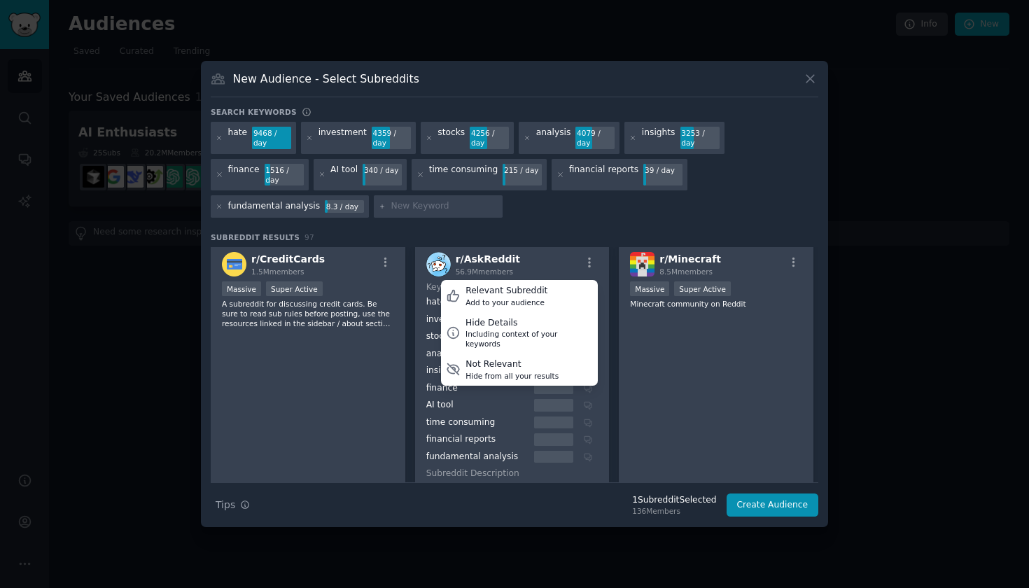
click at [581, 206] on div "hate 9468 / day investment 4359 / day stocks 4256 / day analysis 4079 / day ins…" at bounding box center [515, 172] width 608 height 101
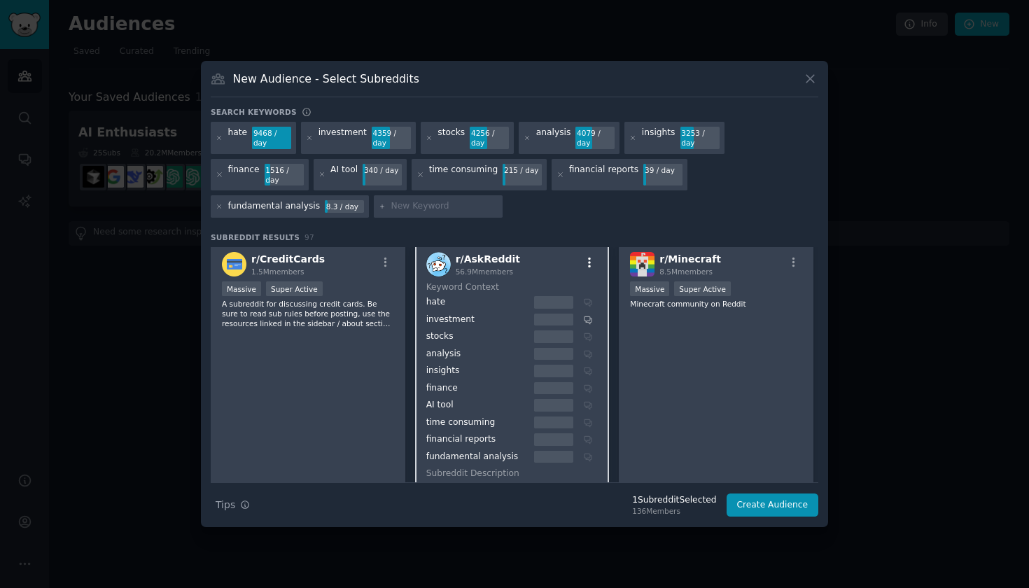
click at [588, 260] on icon "button" at bounding box center [589, 263] width 3 height 10
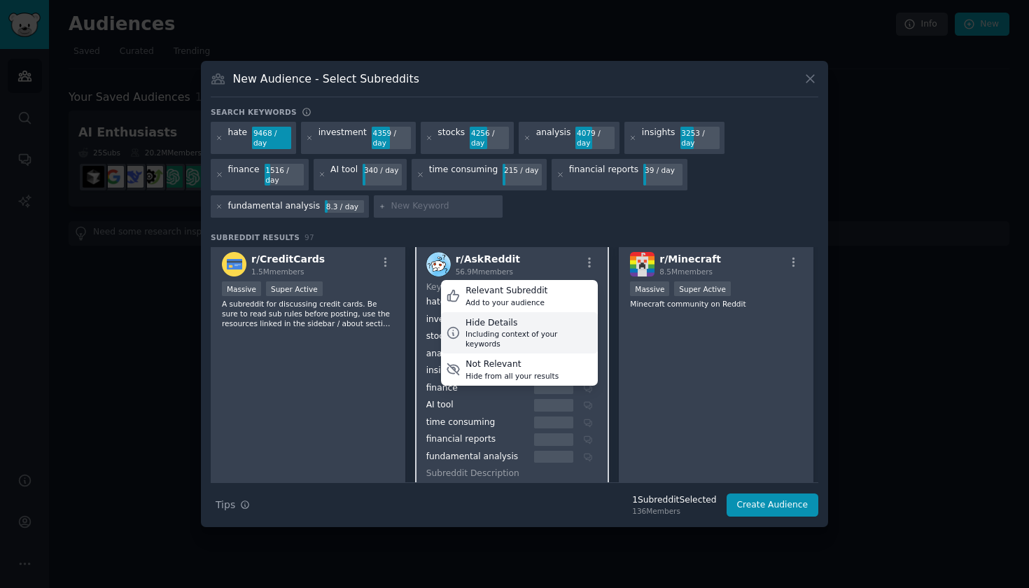
click at [555, 317] on div "Hide Details" at bounding box center [529, 323] width 127 height 13
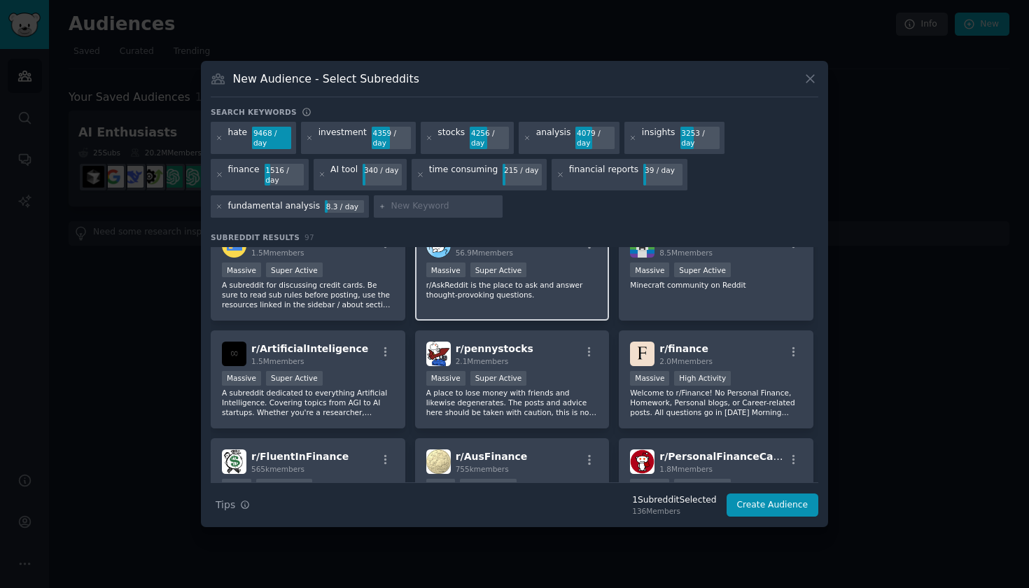
scroll to position [830, 0]
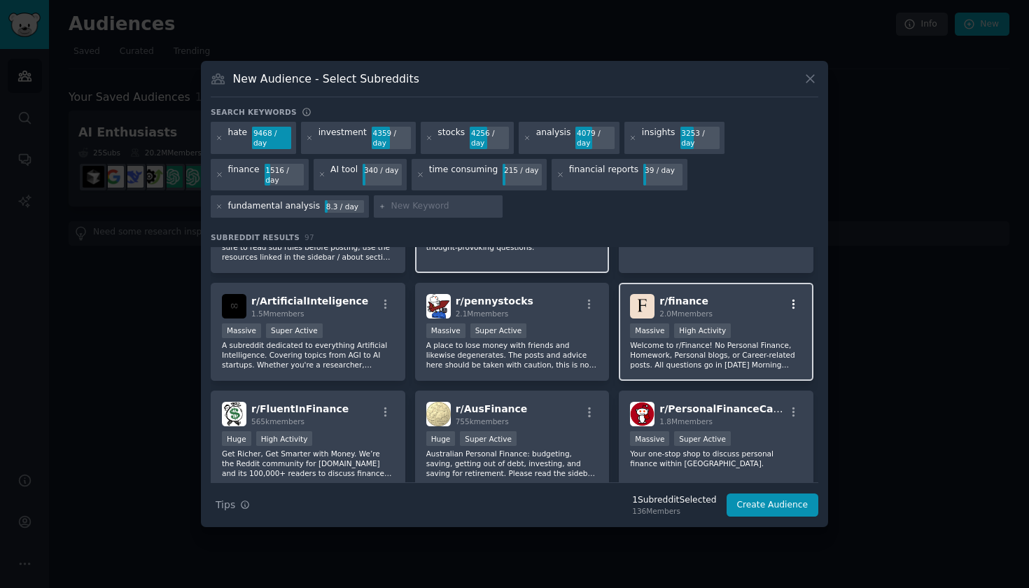
click at [789, 299] on icon "button" at bounding box center [794, 304] width 13 height 13
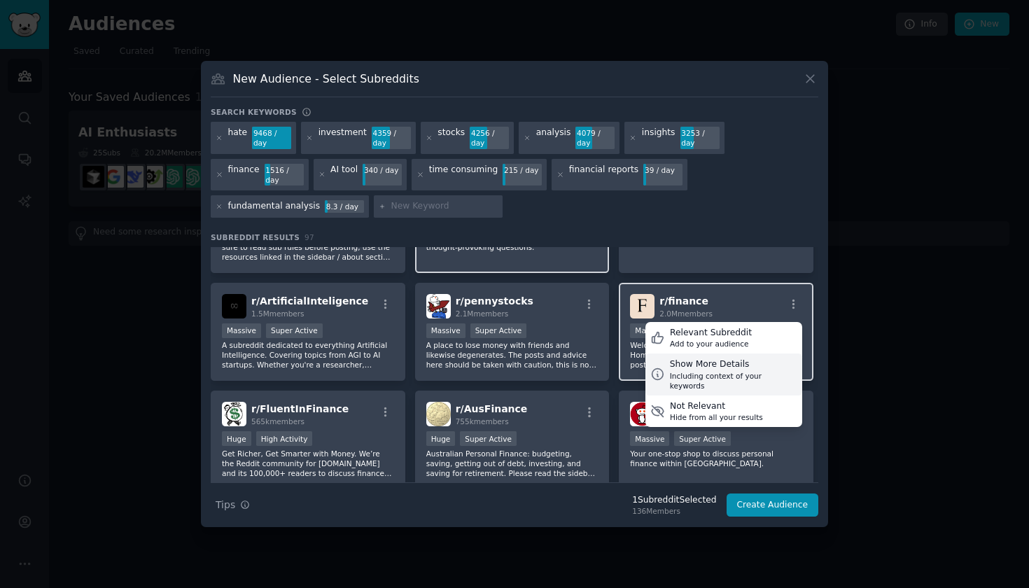
click at [746, 359] on div "Show More Details" at bounding box center [733, 365] width 127 height 13
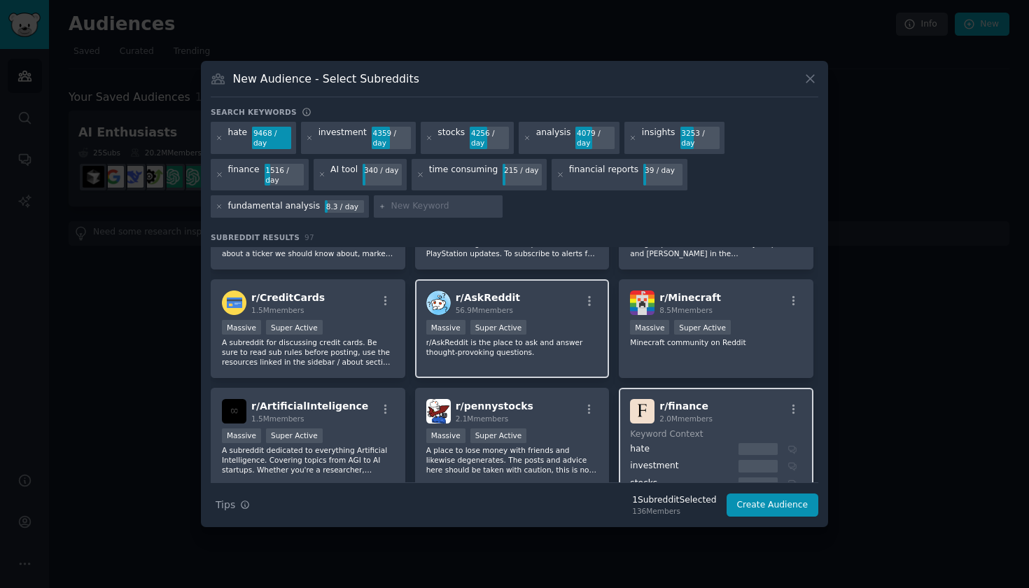
scroll to position [773, 0]
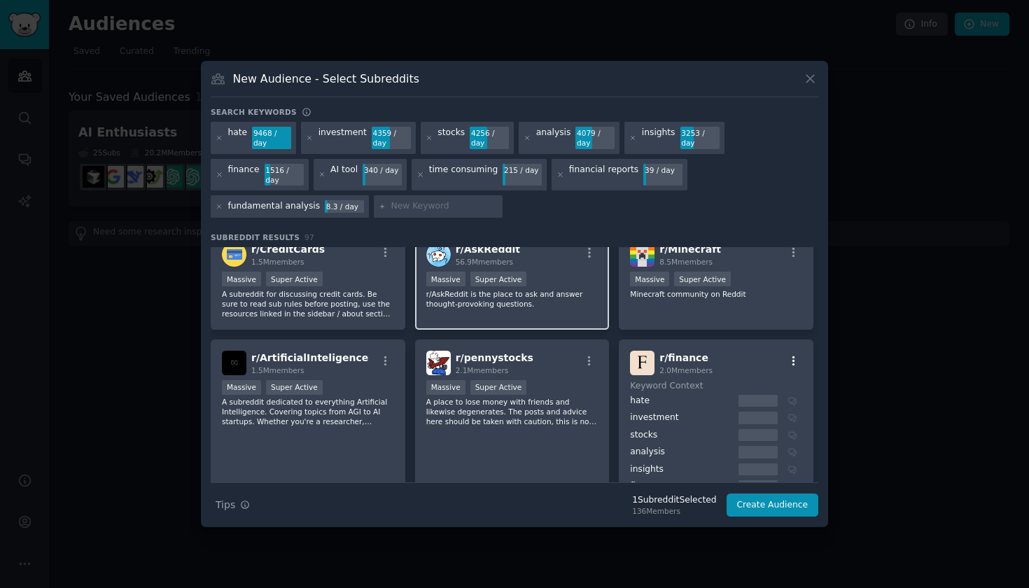
click at [793, 356] on icon "button" at bounding box center [794, 361] width 3 height 10
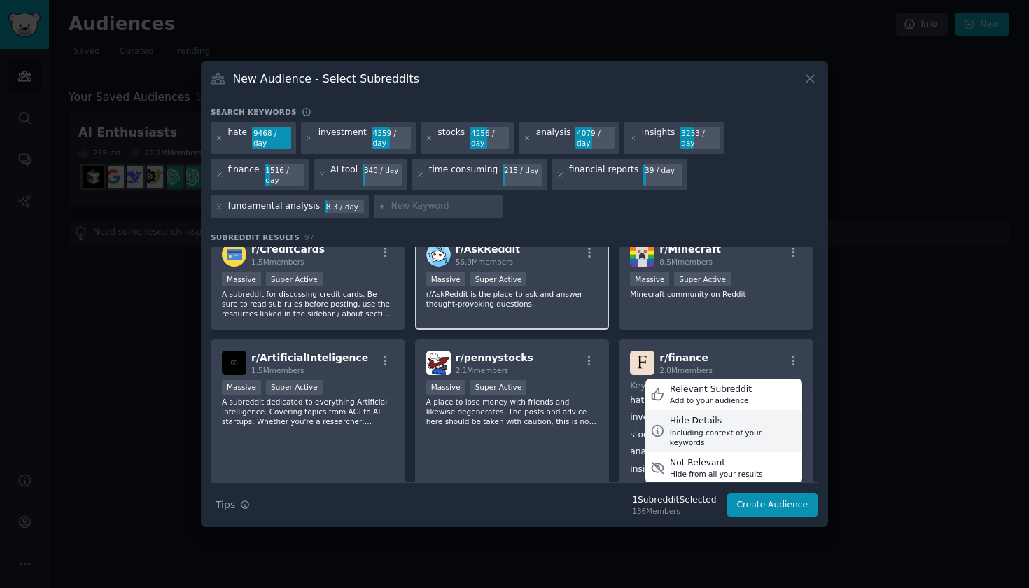
click at [734, 415] on div "Hide Details" at bounding box center [733, 421] width 127 height 13
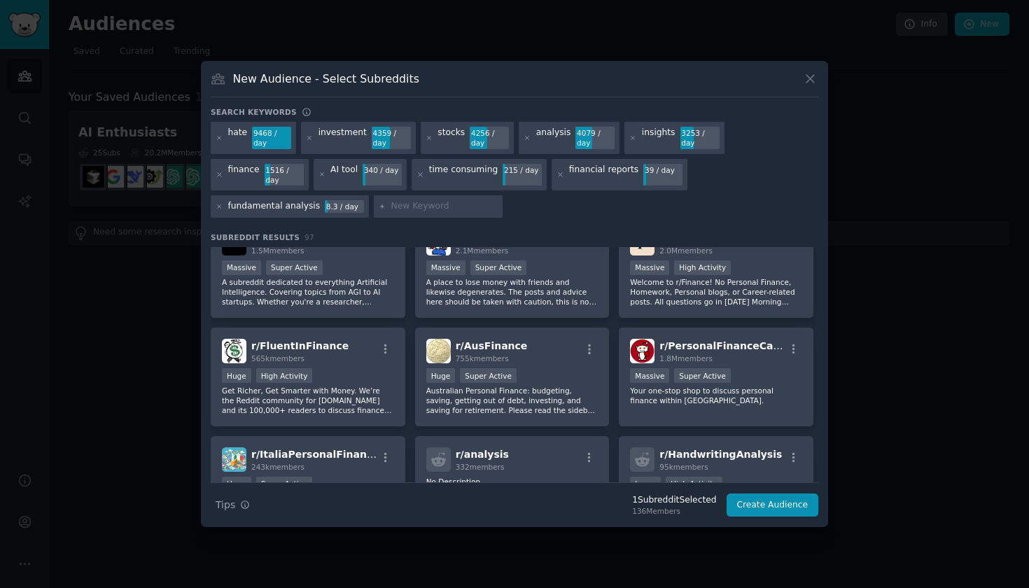
scroll to position [933, 0]
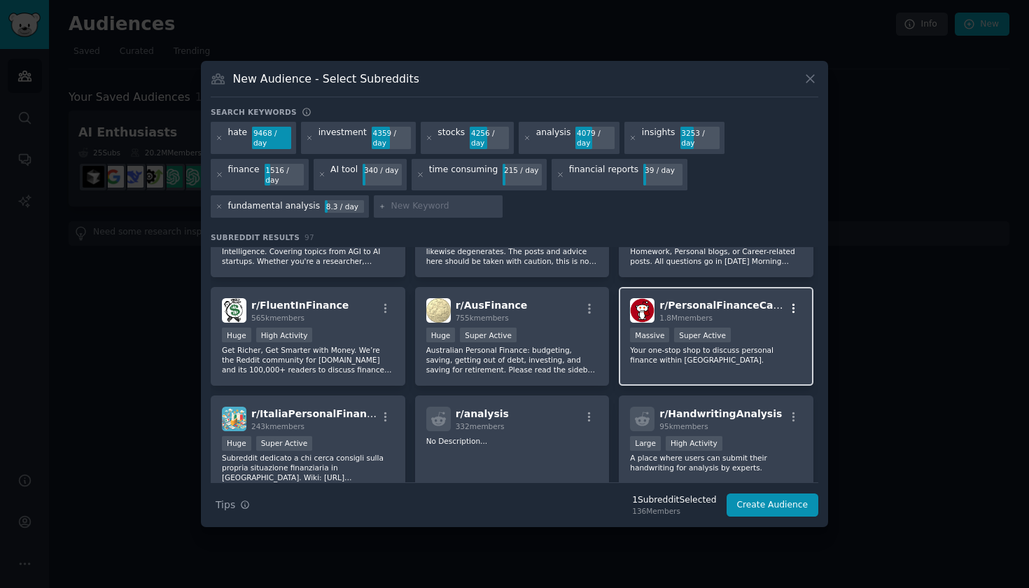
click at [791, 302] on icon "button" at bounding box center [794, 308] width 13 height 13
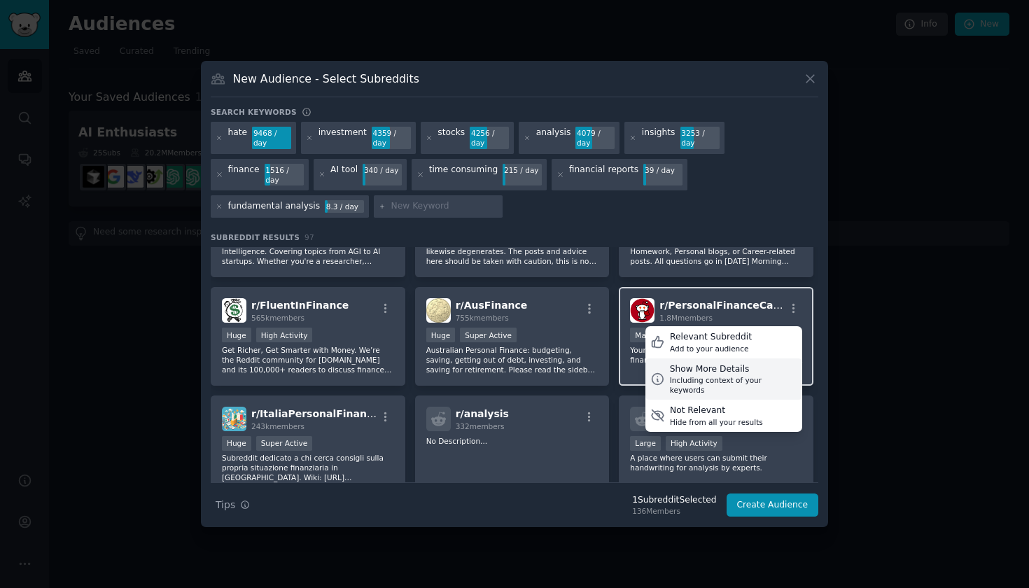
click at [761, 363] on div "Show More Details" at bounding box center [733, 369] width 127 height 13
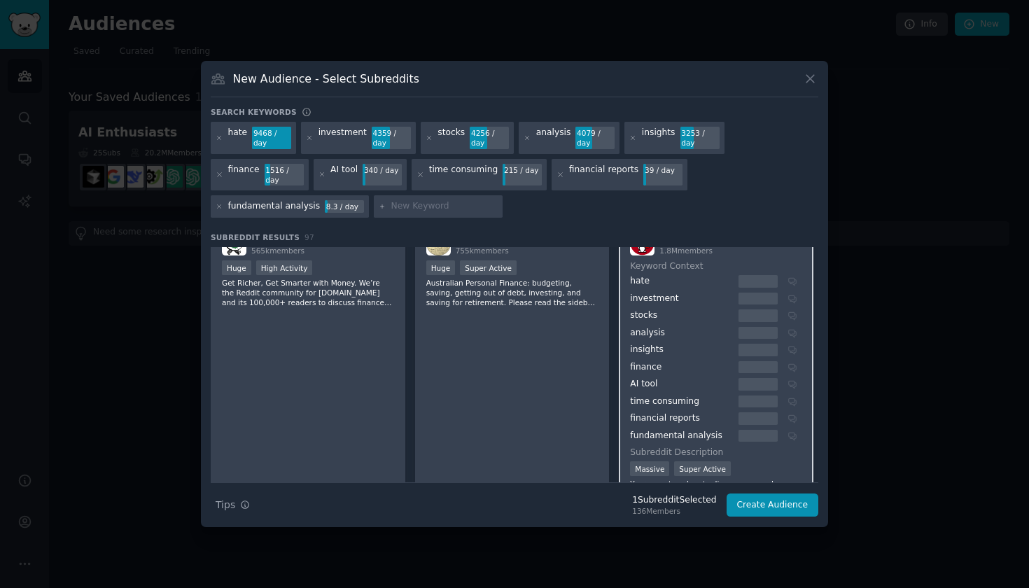
scroll to position [978, 0]
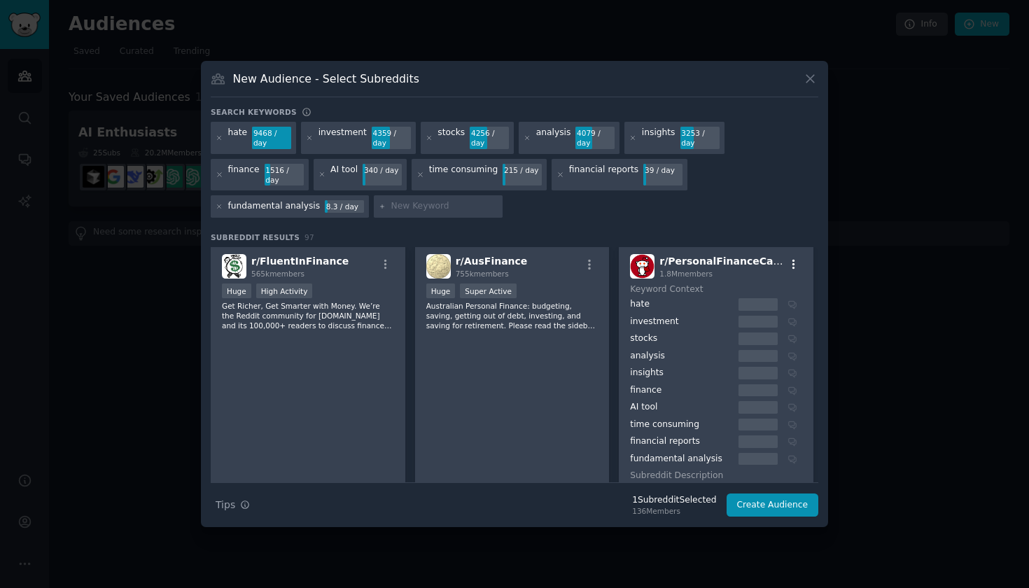
click at [793, 260] on icon "button" at bounding box center [794, 265] width 3 height 10
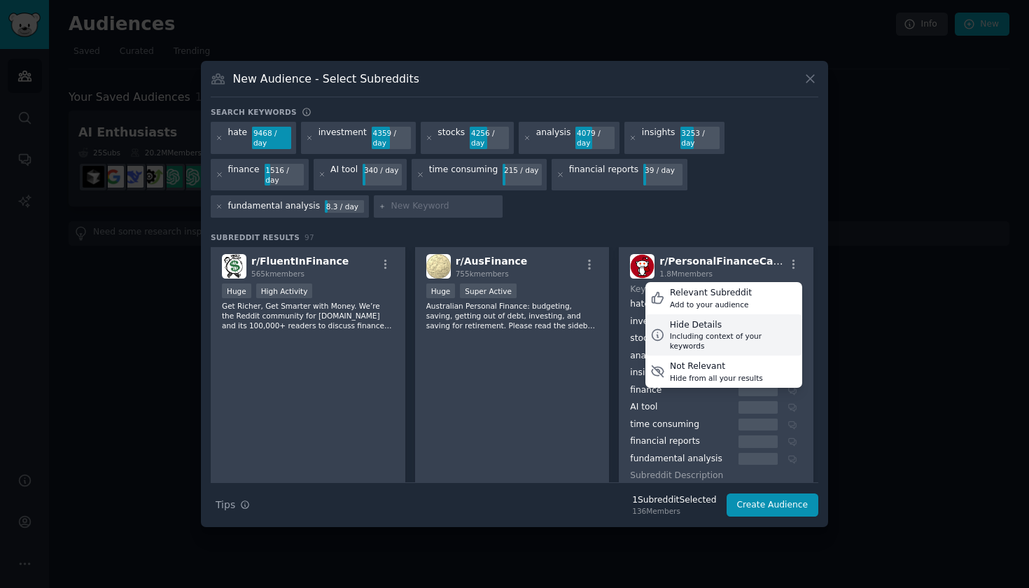
click at [742, 331] on div "Including context of your keywords" at bounding box center [733, 341] width 127 height 20
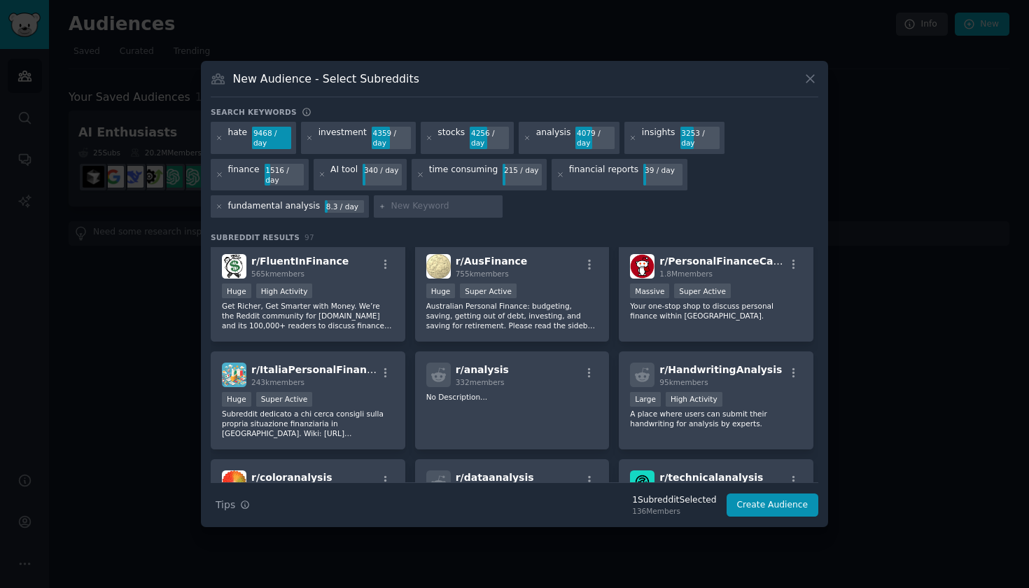
scroll to position [1041, 0]
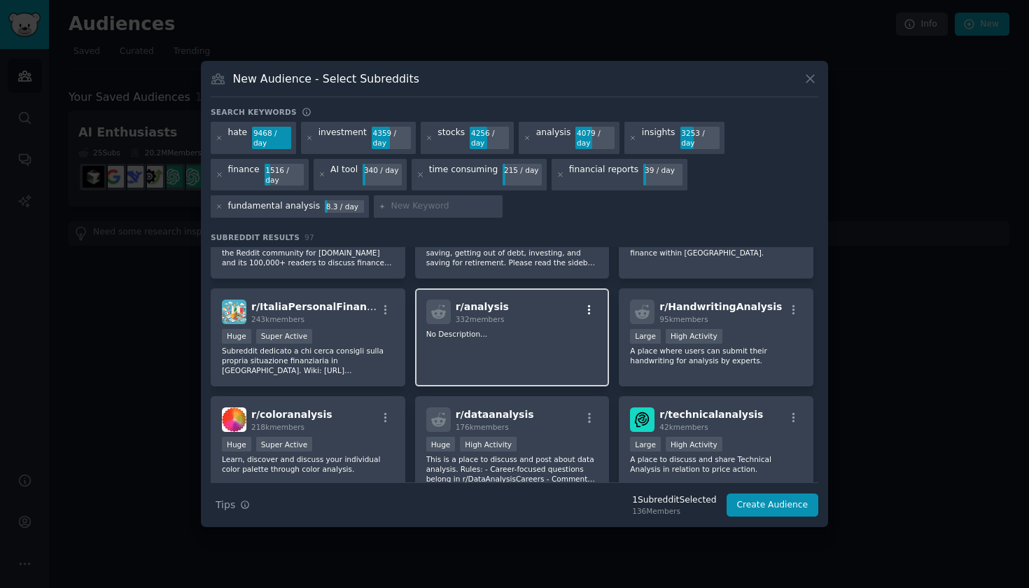
click at [590, 304] on icon "button" at bounding box center [589, 310] width 13 height 13
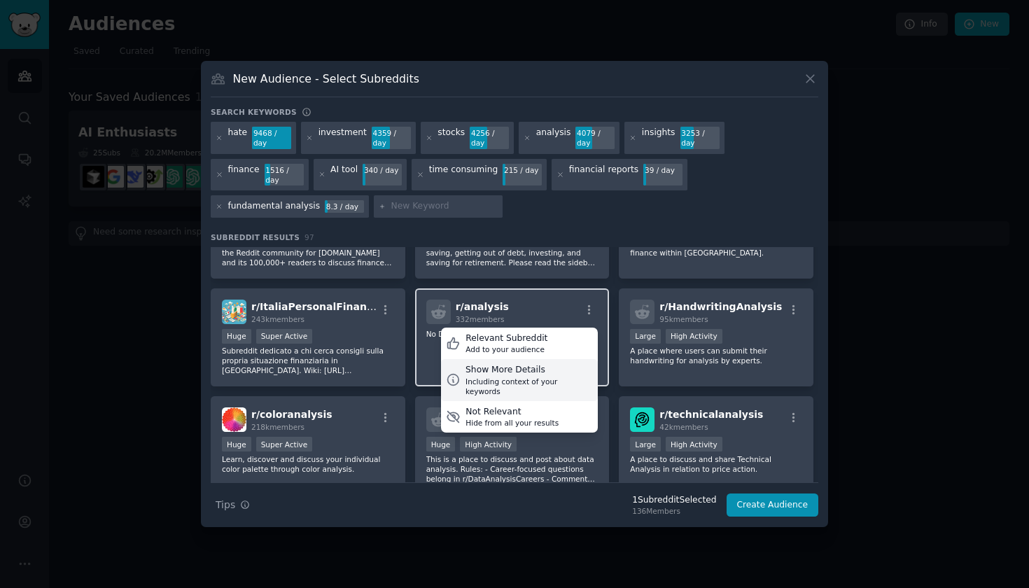
click at [557, 368] on div "Show More Details" at bounding box center [529, 370] width 127 height 13
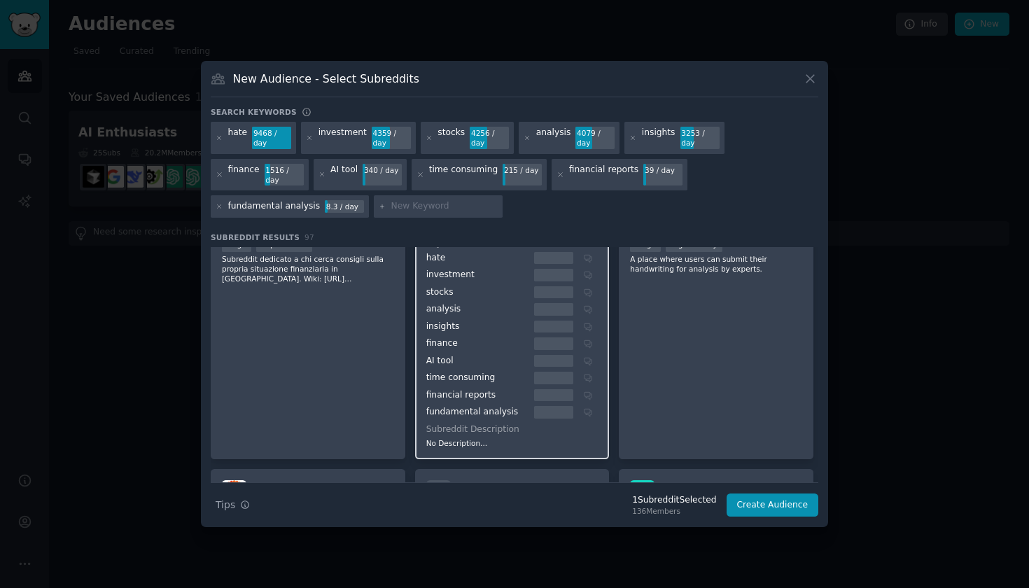
scroll to position [1092, 0]
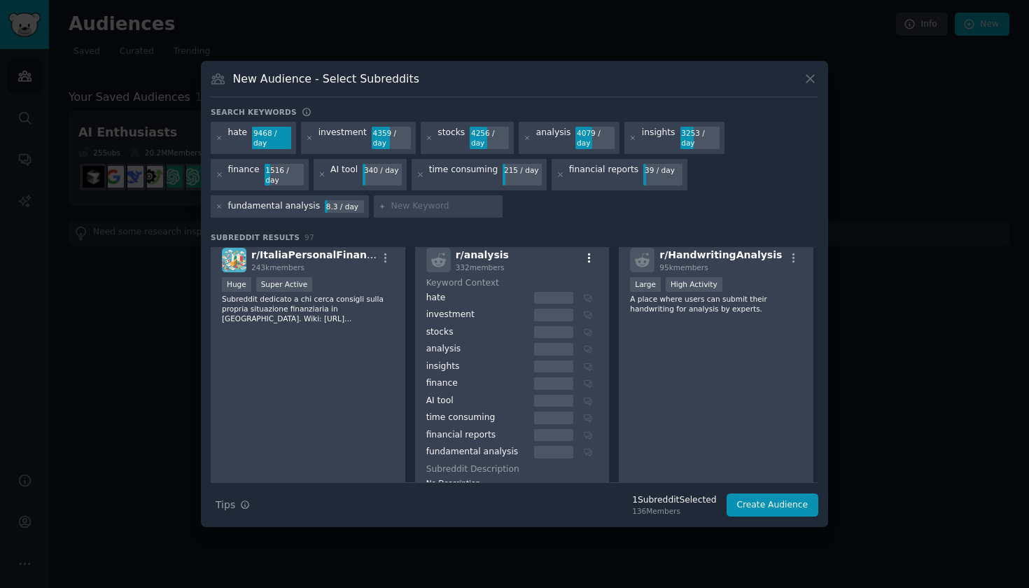
click at [589, 252] on icon "button" at bounding box center [589, 258] width 13 height 13
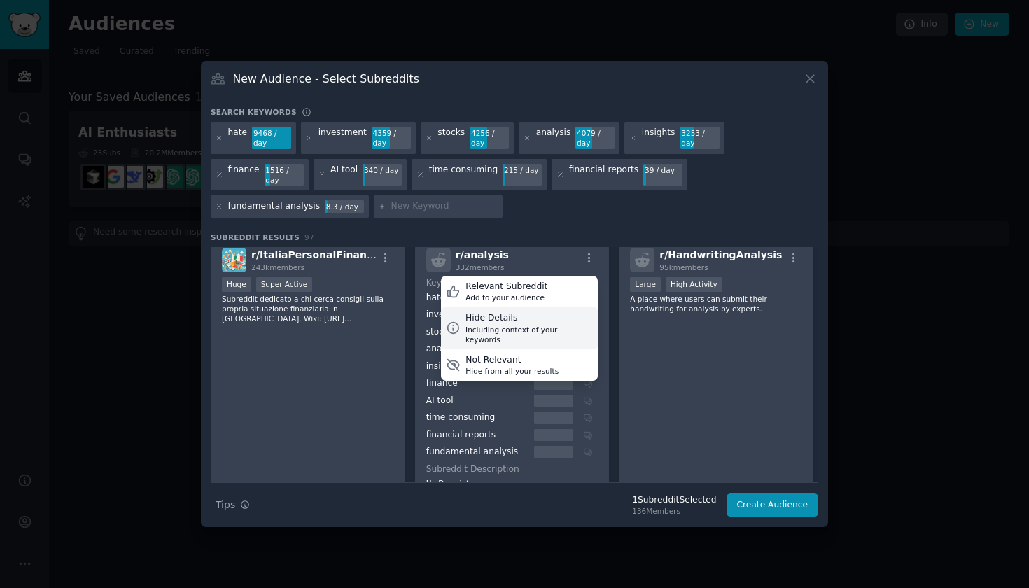
click at [551, 315] on div "Hide Details" at bounding box center [529, 318] width 127 height 13
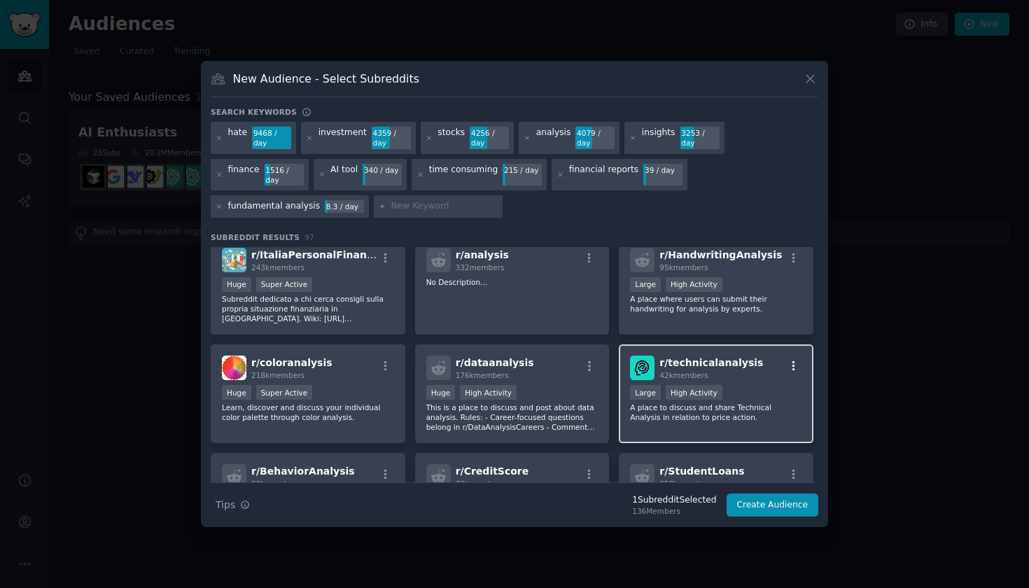
click at [793, 361] on icon "button" at bounding box center [794, 366] width 3 height 10
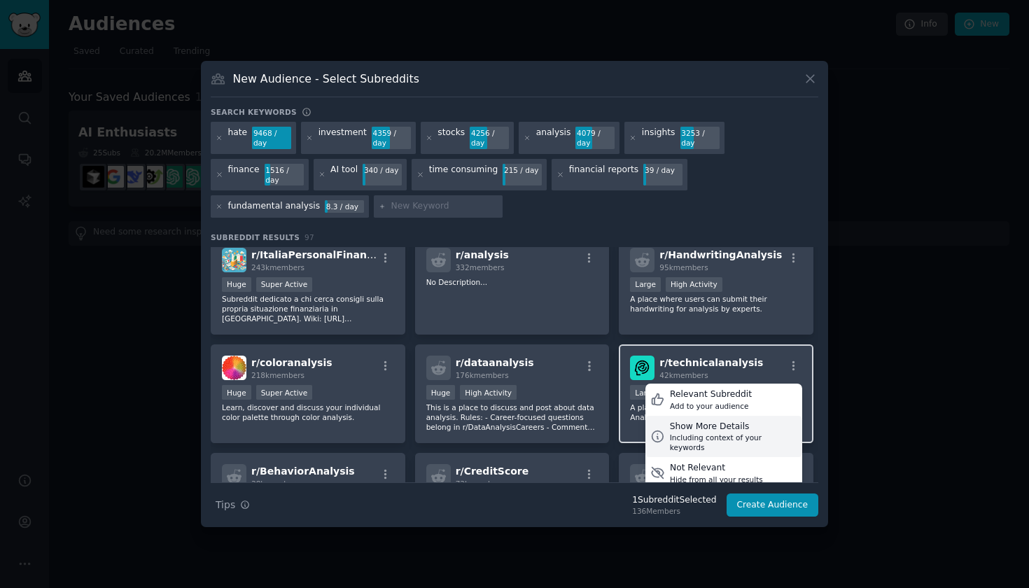
click at [737, 425] on div "Show More Details" at bounding box center [733, 427] width 127 height 13
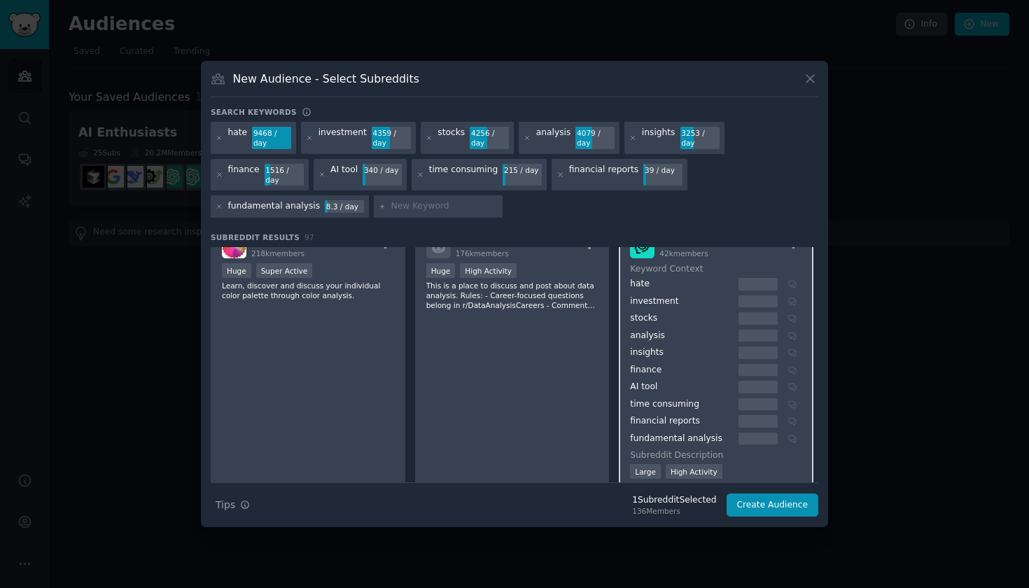
scroll to position [1102, 0]
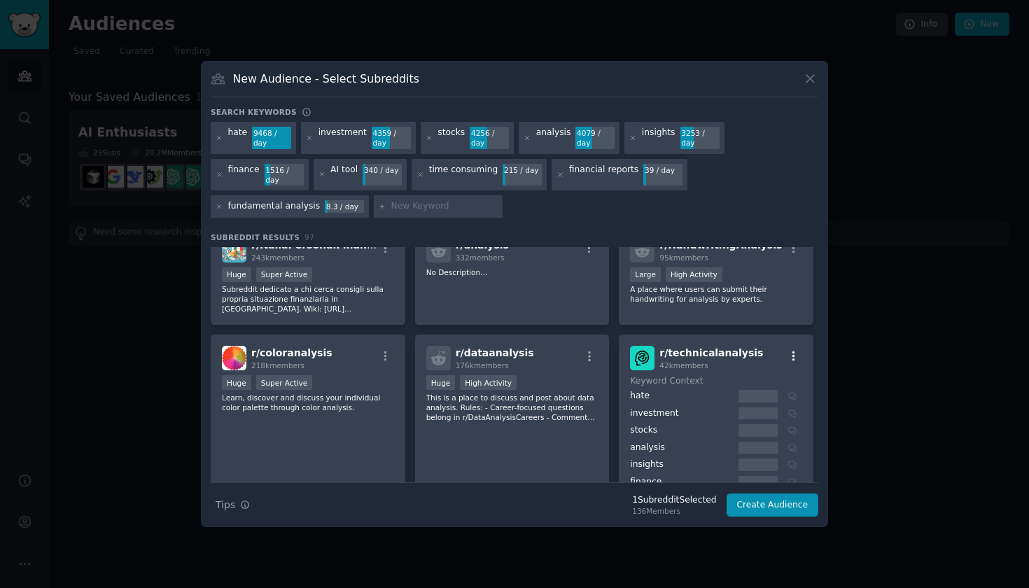
click at [793, 352] on icon "button" at bounding box center [794, 357] width 3 height 10
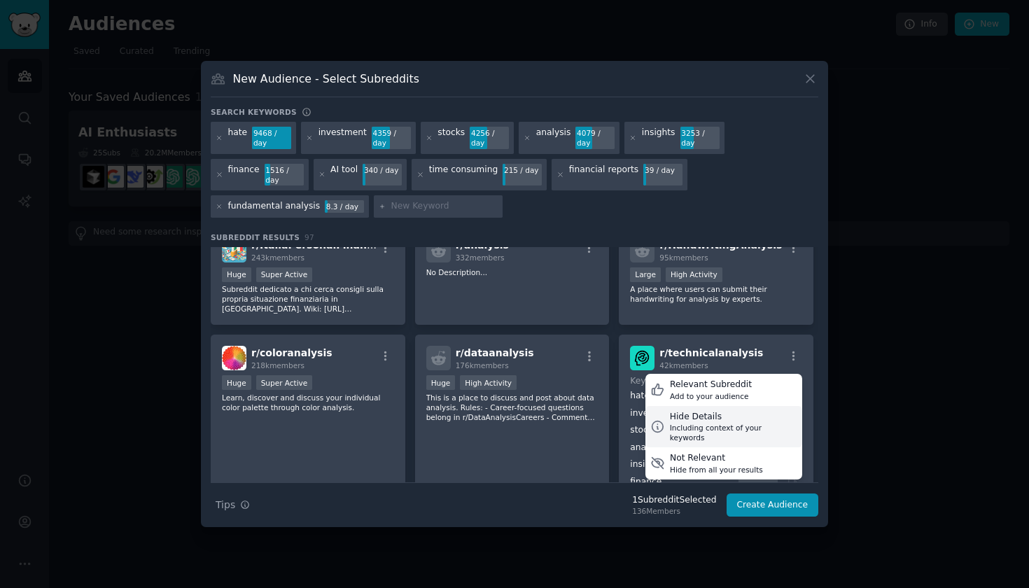
click at [719, 411] on div "Hide Details" at bounding box center [733, 417] width 127 height 13
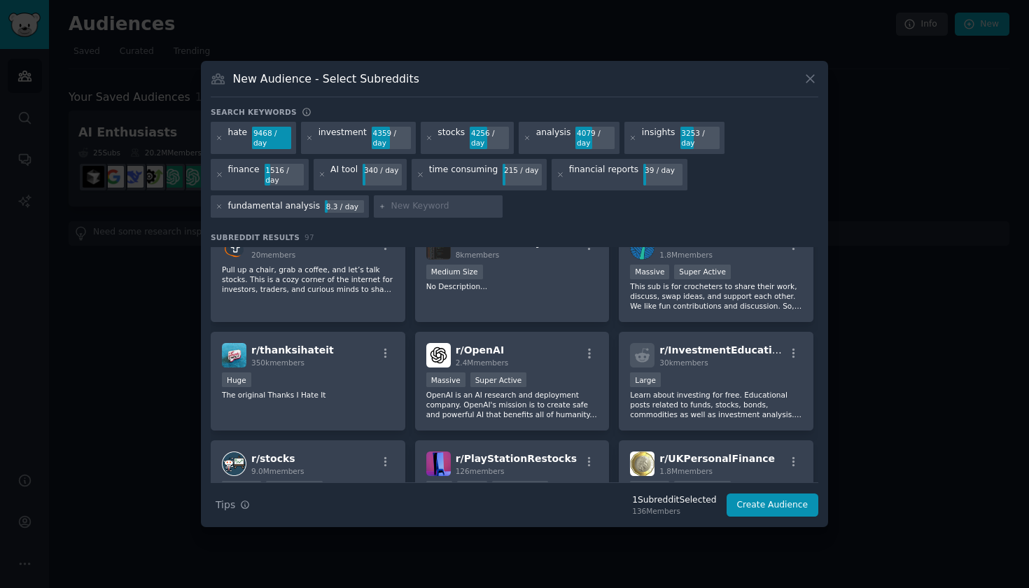
scroll to position [523, 0]
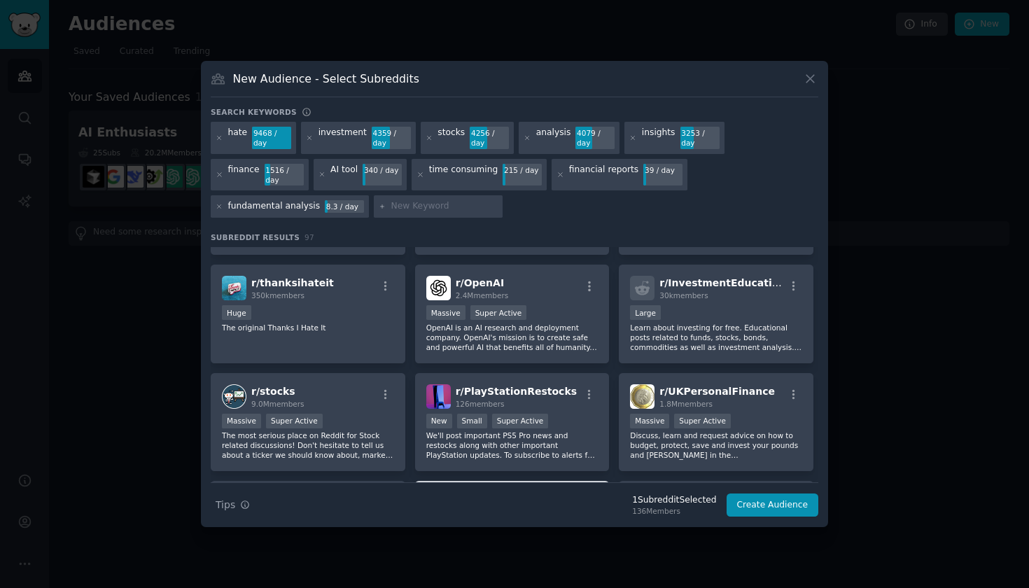
click at [342, 391] on div "r/ stocks 9.0M members" at bounding box center [308, 396] width 172 height 25
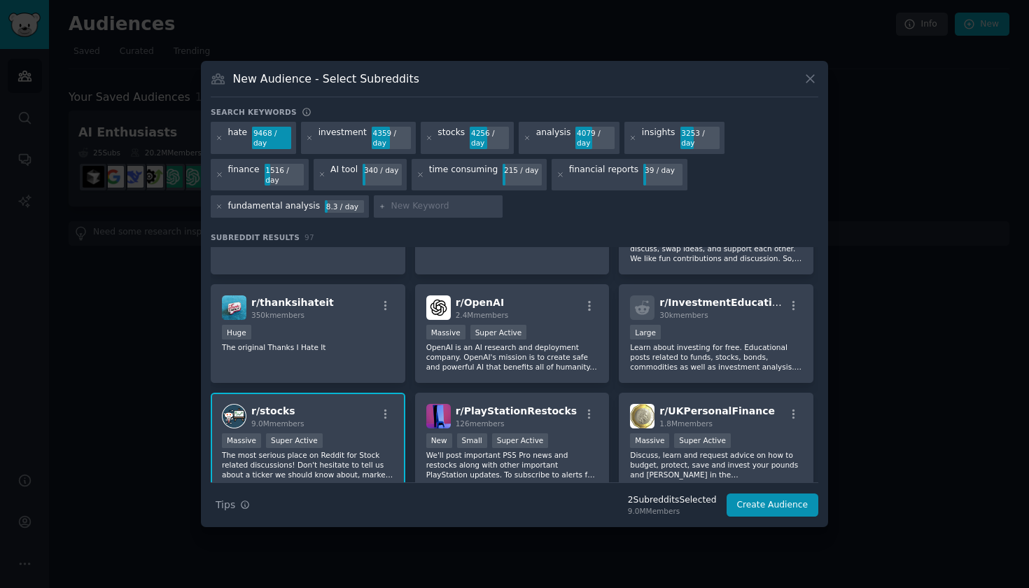
scroll to position [0, 0]
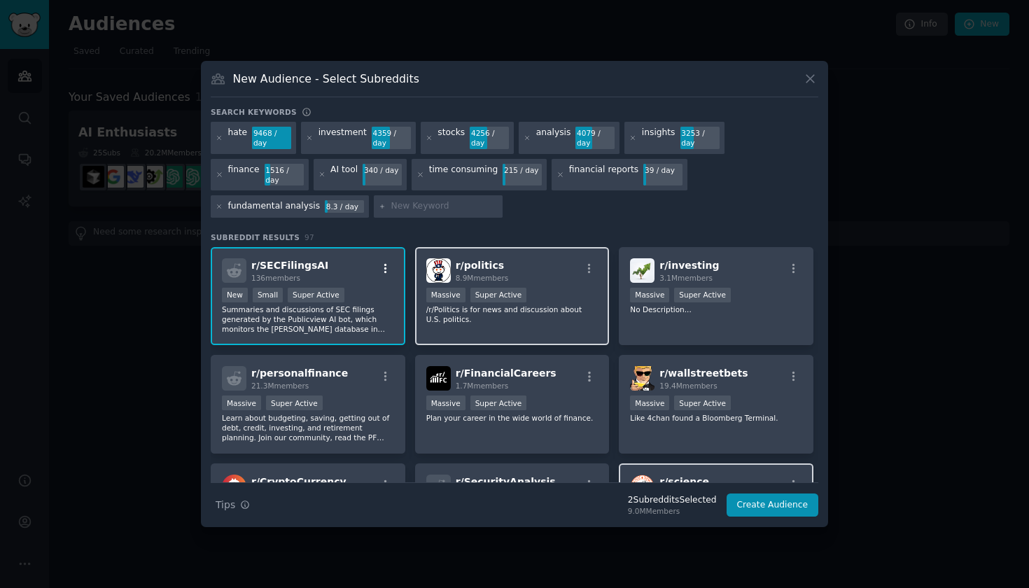
click at [387, 263] on icon "button" at bounding box center [386, 269] width 13 height 13
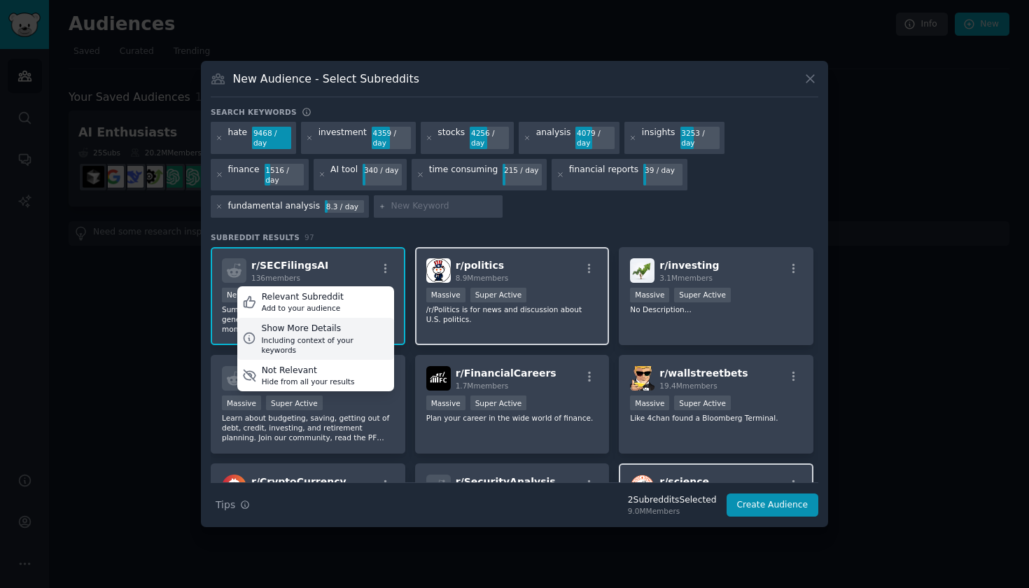
click at [342, 326] on div "Show More Details" at bounding box center [324, 329] width 127 height 13
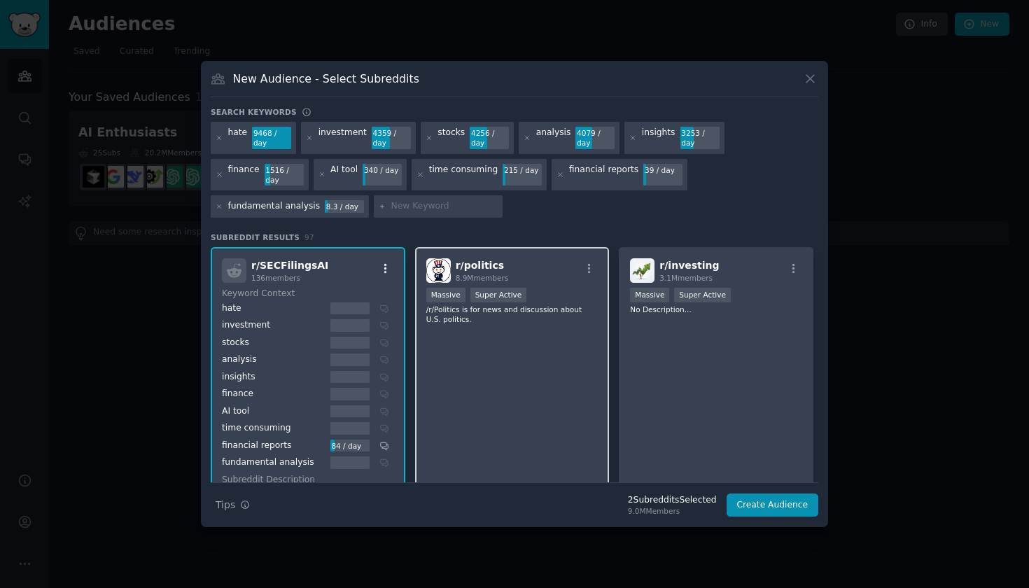
click at [386, 263] on icon "button" at bounding box center [386, 269] width 13 height 13
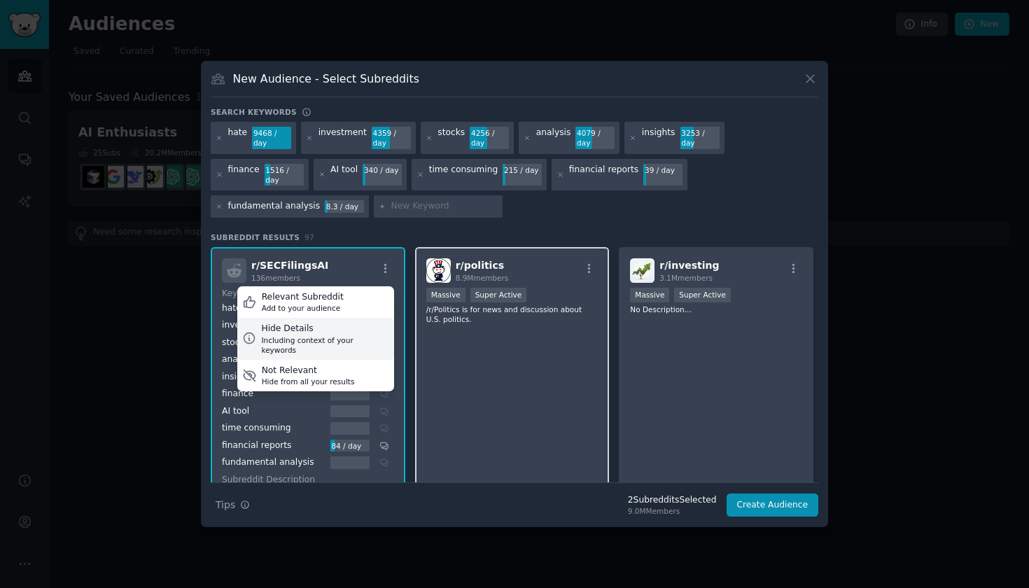
click at [329, 335] on div "Including context of your keywords" at bounding box center [324, 345] width 127 height 20
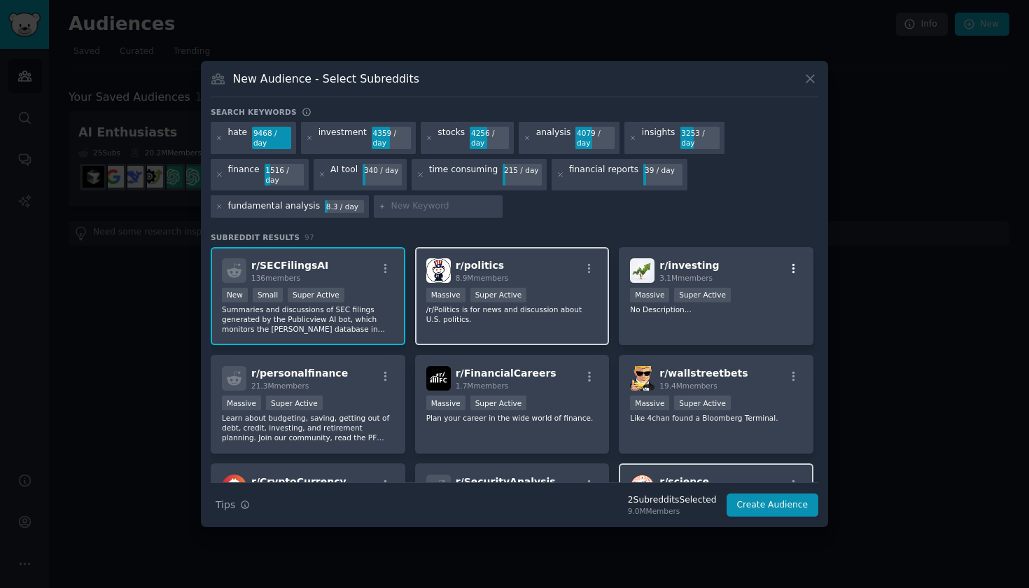
click at [792, 263] on icon "button" at bounding box center [794, 269] width 13 height 13
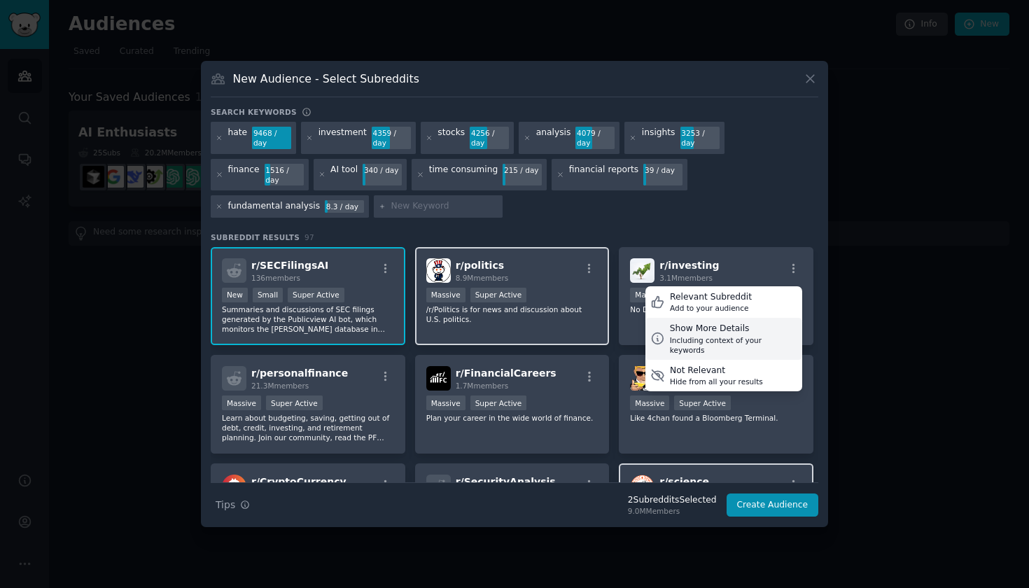
click at [742, 335] on div "Including context of your keywords" at bounding box center [733, 345] width 127 height 20
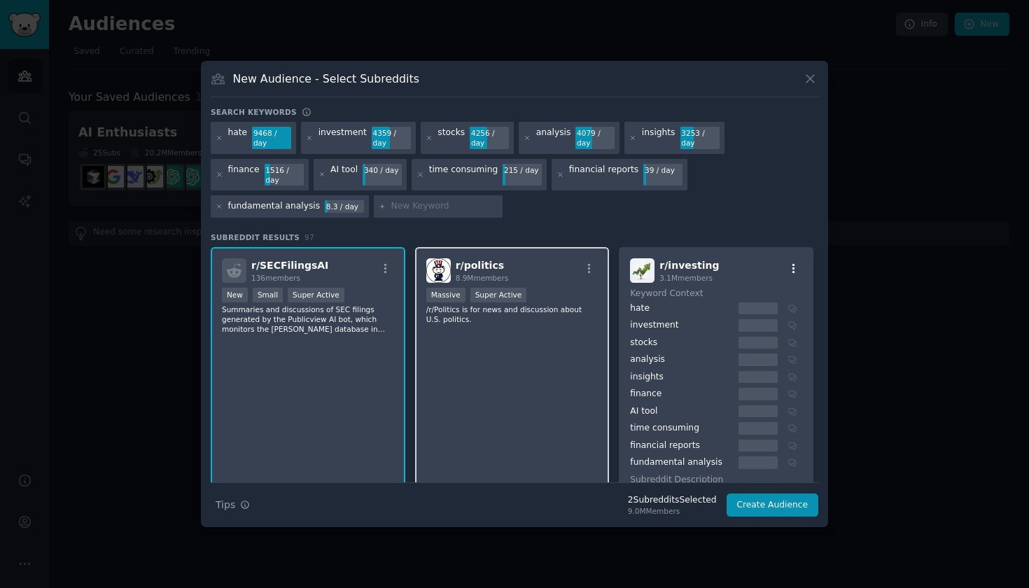
click at [793, 263] on icon "button" at bounding box center [794, 268] width 3 height 10
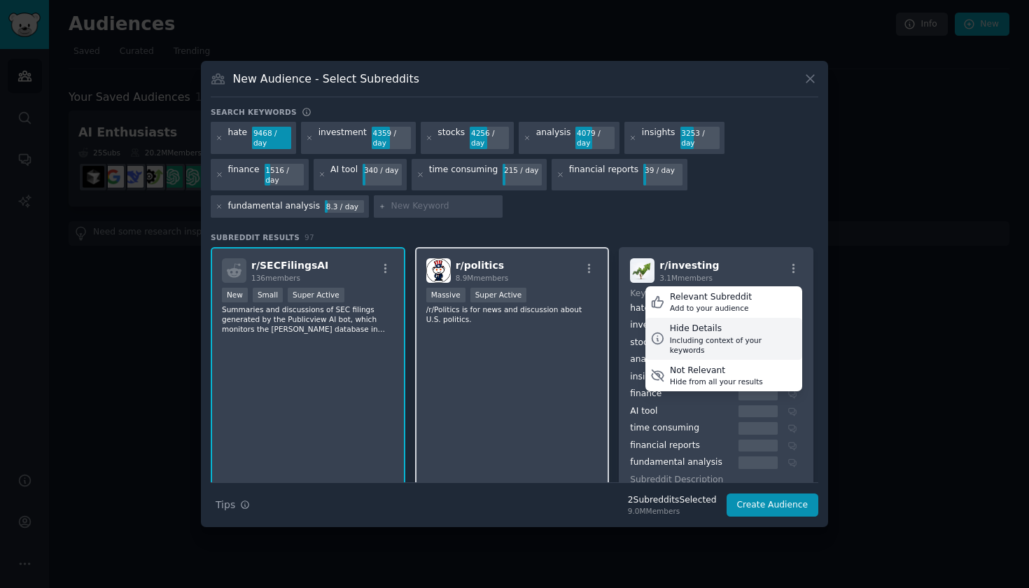
click at [709, 335] on div "Including context of your keywords" at bounding box center [733, 345] width 127 height 20
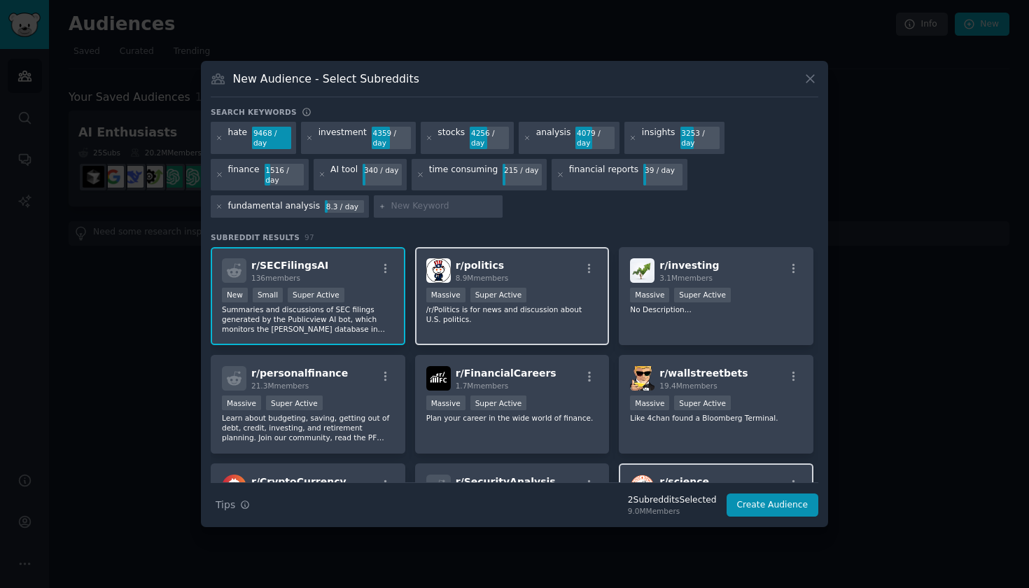
click at [430, 202] on input "text" at bounding box center [444, 206] width 106 height 13
type input "stock analysis"
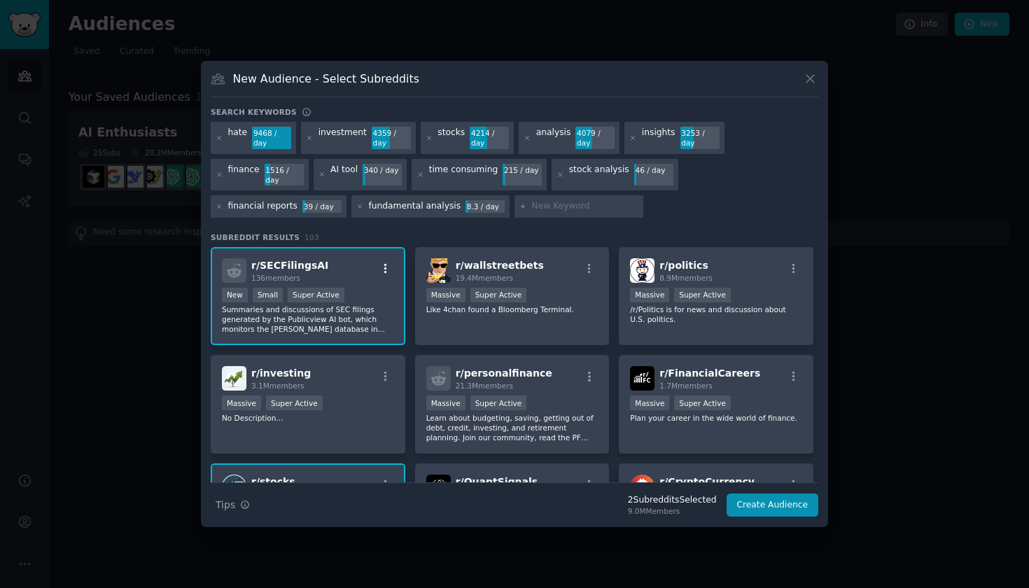
click at [383, 263] on icon "button" at bounding box center [386, 269] width 13 height 13
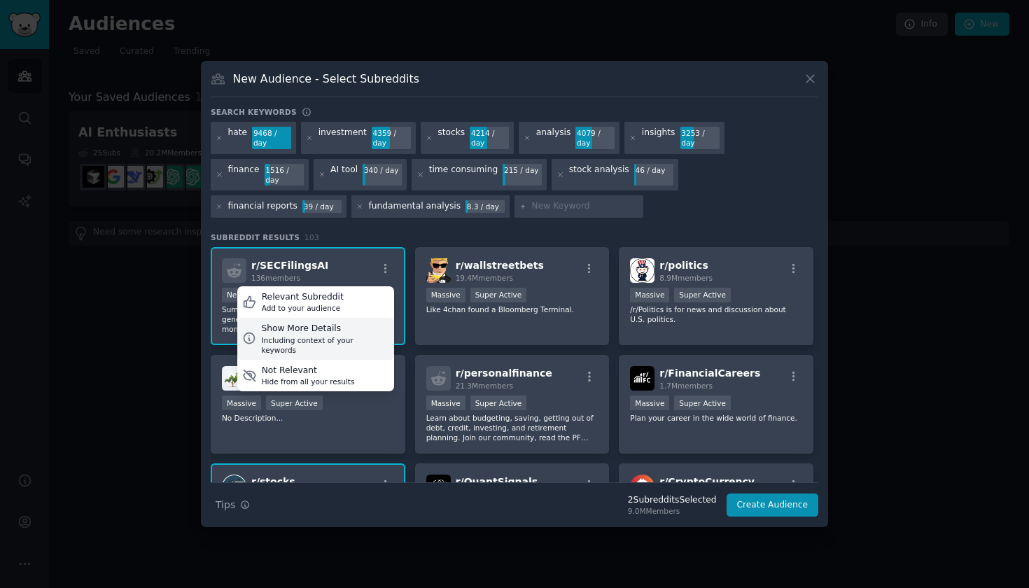
click at [359, 318] on div "Show More Details Including context of your keywords" at bounding box center [315, 339] width 157 height 42
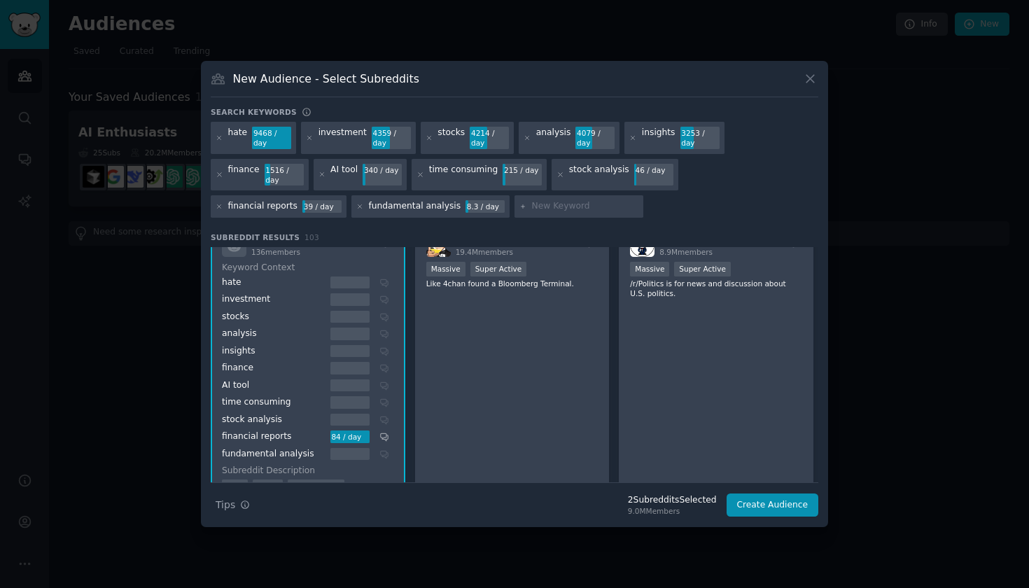
scroll to position [3, 0]
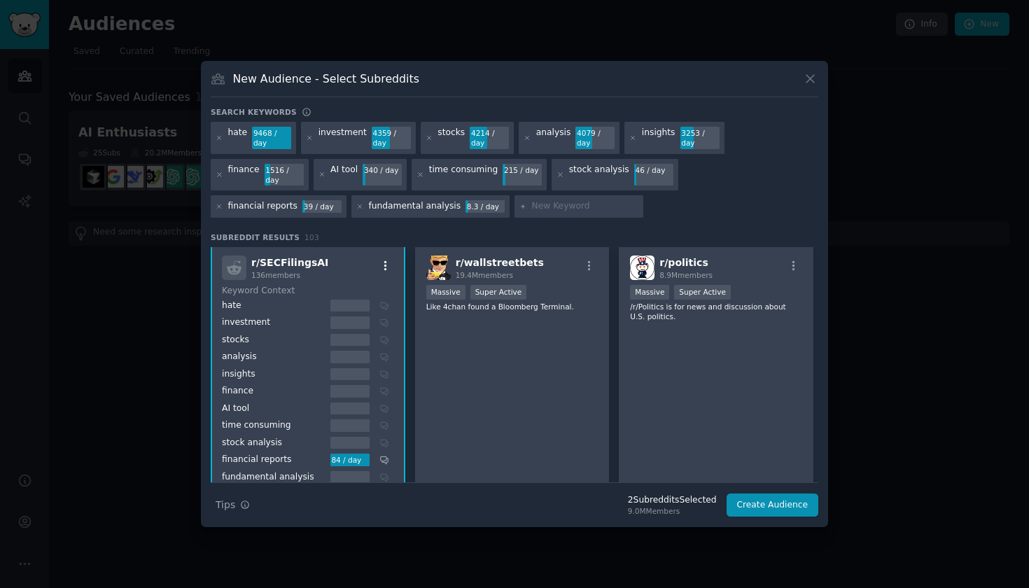
click at [385, 260] on icon "button" at bounding box center [385, 265] width 3 height 10
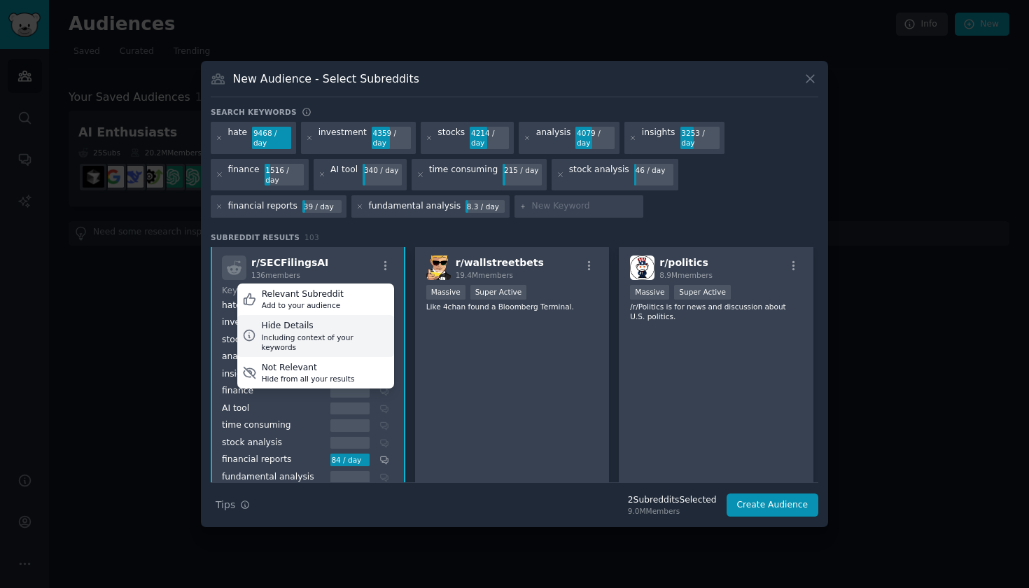
click at [352, 320] on div "Hide Details" at bounding box center [324, 326] width 127 height 13
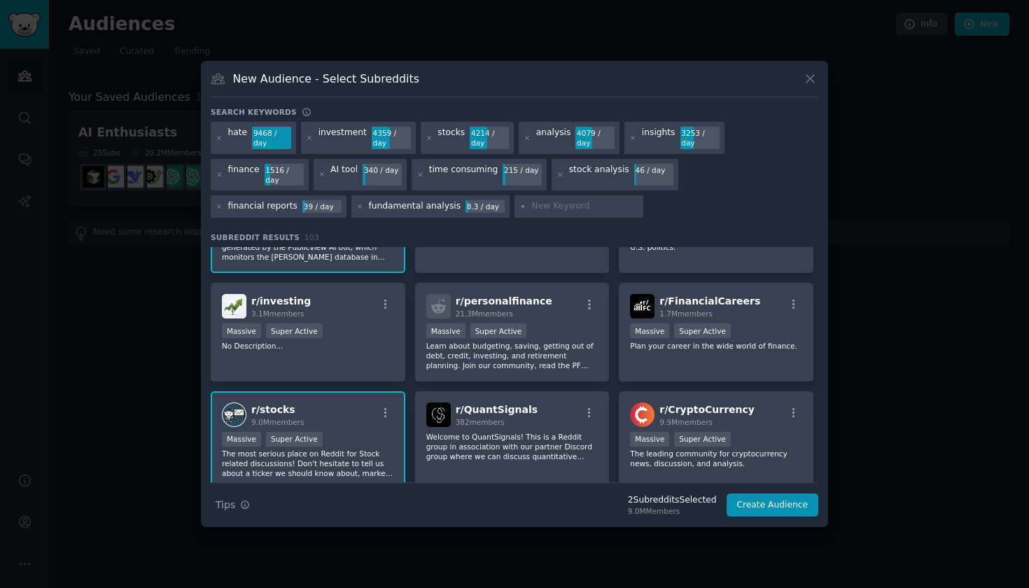
scroll to position [114, 0]
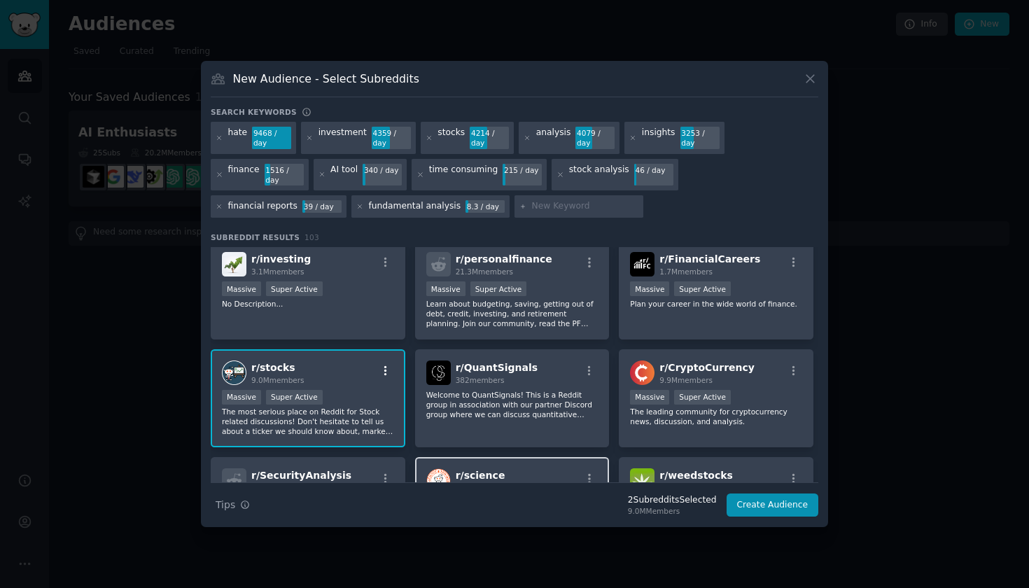
click at [385, 366] on icon "button" at bounding box center [385, 371] width 3 height 10
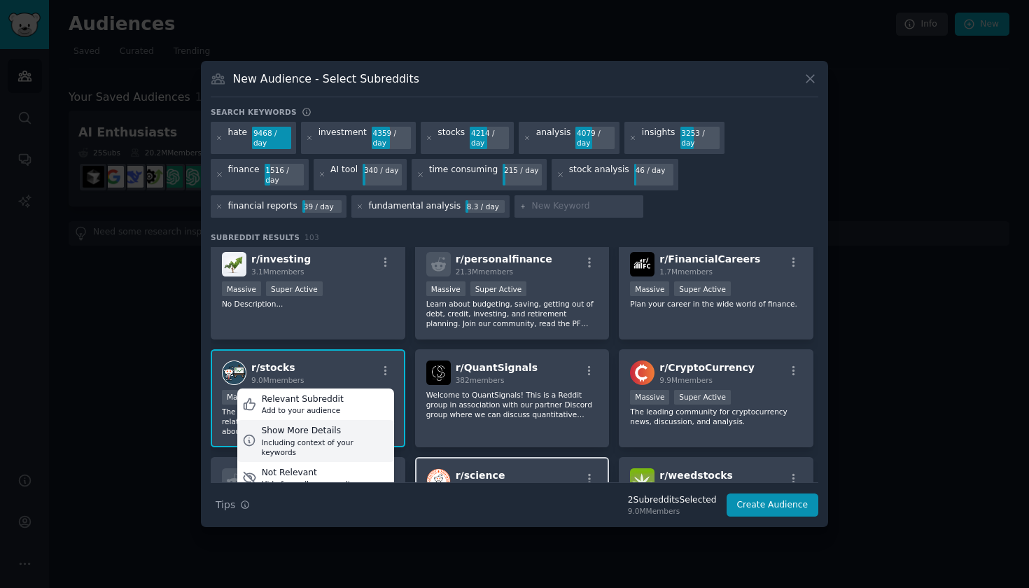
click at [360, 427] on div "Show More Details" at bounding box center [324, 431] width 127 height 13
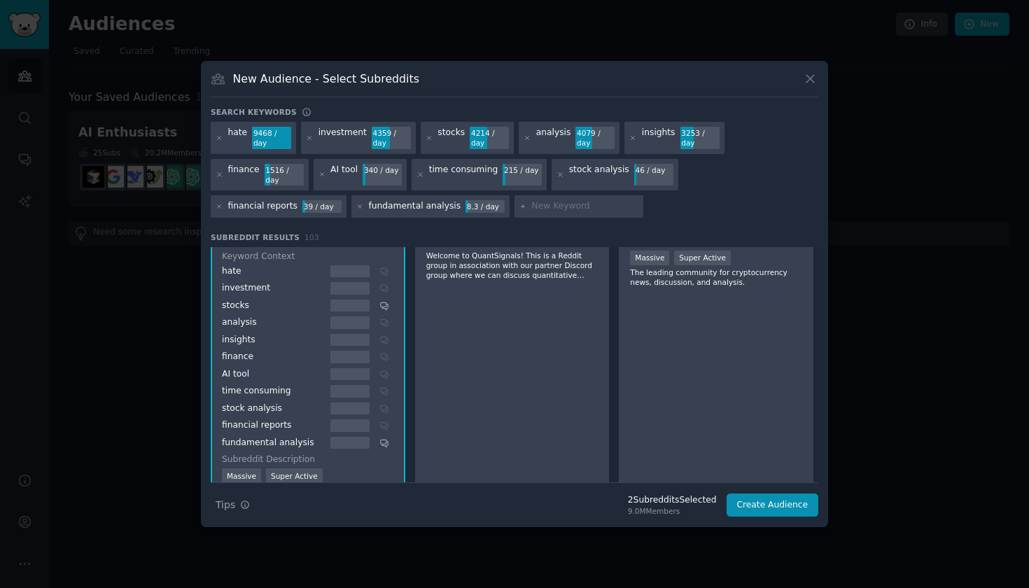
scroll to position [198, 0]
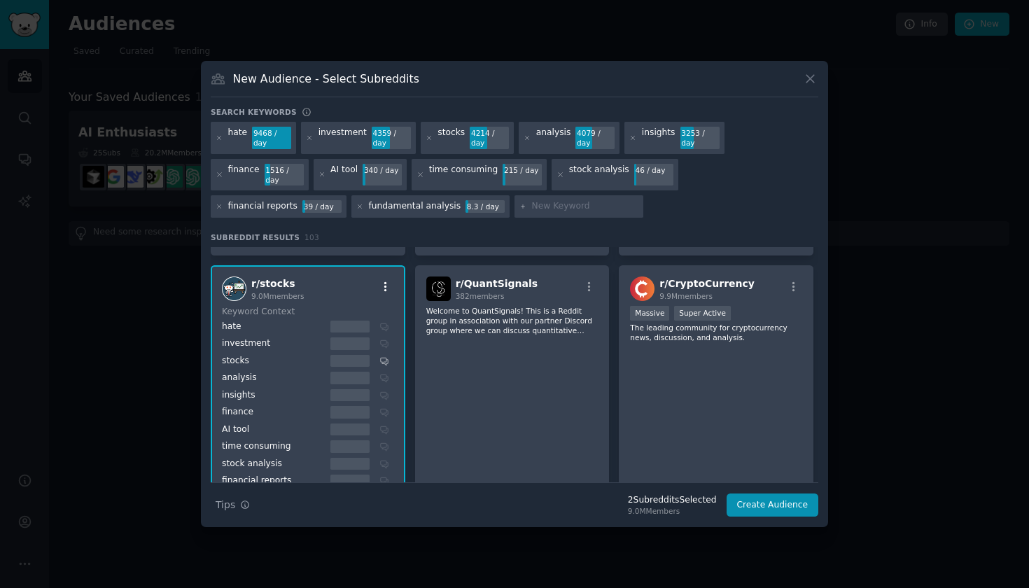
click at [381, 285] on icon "button" at bounding box center [386, 287] width 13 height 13
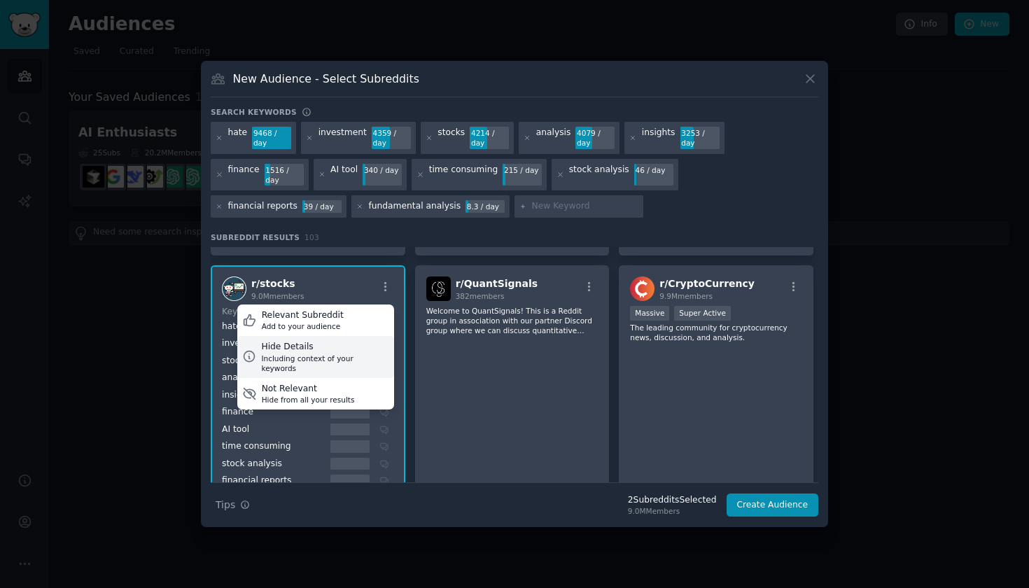
click at [340, 354] on div "Including context of your keywords" at bounding box center [324, 364] width 127 height 20
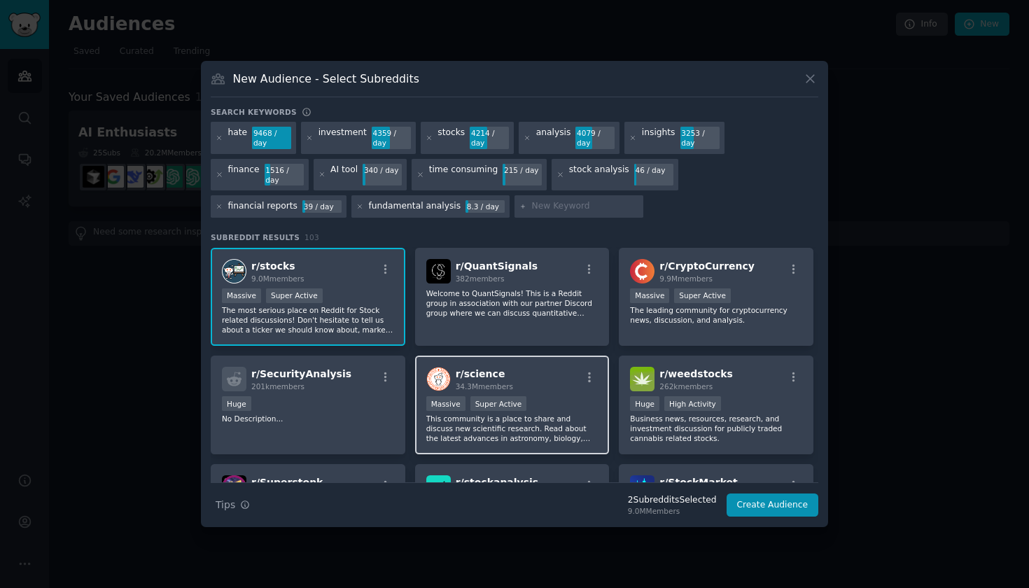
scroll to position [218, 0]
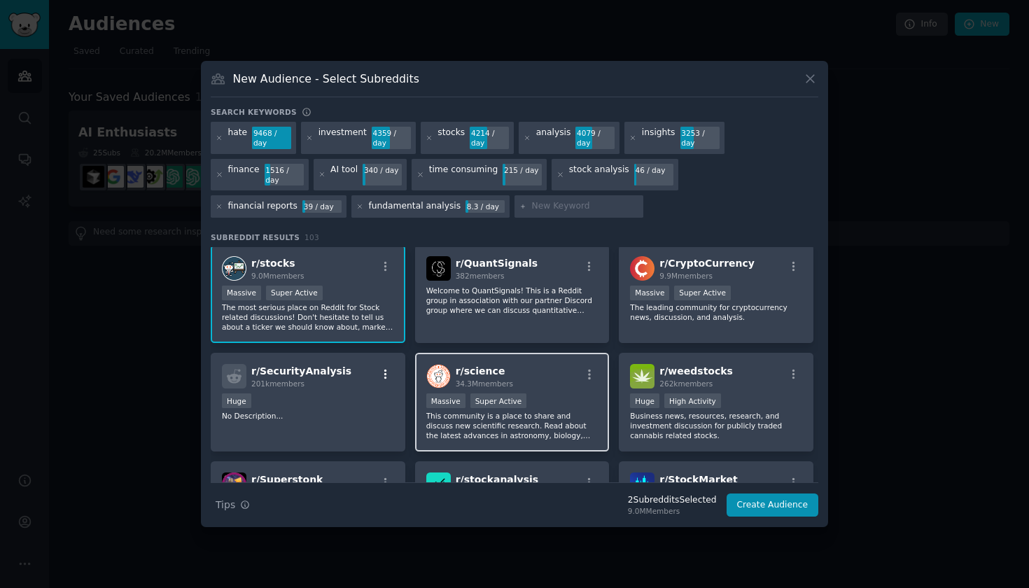
click at [387, 370] on icon "button" at bounding box center [386, 374] width 13 height 13
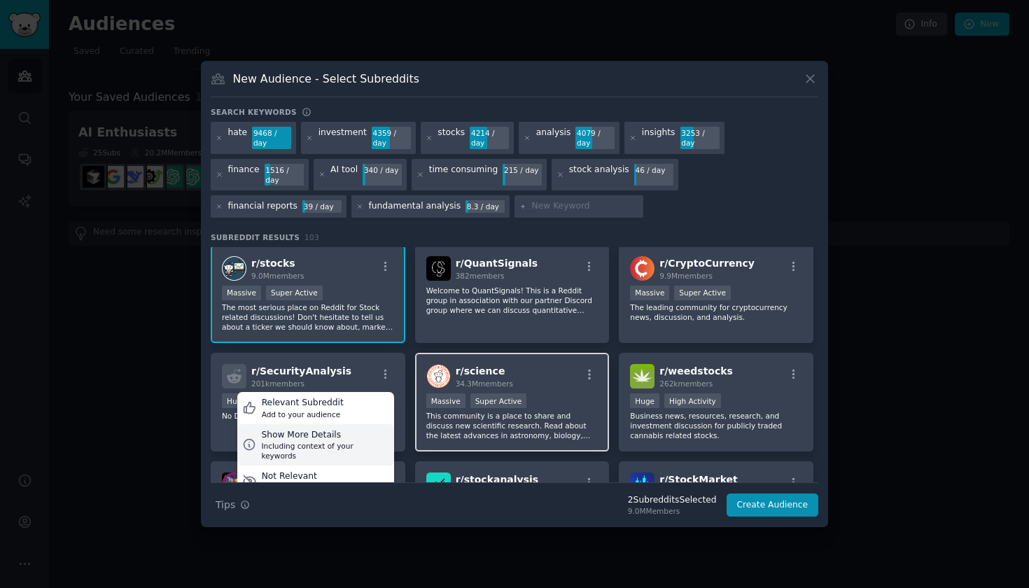
click at [342, 431] on div "Show More Details" at bounding box center [324, 435] width 127 height 13
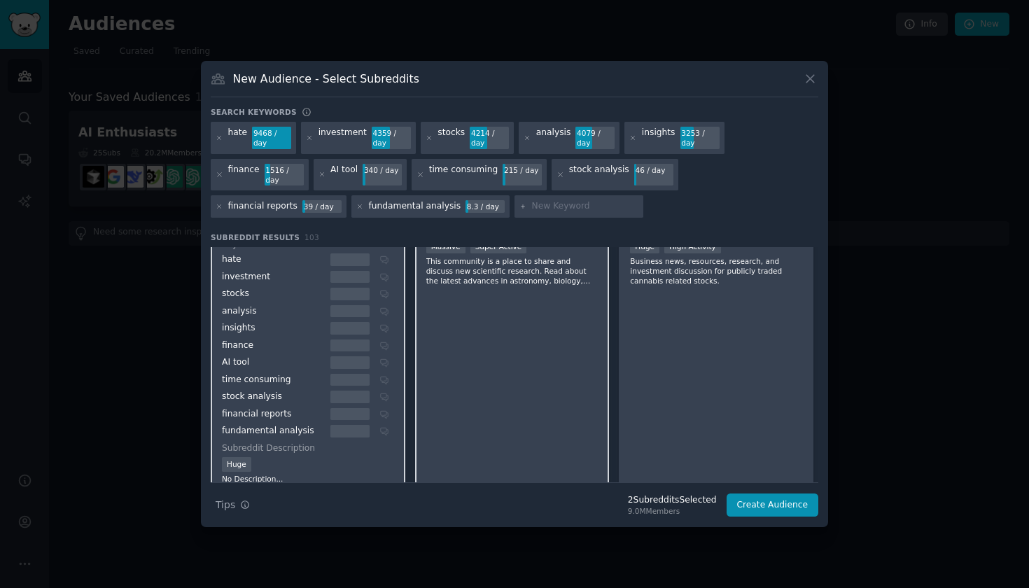
scroll to position [346, 0]
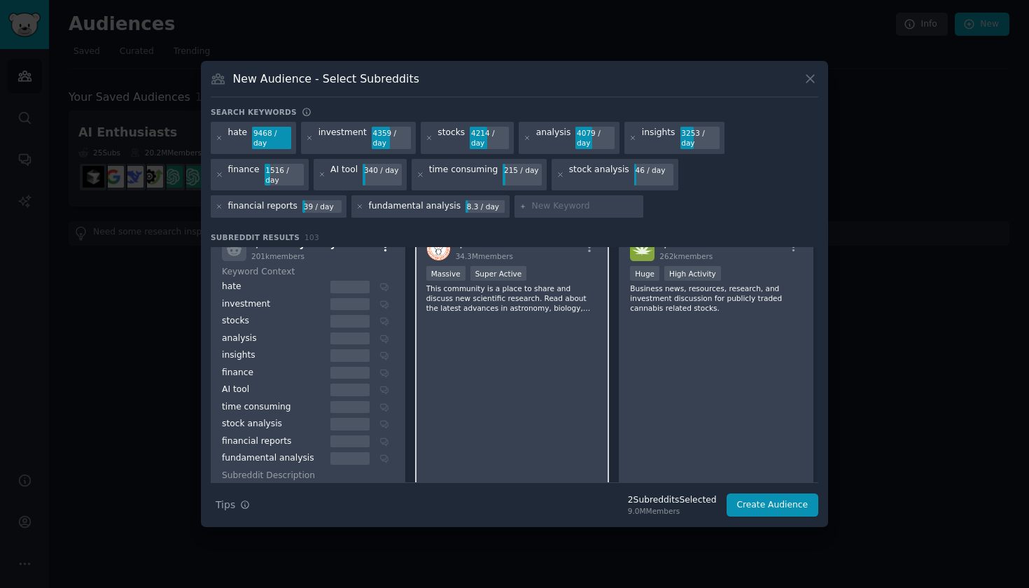
click at [384, 247] on icon "button" at bounding box center [386, 247] width 13 height 13
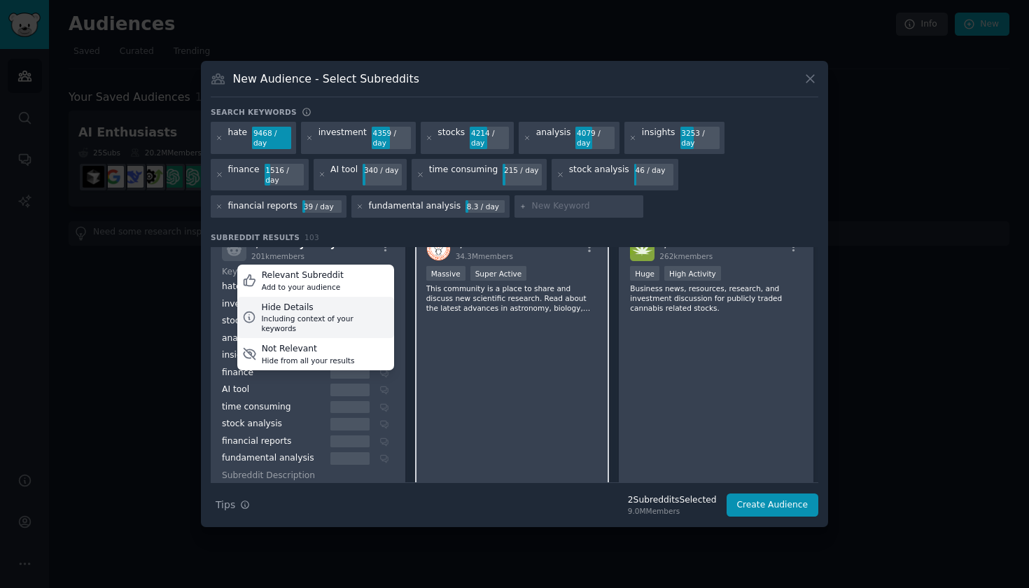
click at [359, 314] on div "Including context of your keywords" at bounding box center [324, 324] width 127 height 20
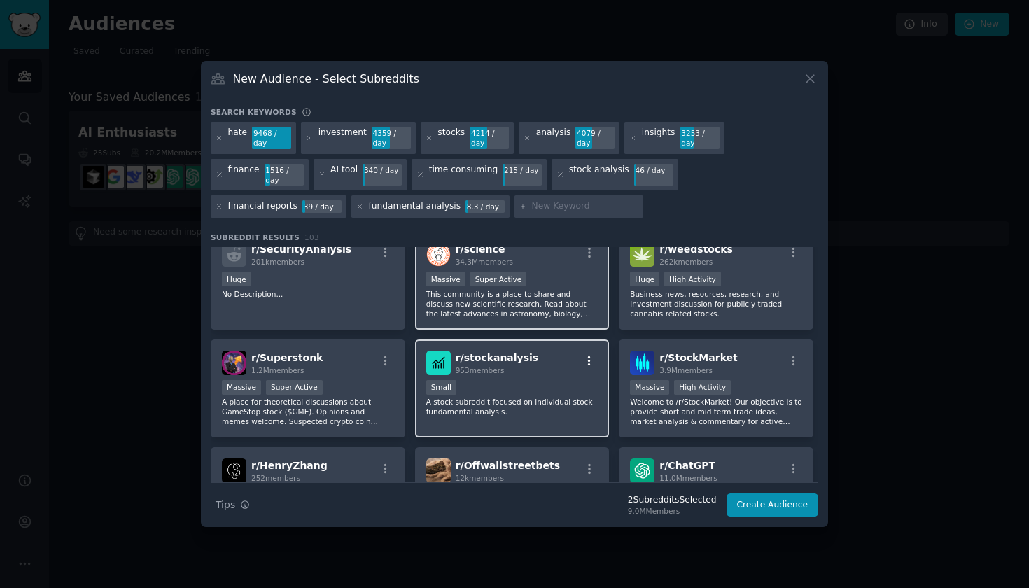
click at [589, 359] on icon "button" at bounding box center [589, 361] width 13 height 13
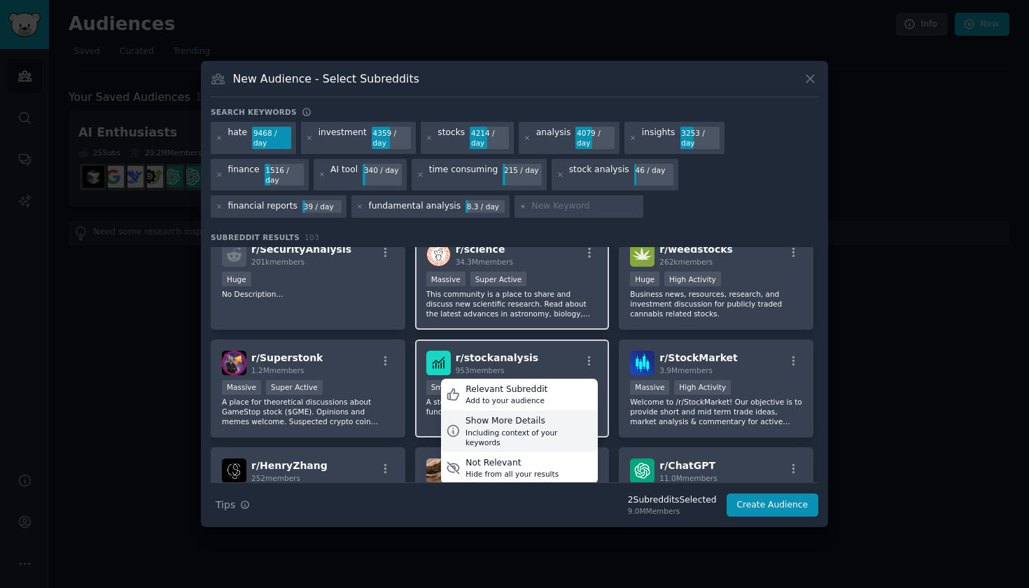
click at [558, 417] on div "Show More Details" at bounding box center [529, 421] width 127 height 13
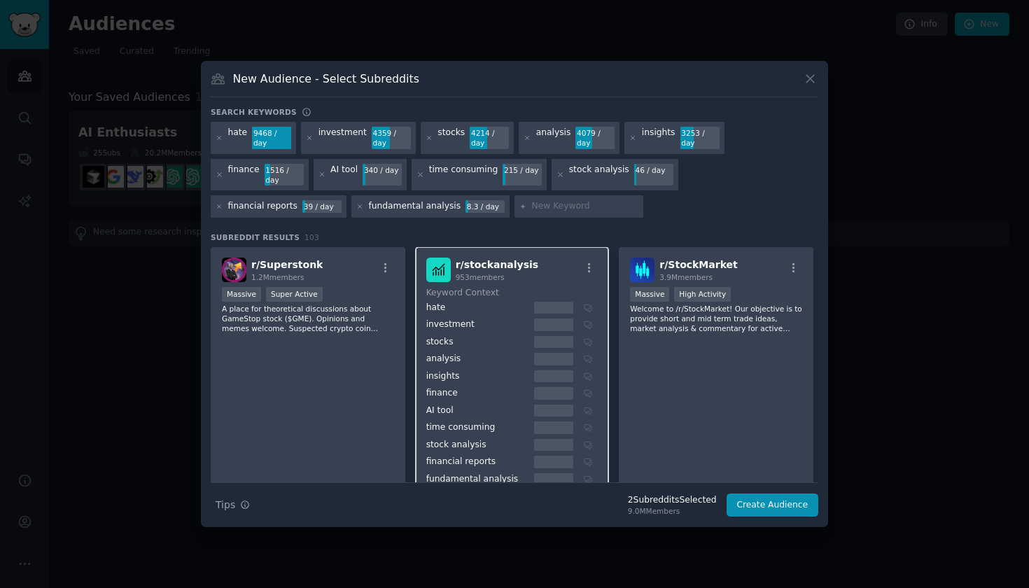
scroll to position [367, 0]
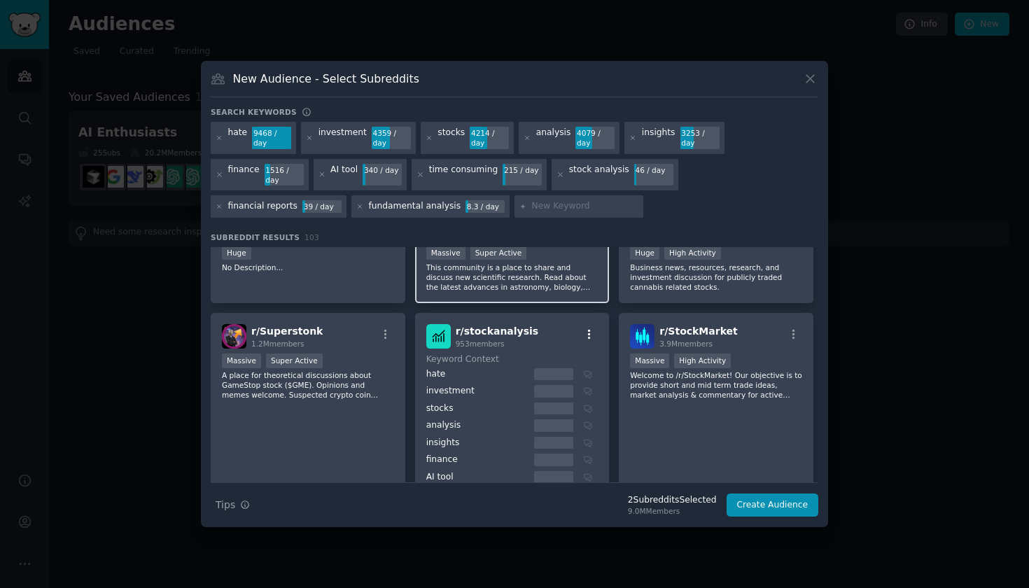
click at [585, 330] on icon "button" at bounding box center [589, 334] width 13 height 13
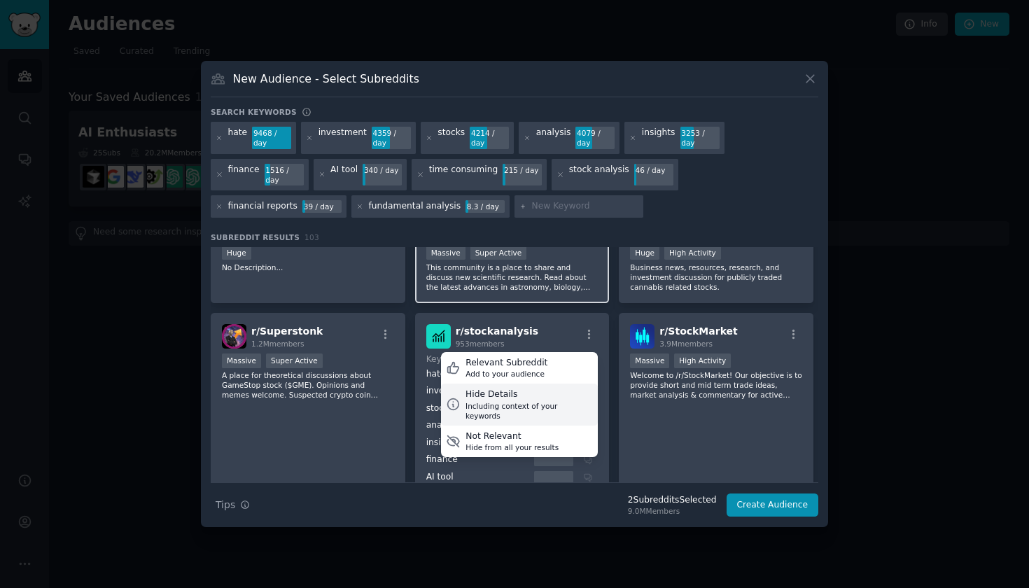
click at [533, 401] on div "Including context of your keywords" at bounding box center [529, 411] width 127 height 20
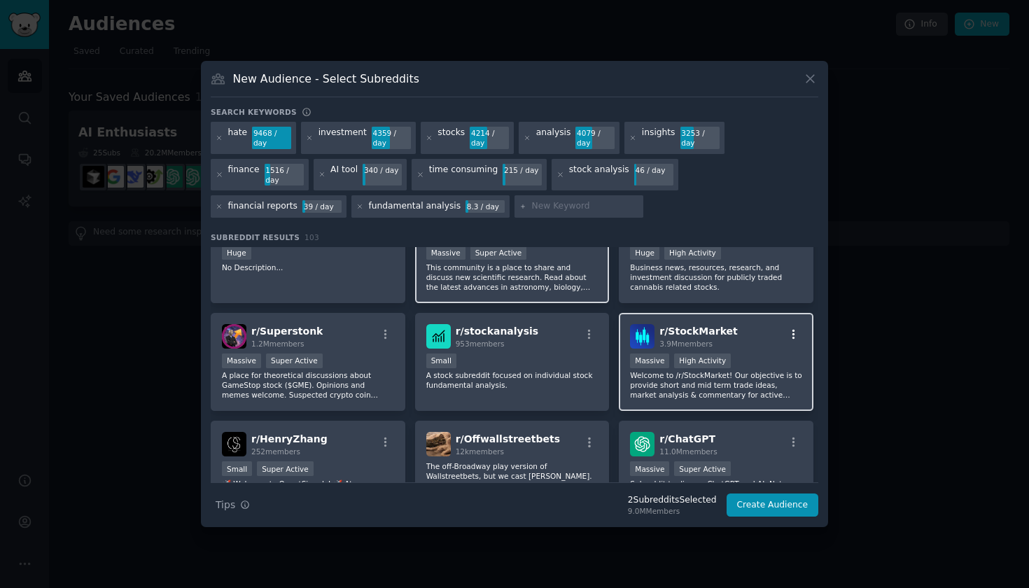
click at [790, 328] on icon "button" at bounding box center [794, 334] width 13 height 13
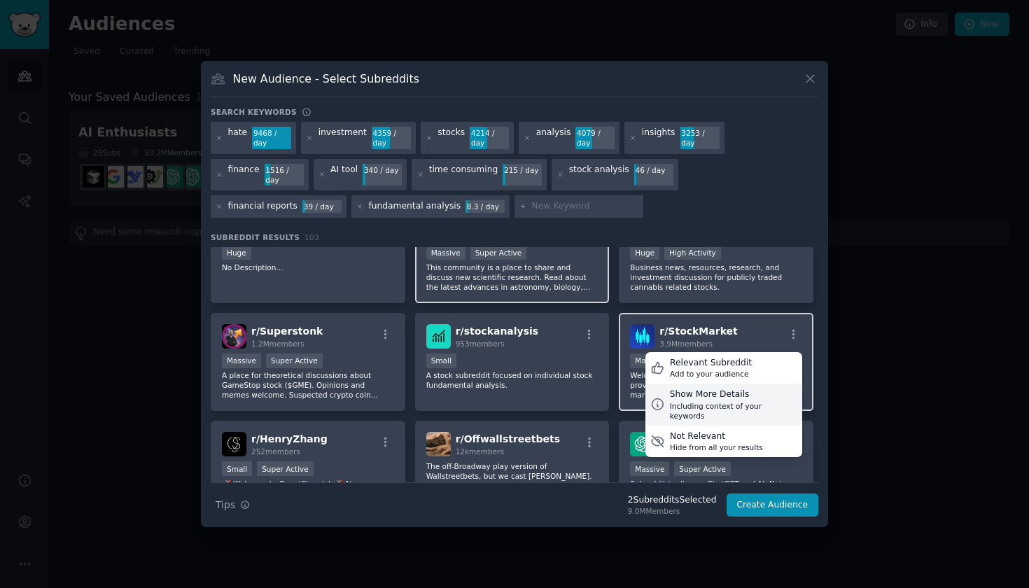
click at [737, 389] on div "Show More Details" at bounding box center [733, 395] width 127 height 13
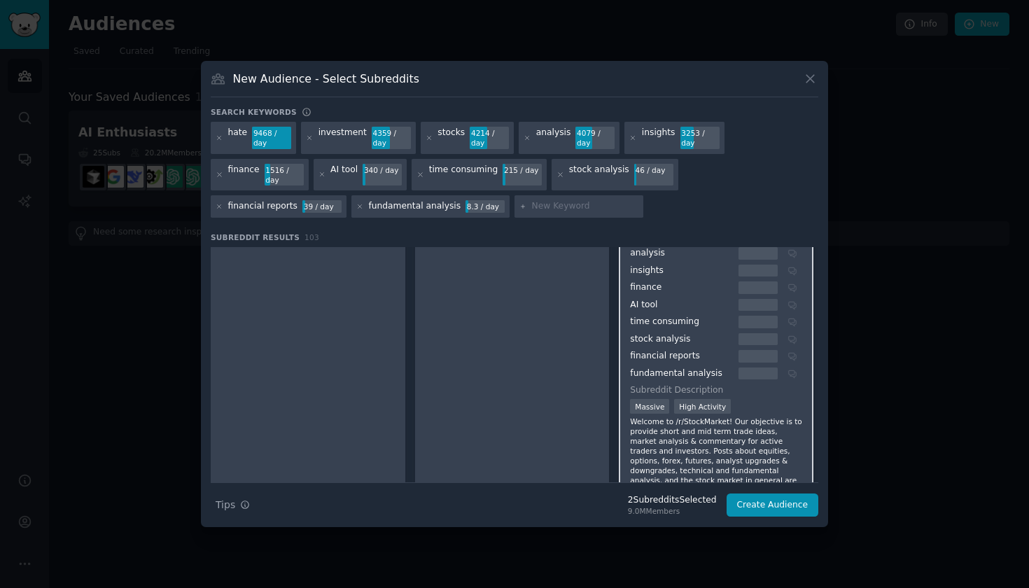
scroll to position [430, 0]
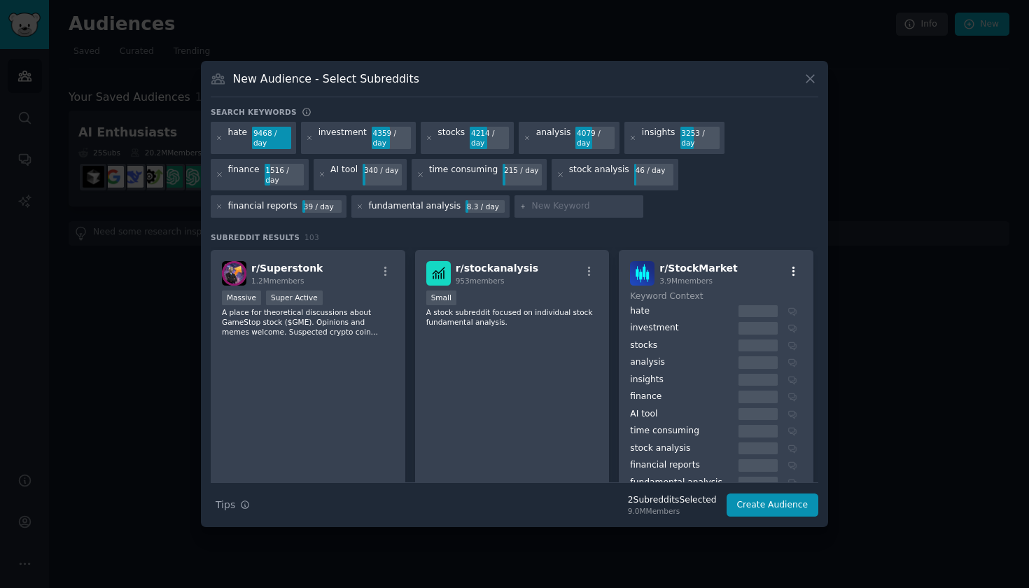
click at [788, 267] on icon "button" at bounding box center [794, 271] width 13 height 13
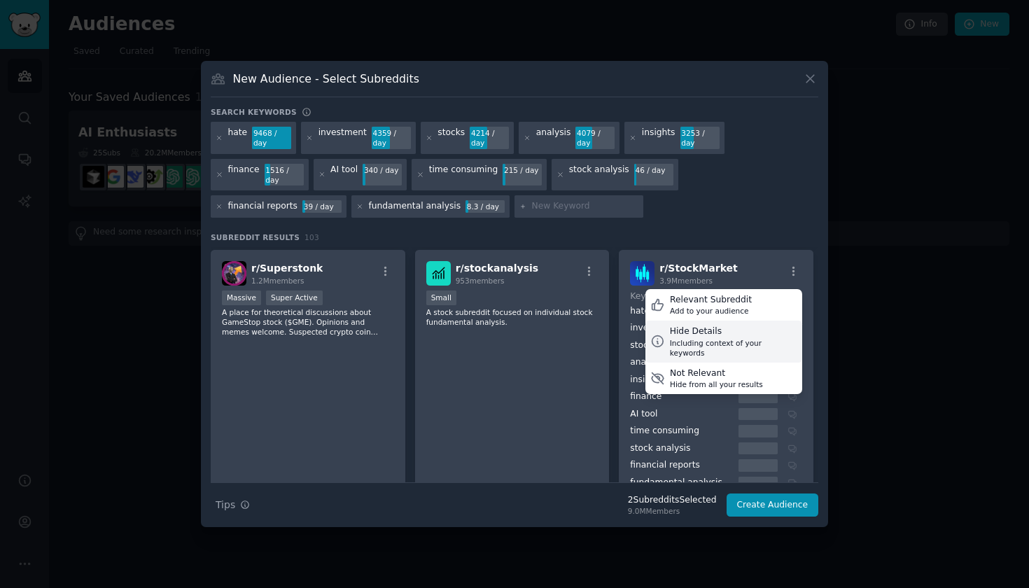
click at [746, 326] on div "Hide Details" at bounding box center [733, 332] width 127 height 13
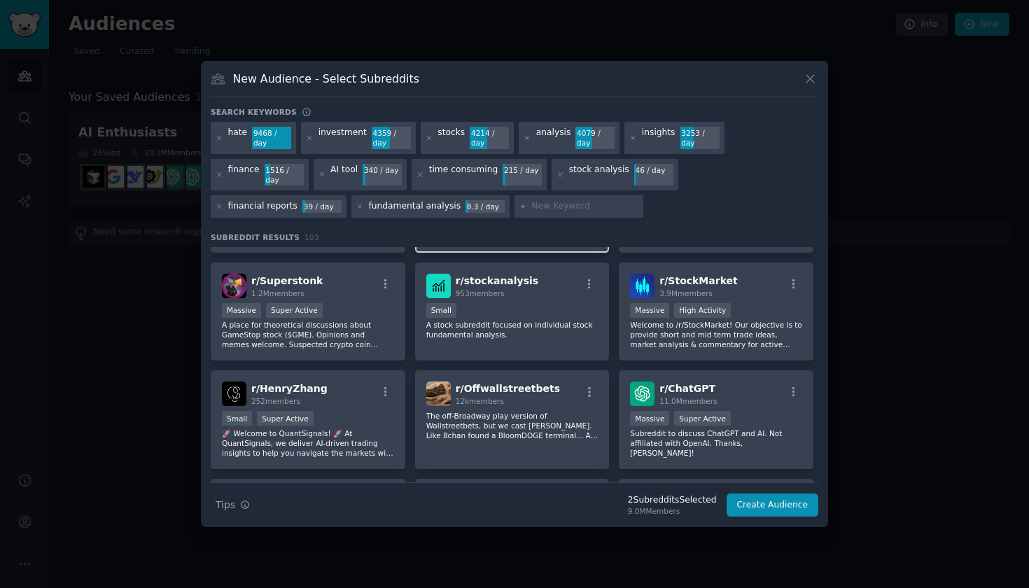
scroll to position [274, 0]
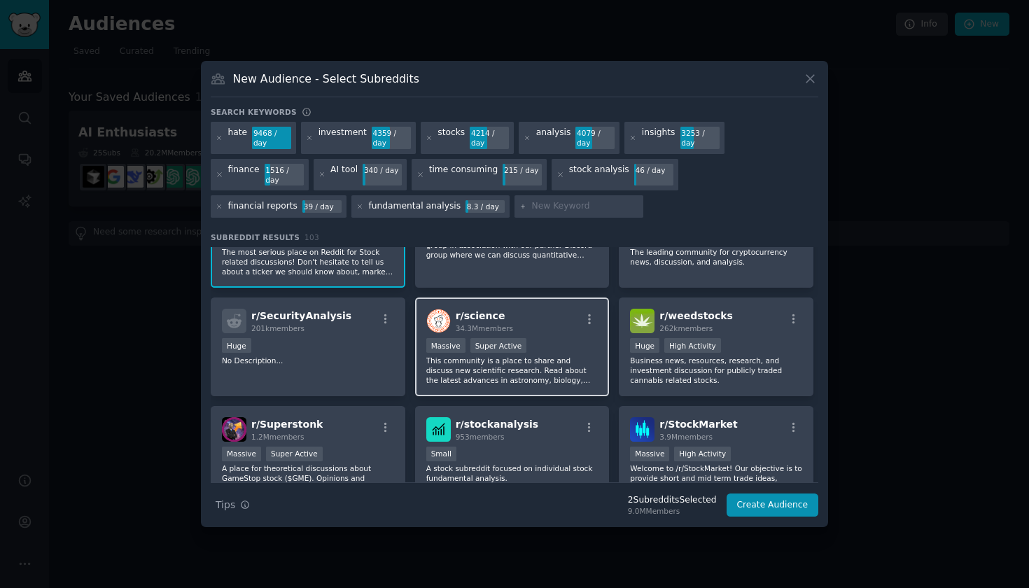
click at [671, 419] on span "r/ StockMarket" at bounding box center [699, 424] width 78 height 11
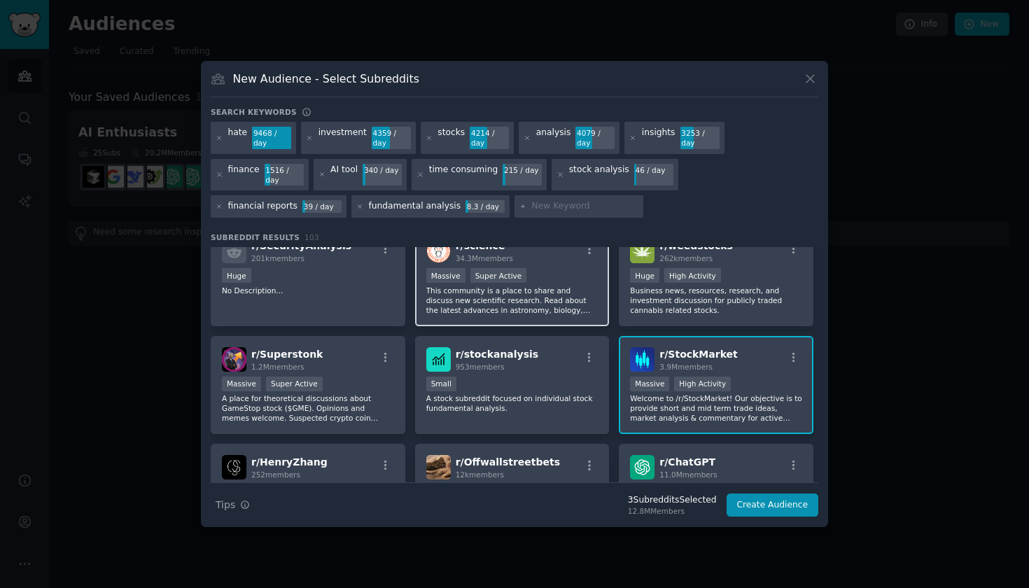
scroll to position [347, 0]
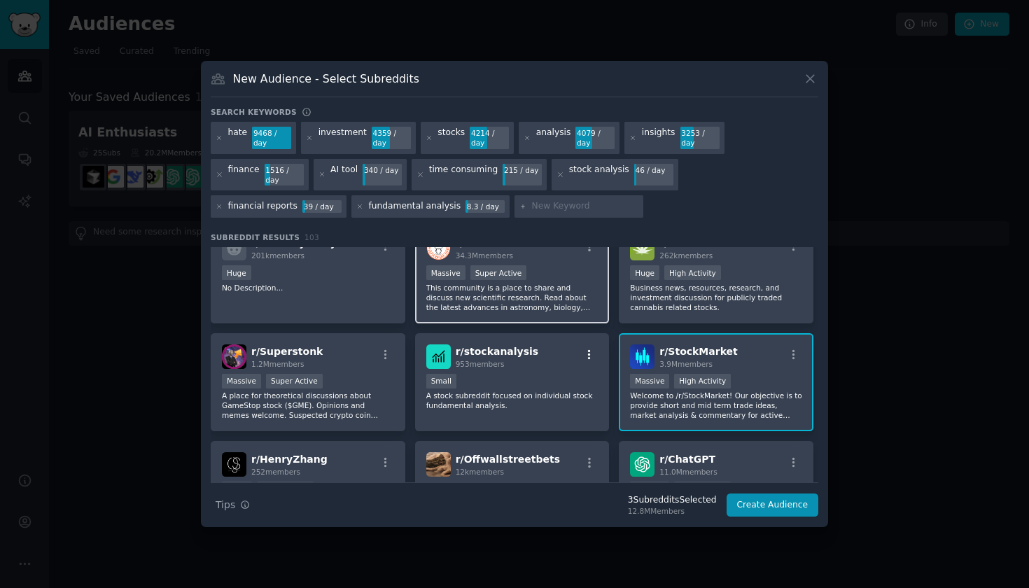
click at [587, 349] on icon "button" at bounding box center [589, 355] width 13 height 13
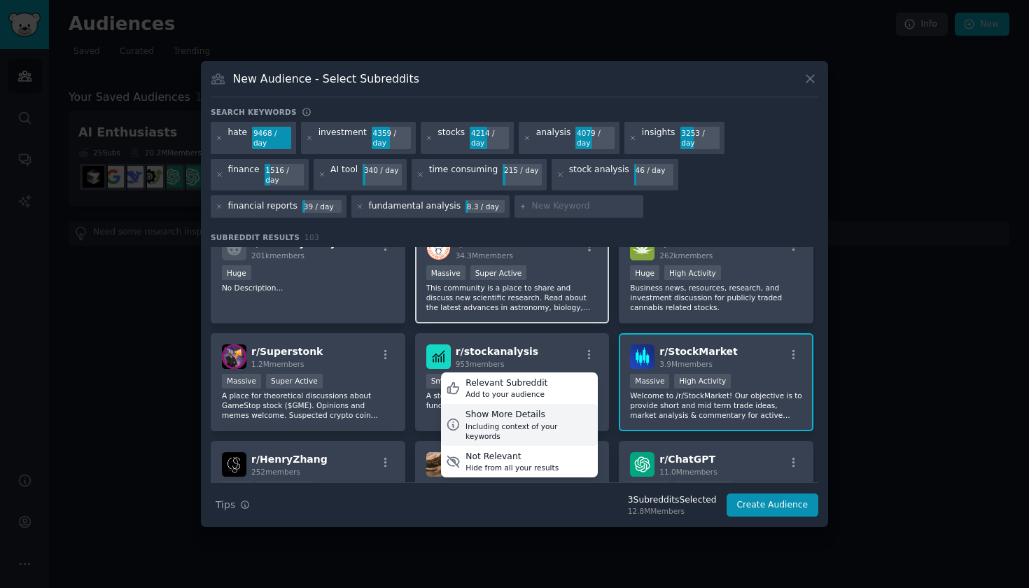
click at [570, 409] on div "Show More Details" at bounding box center [529, 415] width 127 height 13
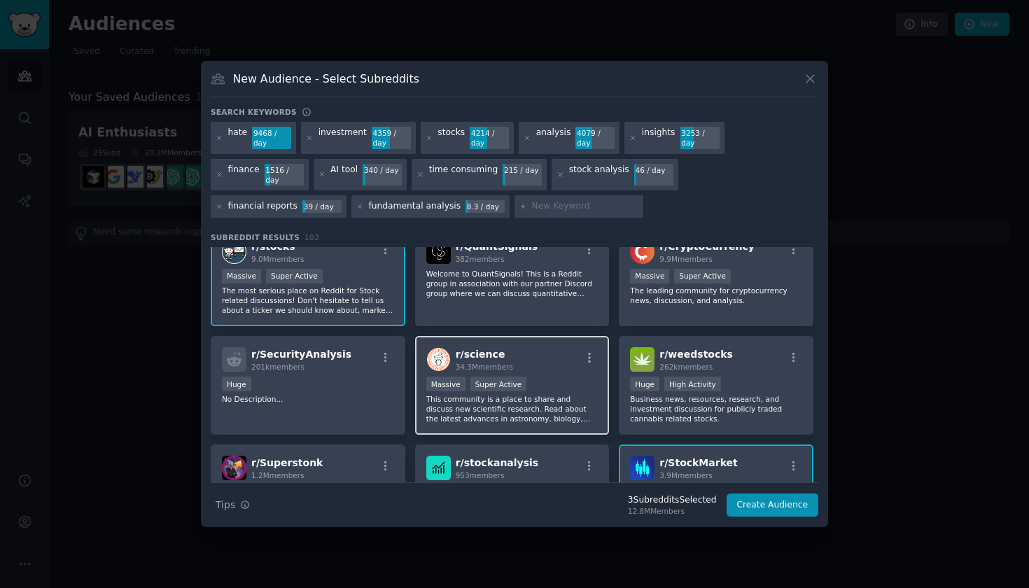
scroll to position [293, 0]
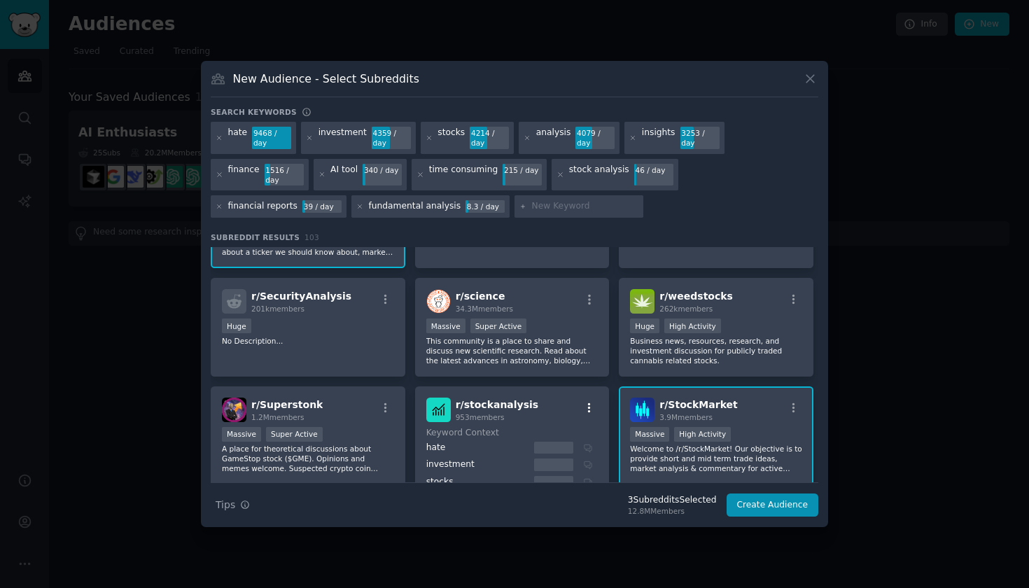
click at [588, 402] on icon "button" at bounding box center [589, 408] width 13 height 13
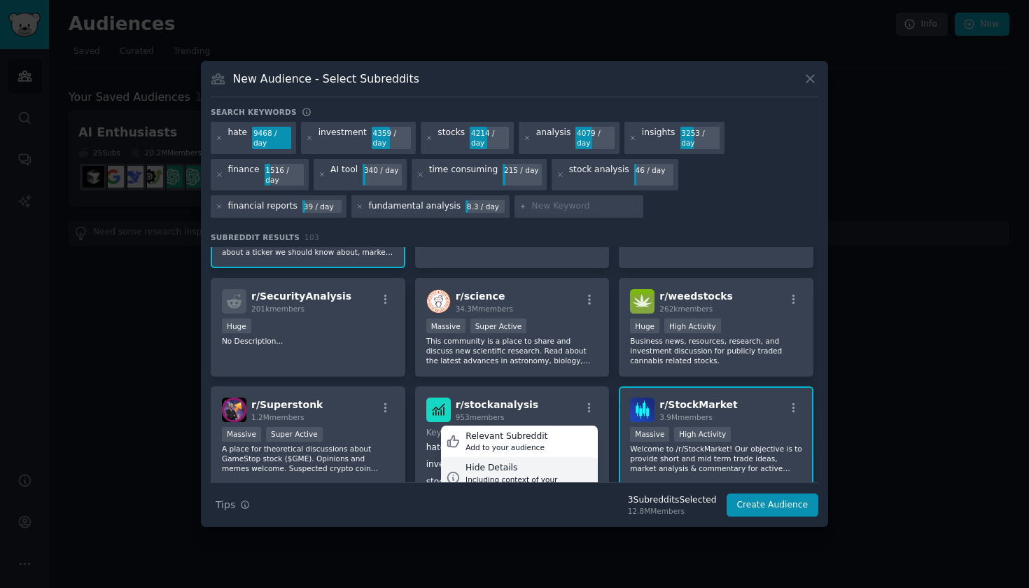
click at [564, 462] on div "Hide Details" at bounding box center [529, 468] width 127 height 13
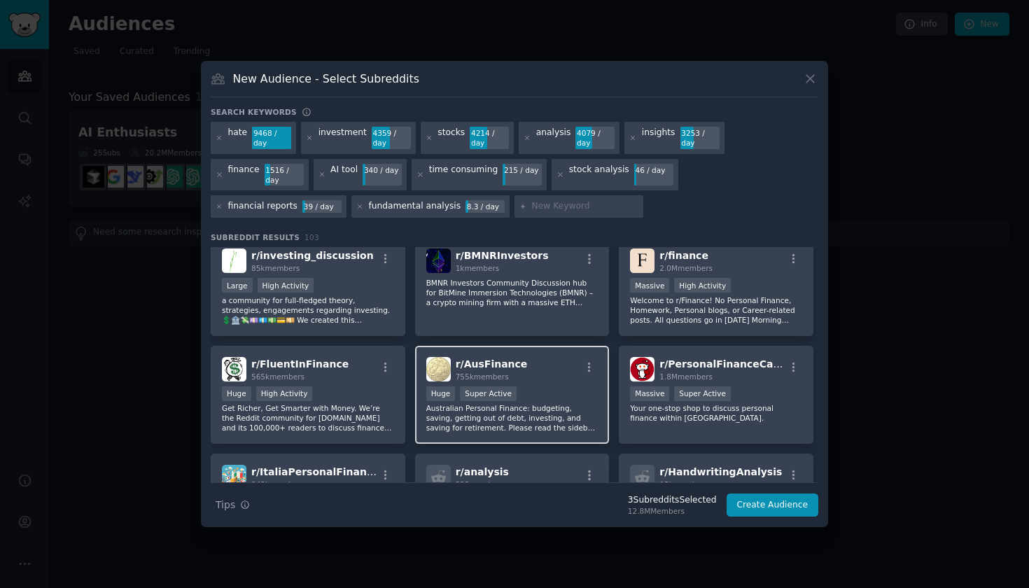
scroll to position [1132, 0]
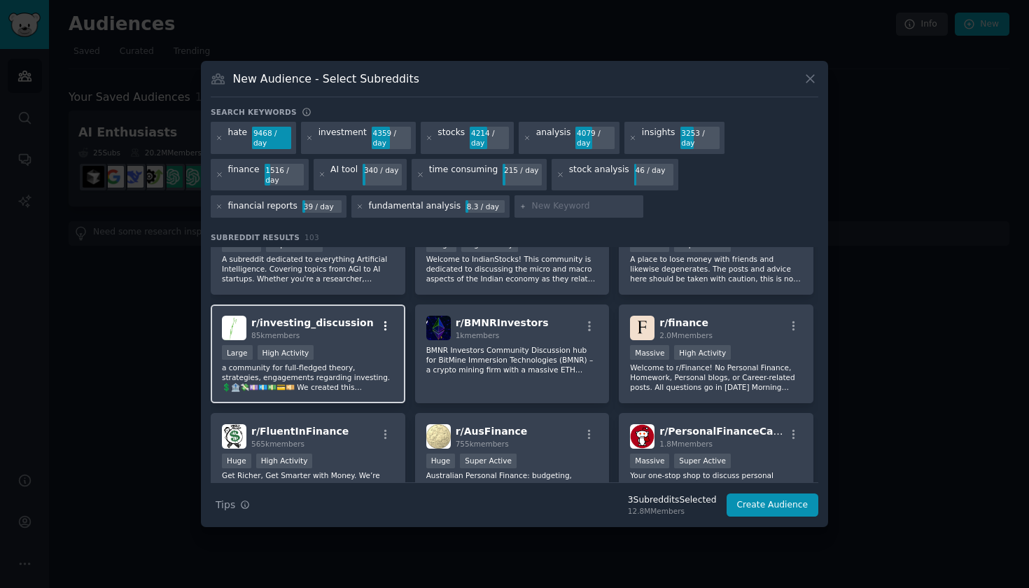
click at [387, 320] on icon "button" at bounding box center [386, 326] width 13 height 13
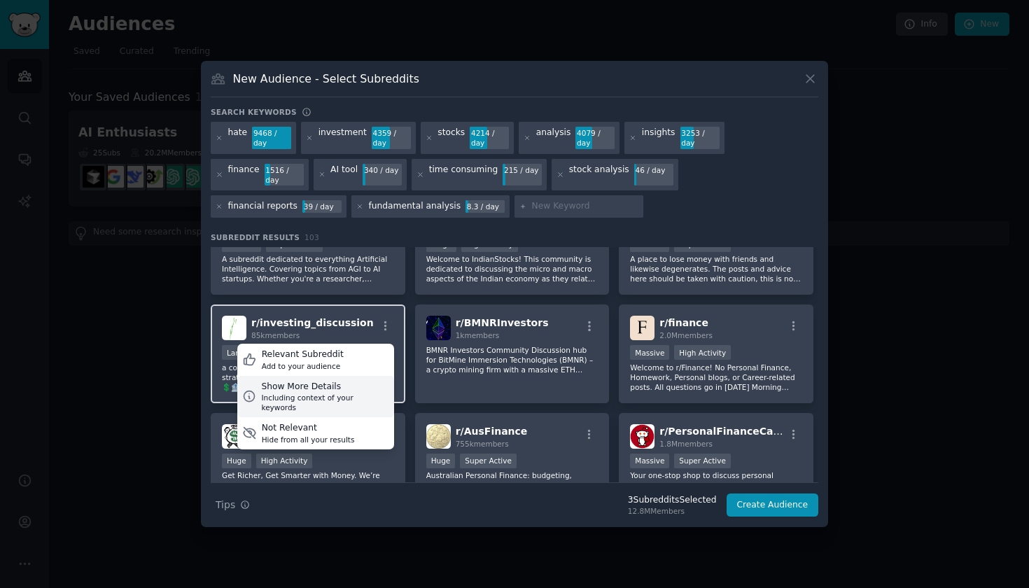
click at [349, 393] on div "Including context of your keywords" at bounding box center [324, 403] width 127 height 20
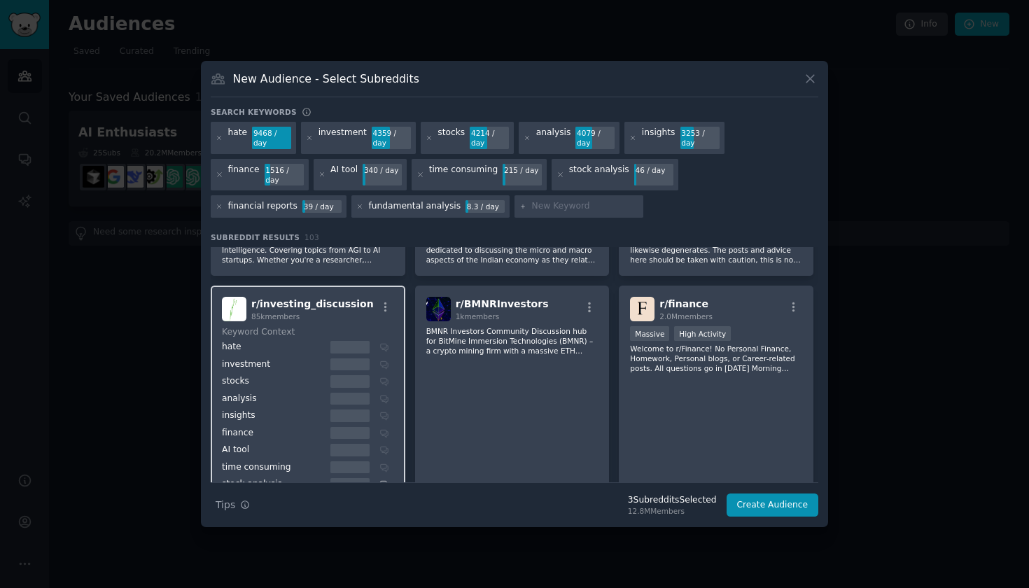
scroll to position [1200, 0]
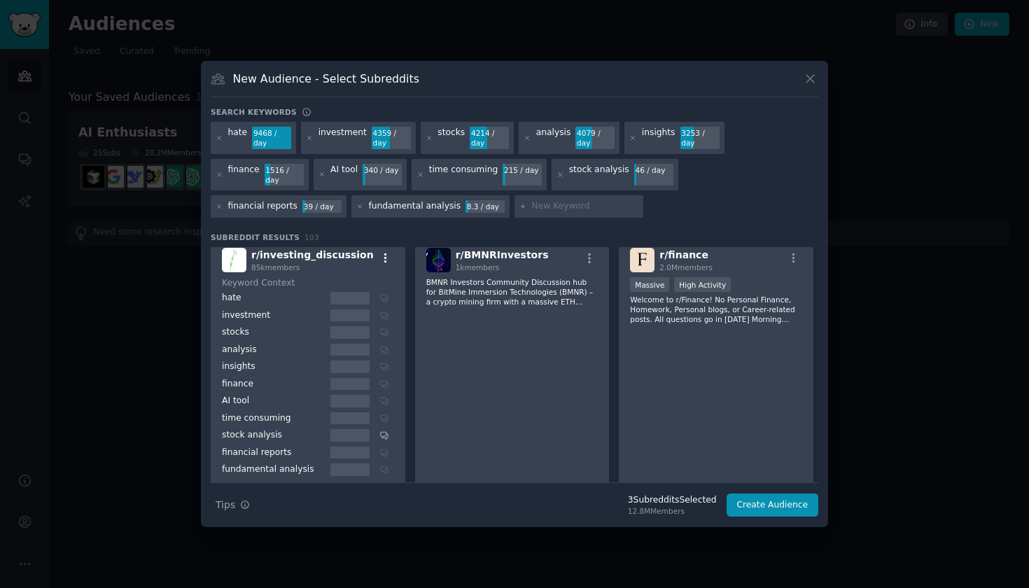
click at [385, 253] on icon "button" at bounding box center [385, 258] width 3 height 10
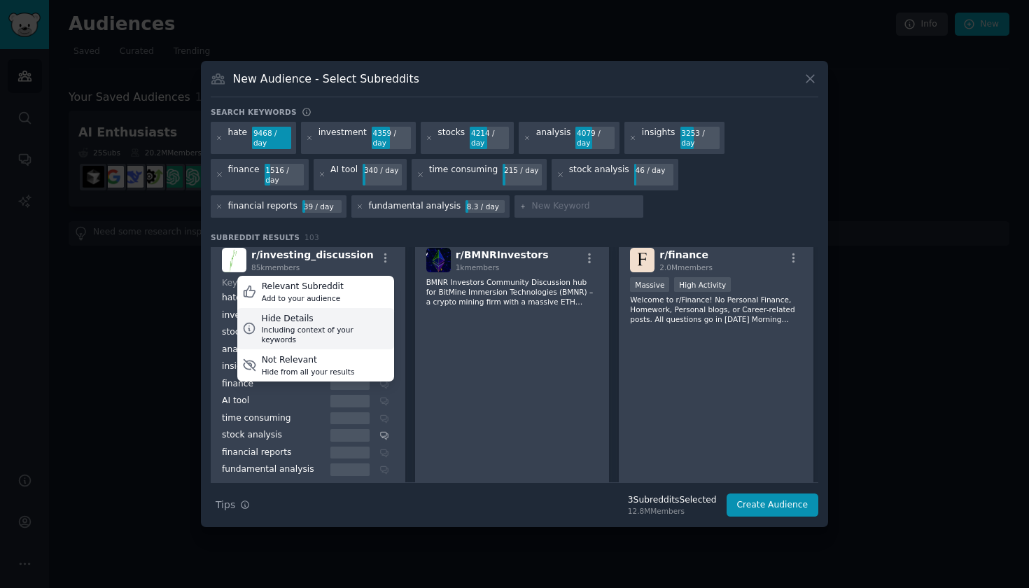
click at [348, 318] on div "Hide Details" at bounding box center [324, 319] width 127 height 13
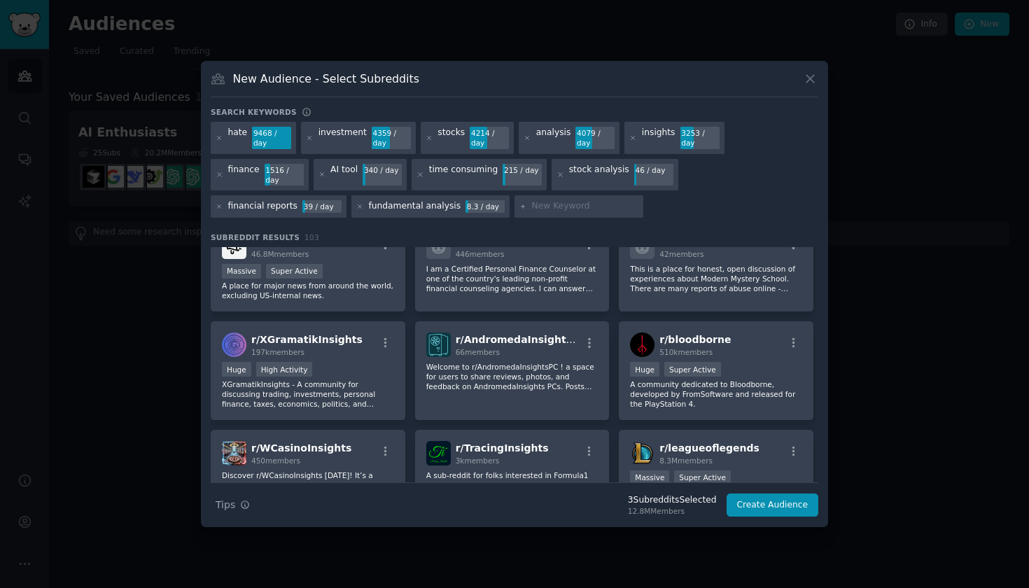
scroll to position [1875, 0]
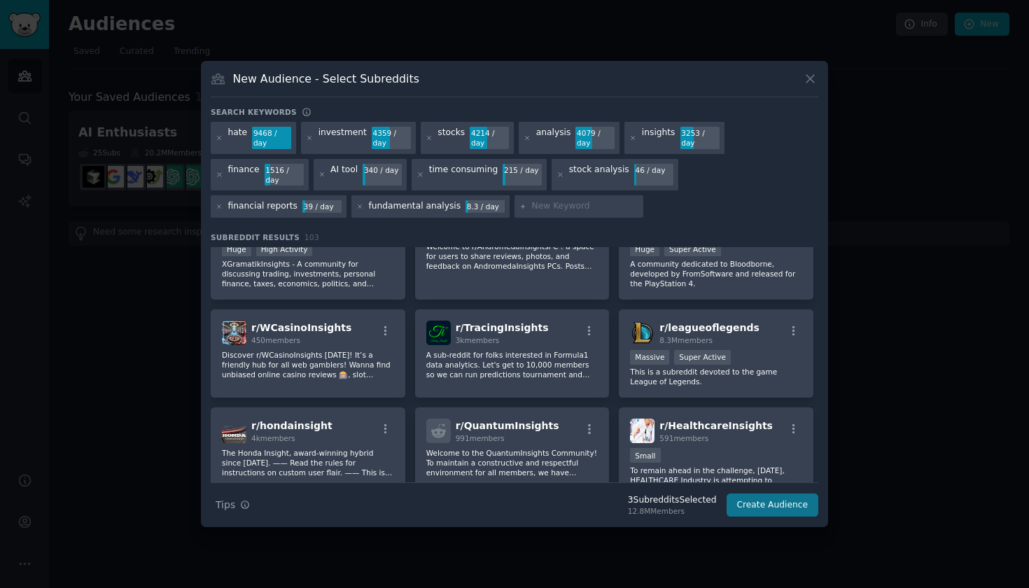
click at [787, 502] on button "Create Audience" at bounding box center [773, 506] width 92 height 24
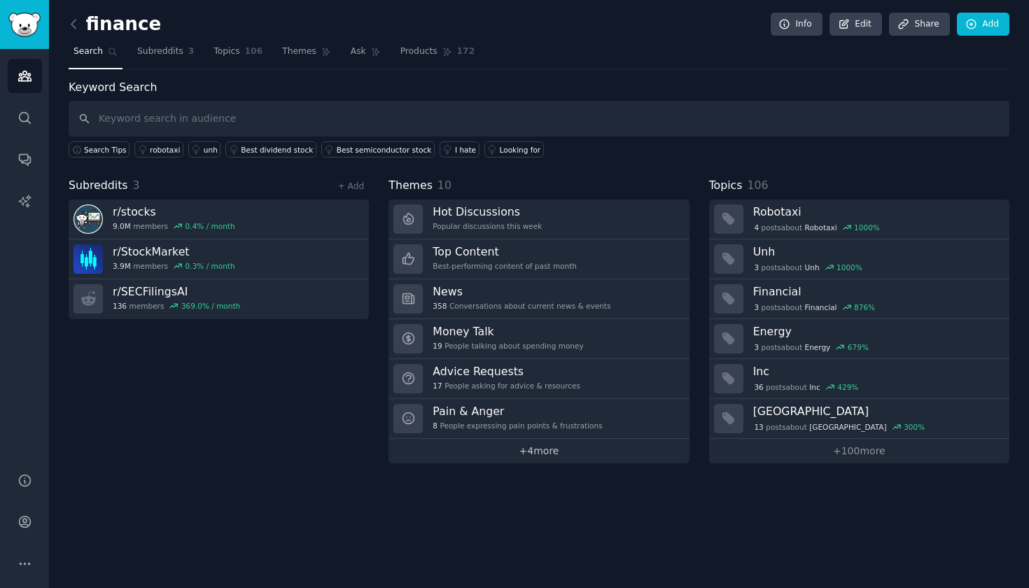
click at [542, 454] on link "+ 4 more" at bounding box center [539, 451] width 300 height 25
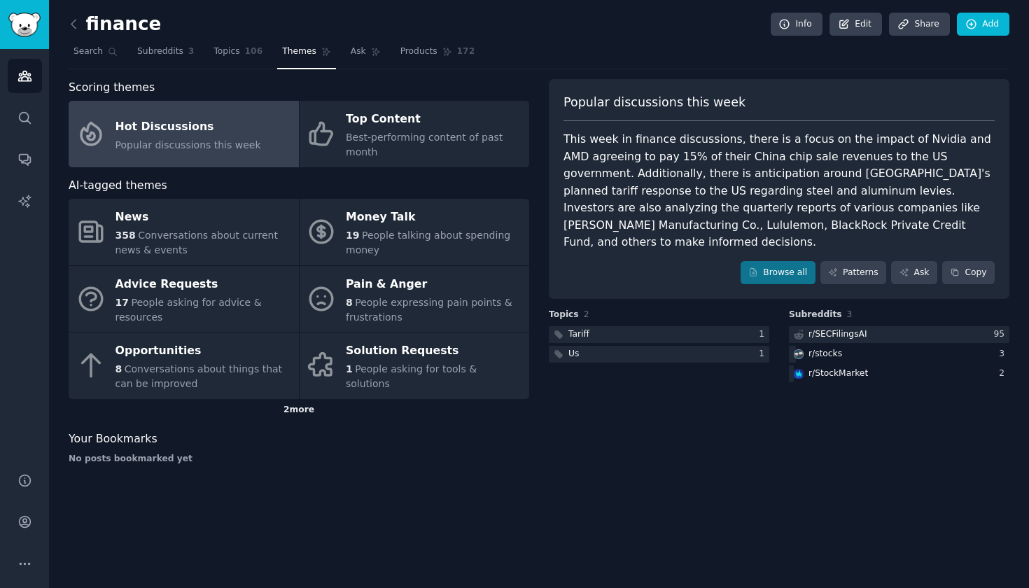
click at [299, 409] on div "2 more" at bounding box center [299, 410] width 461 height 22
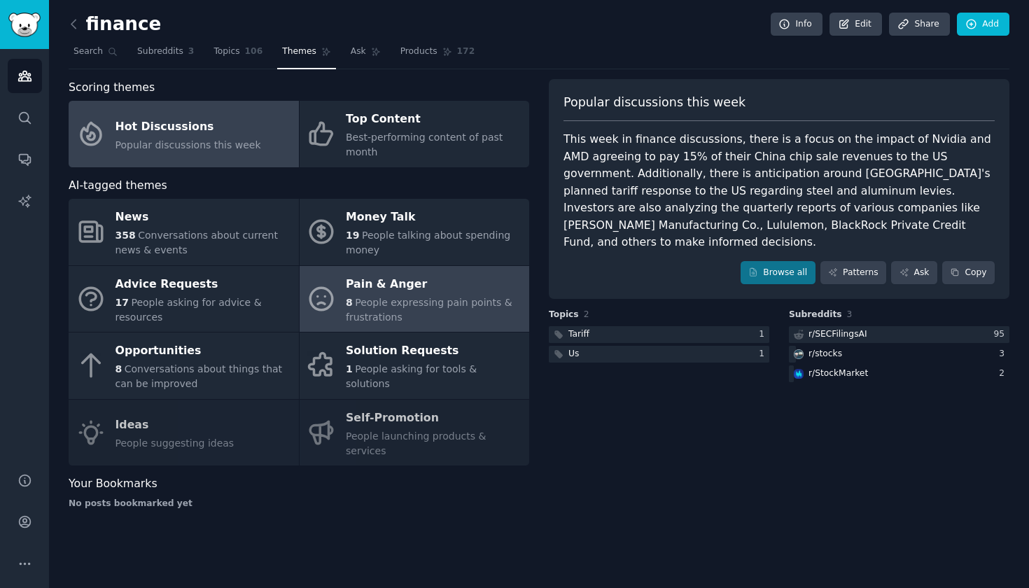
click at [392, 305] on span "People expressing pain points & frustrations" at bounding box center [429, 310] width 167 height 26
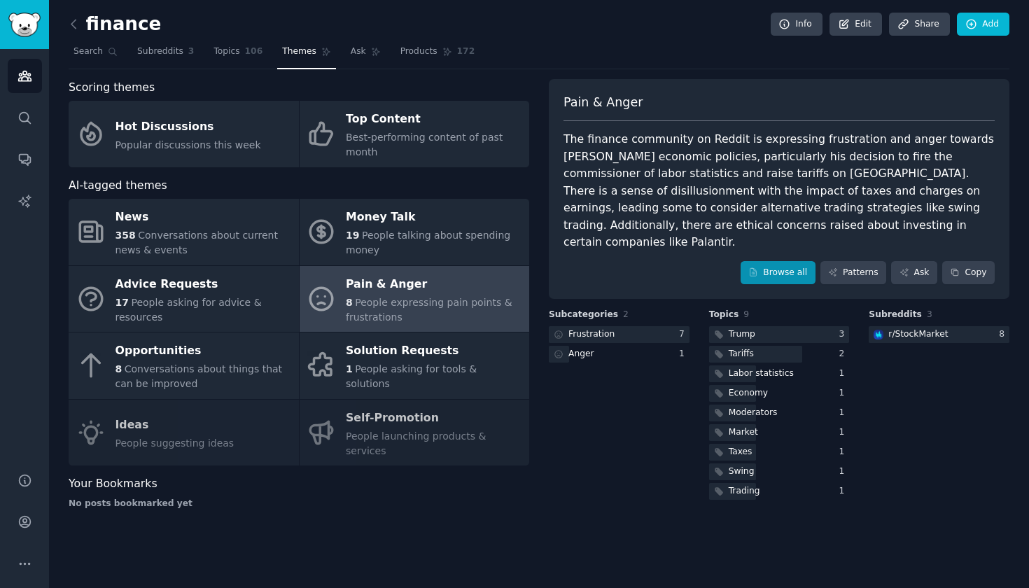
click at [782, 261] on link "Browse all" at bounding box center [778, 273] width 75 height 24
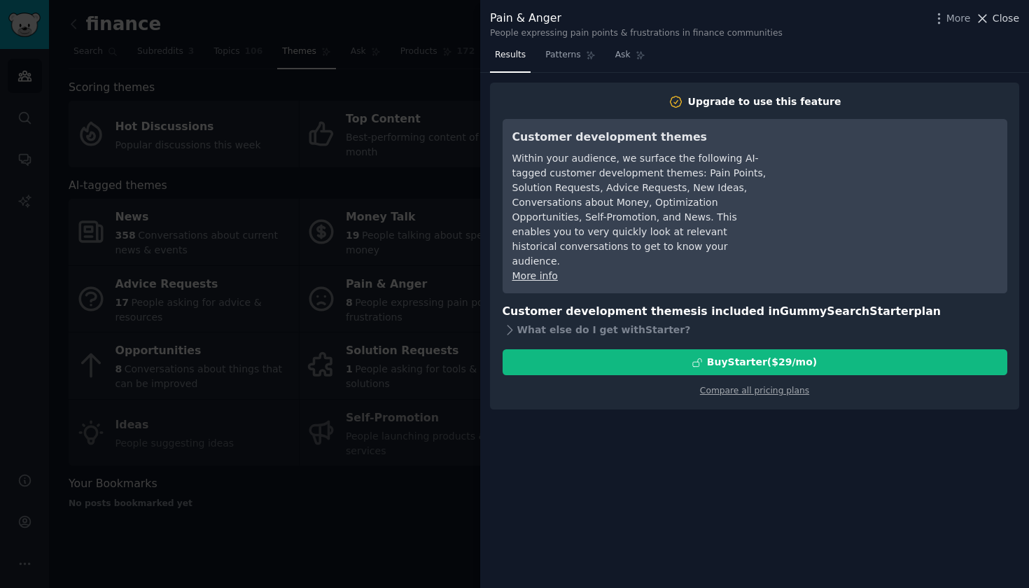
click at [987, 22] on icon at bounding box center [984, 19] width 8 height 8
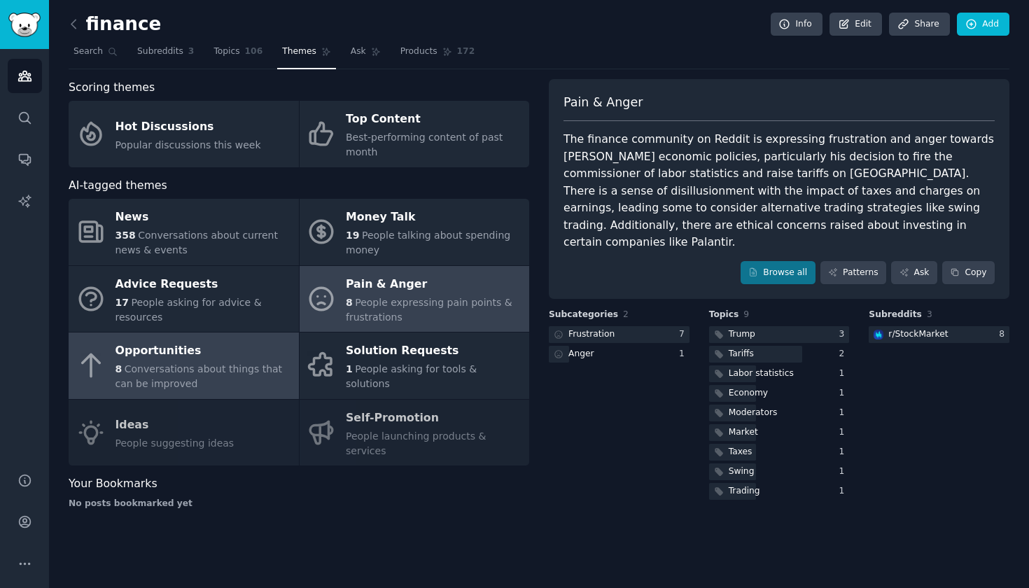
click at [224, 368] on span "Conversations about things that can be improved" at bounding box center [199, 376] width 167 height 26
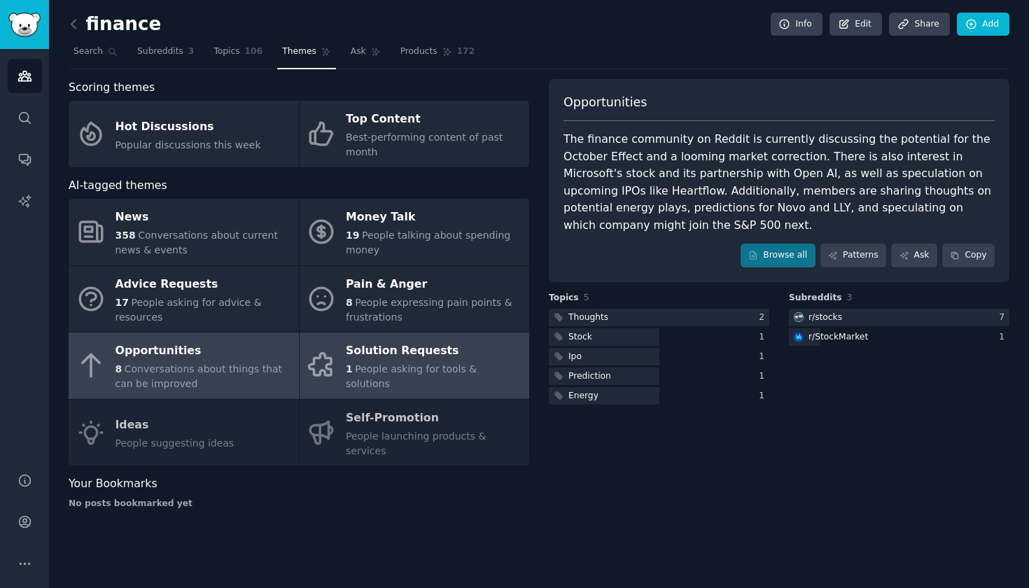
click at [412, 371] on span "People asking for tools & solutions" at bounding box center [411, 376] width 131 height 26
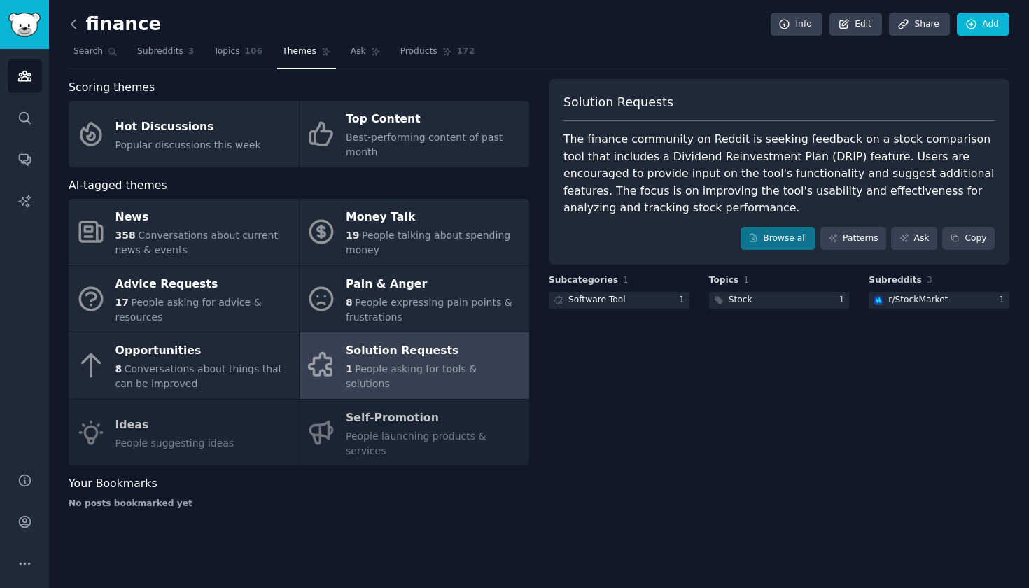
click at [79, 25] on icon at bounding box center [74, 24] width 15 height 15
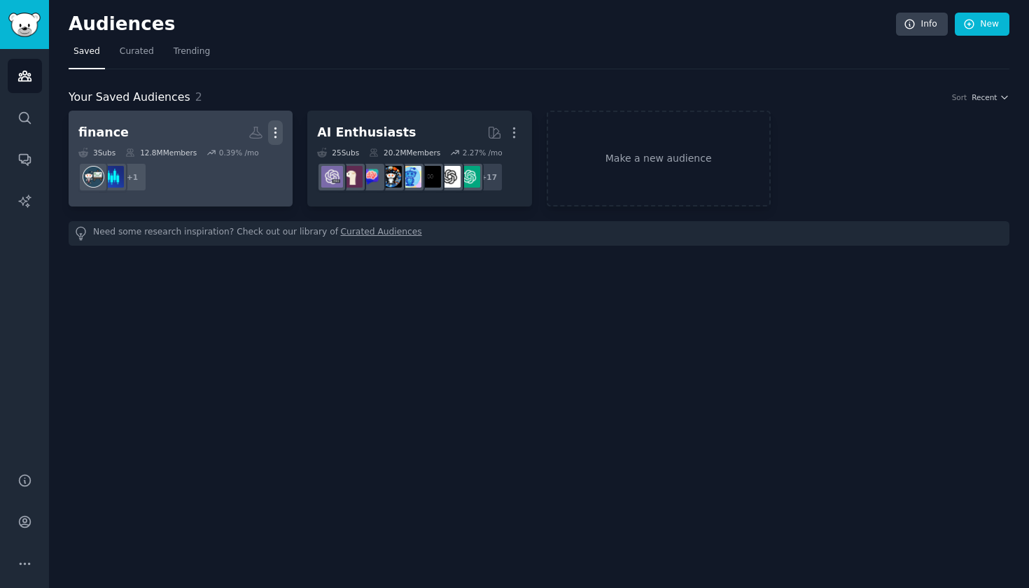
click at [276, 130] on icon "button" at bounding box center [275, 132] width 15 height 15
click at [246, 133] on link "View" at bounding box center [228, 137] width 67 height 29
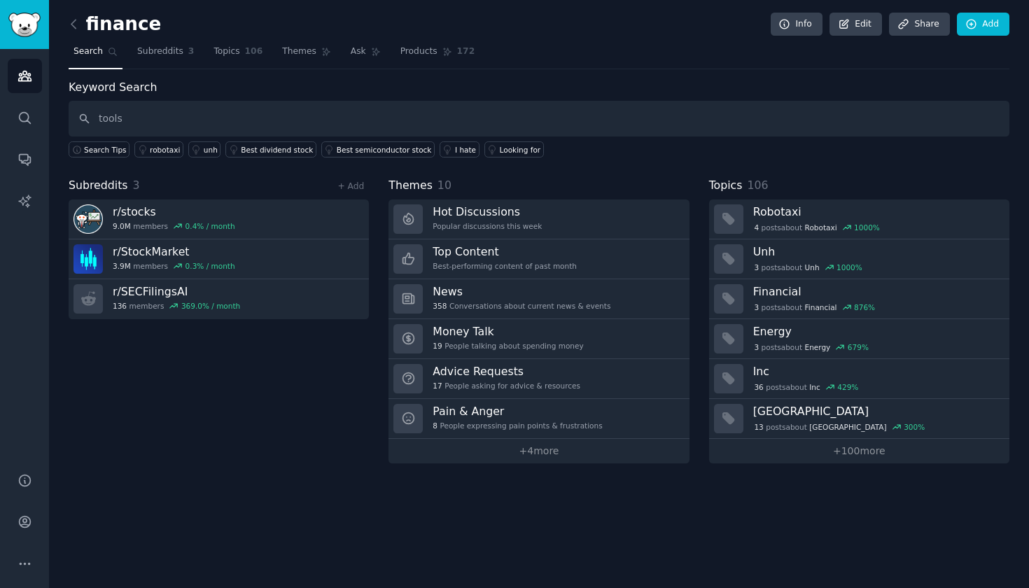
type input "tools"
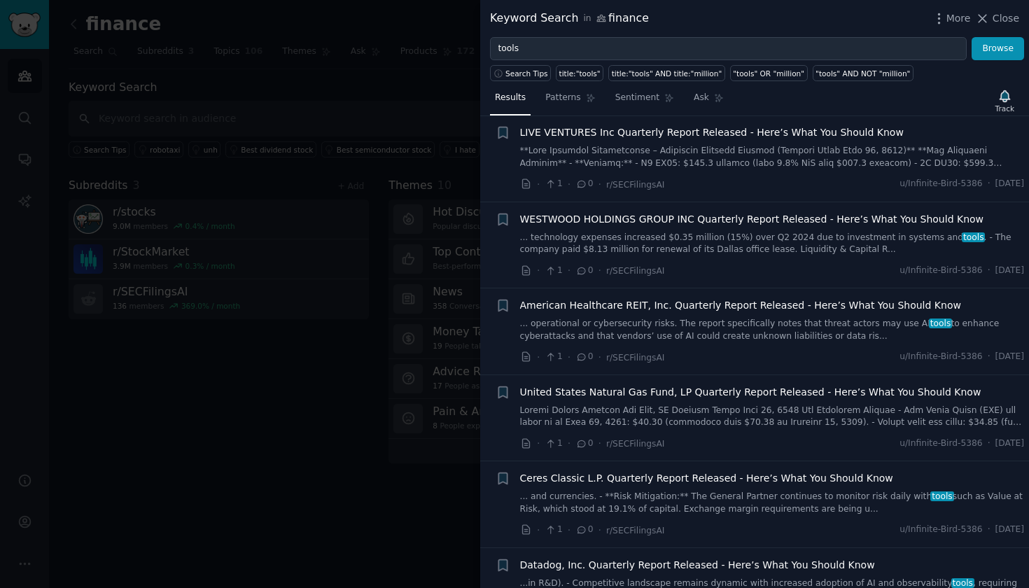
scroll to position [176, 0]
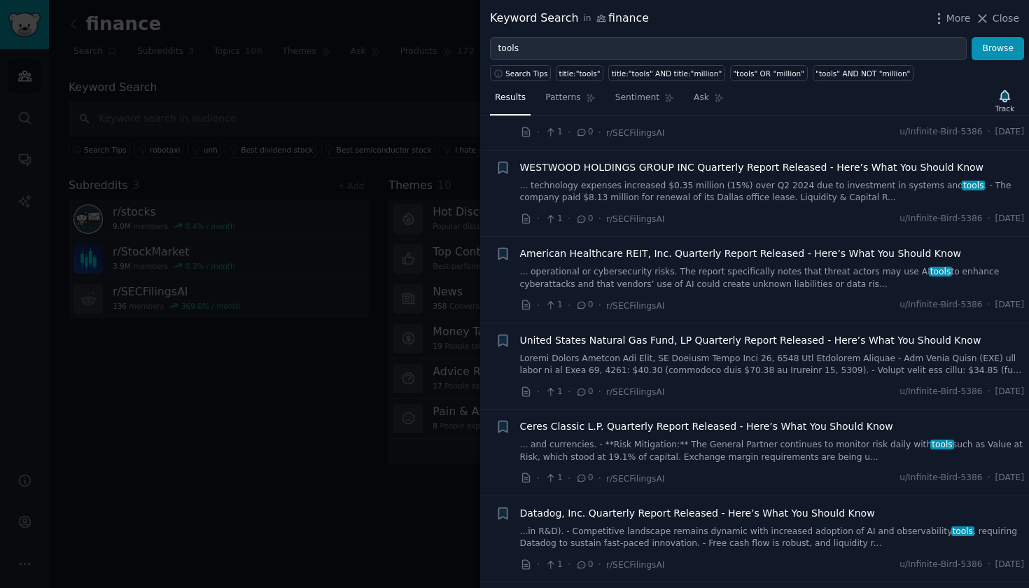
click at [673, 425] on span "Ceres Classic L.P. Quarterly Report Released - Here’s What You Should Know" at bounding box center [706, 426] width 373 height 15
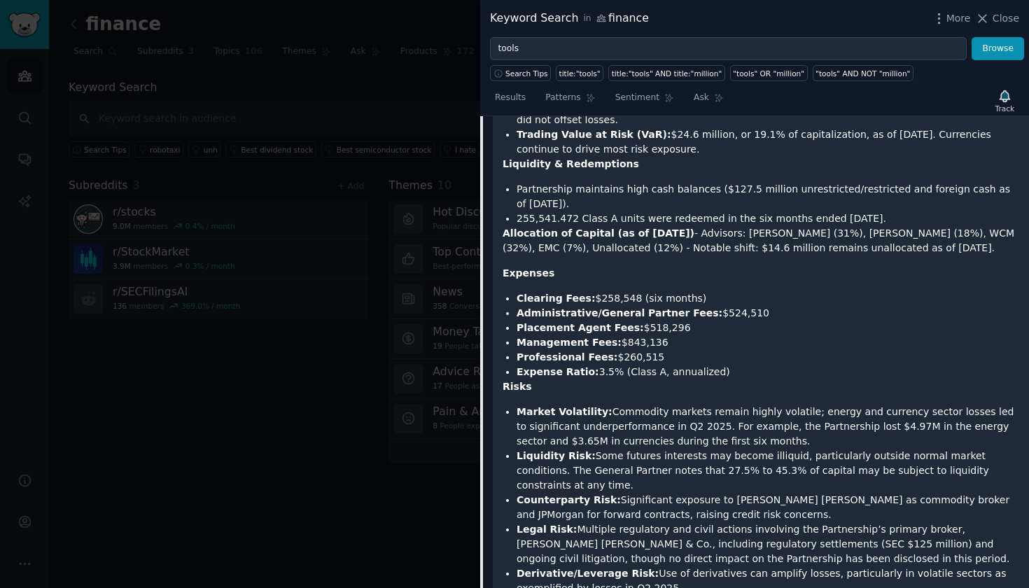
scroll to position [1092, 0]
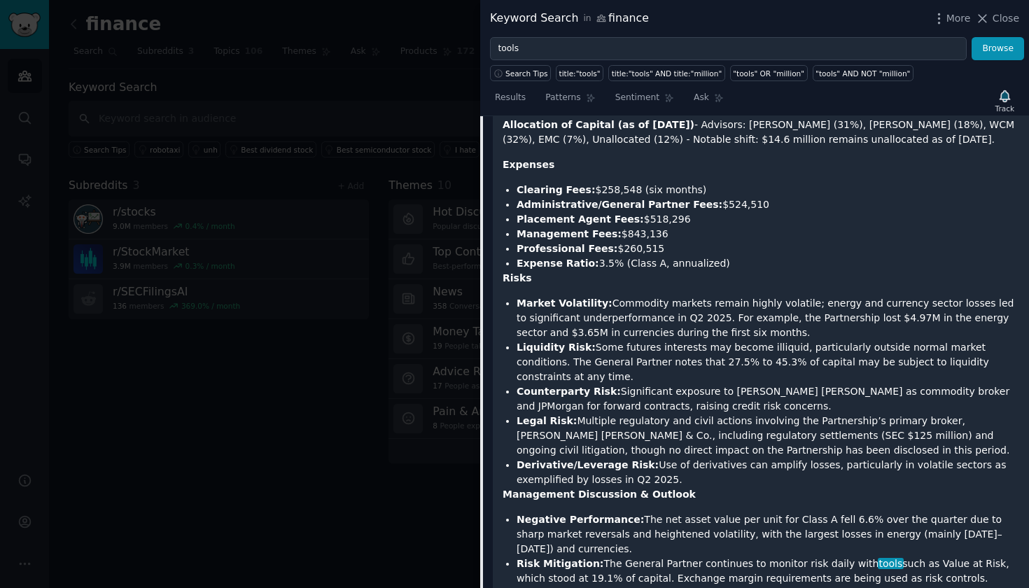
click at [389, 454] on div at bounding box center [514, 294] width 1029 height 588
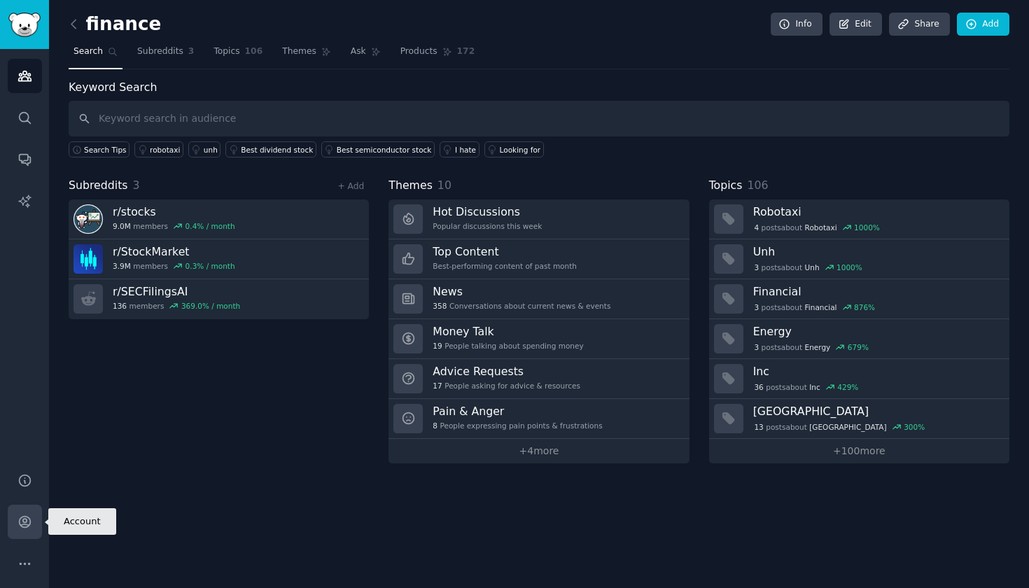
click at [27, 526] on icon "Sidebar" at bounding box center [25, 522] width 15 height 15
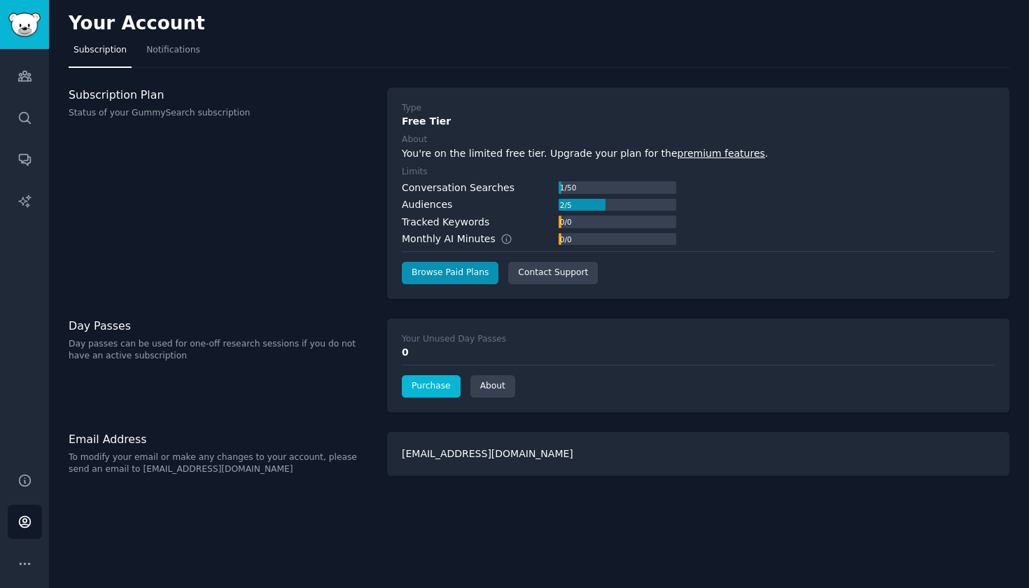
click at [433, 389] on link "Purchase" at bounding box center [431, 386] width 59 height 22
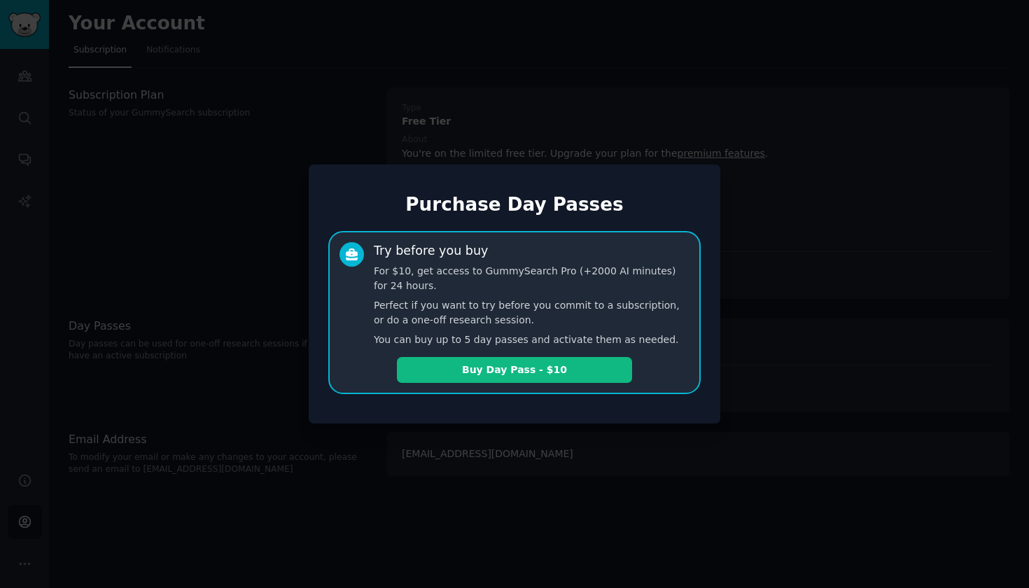
click at [519, 443] on div at bounding box center [514, 294] width 1029 height 588
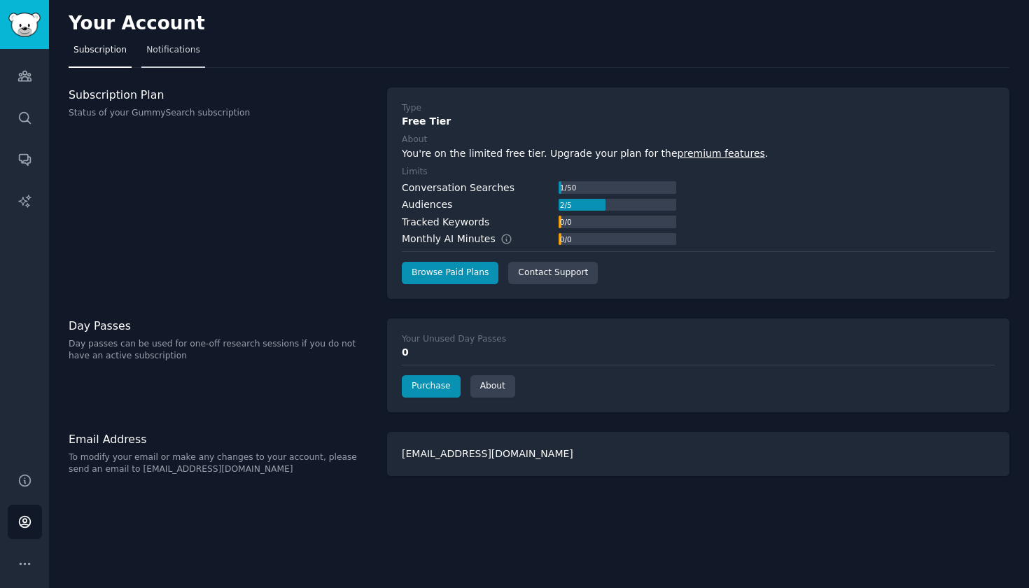
click at [162, 48] on span "Notifications" at bounding box center [173, 50] width 54 height 13
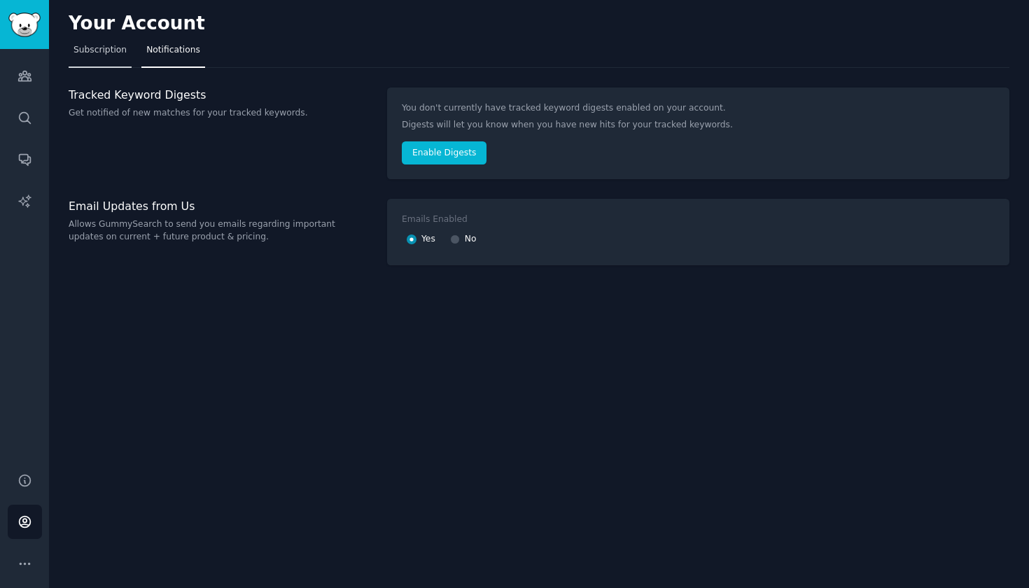
click at [112, 49] on span "Subscription" at bounding box center [100, 50] width 53 height 13
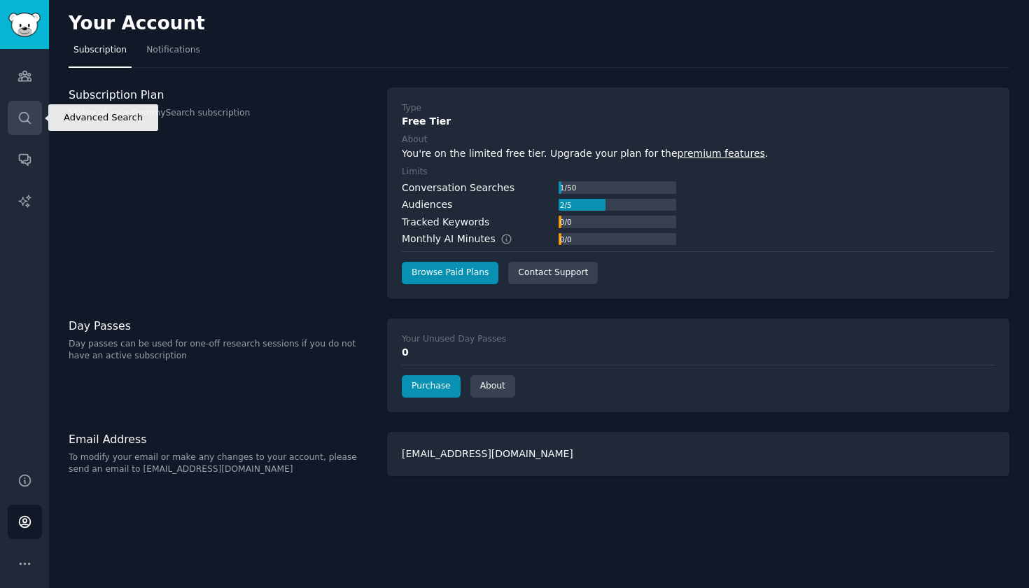
click at [26, 120] on icon "Sidebar" at bounding box center [24, 117] width 11 height 11
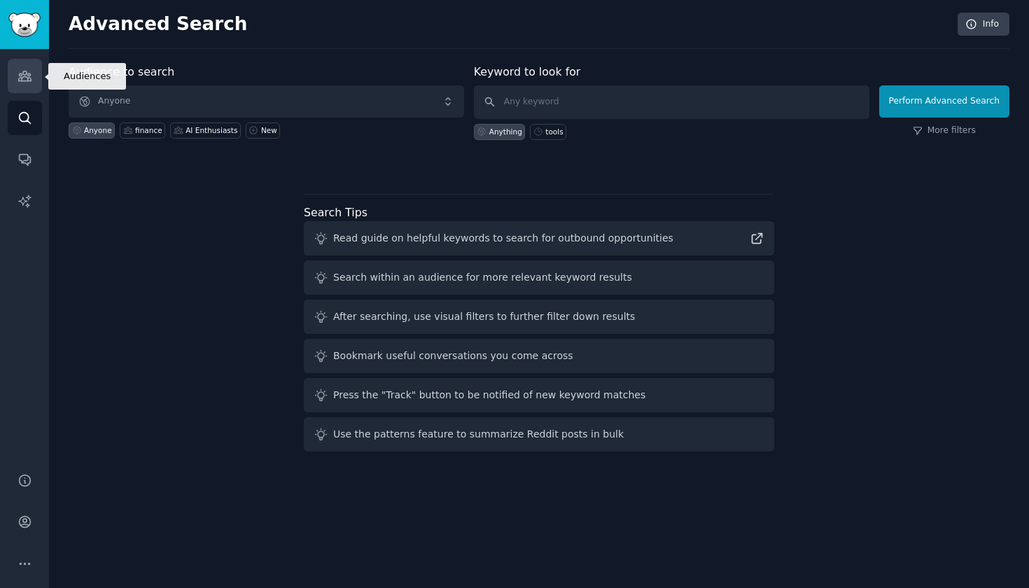
click at [28, 87] on link "Audiences" at bounding box center [25, 76] width 34 height 34
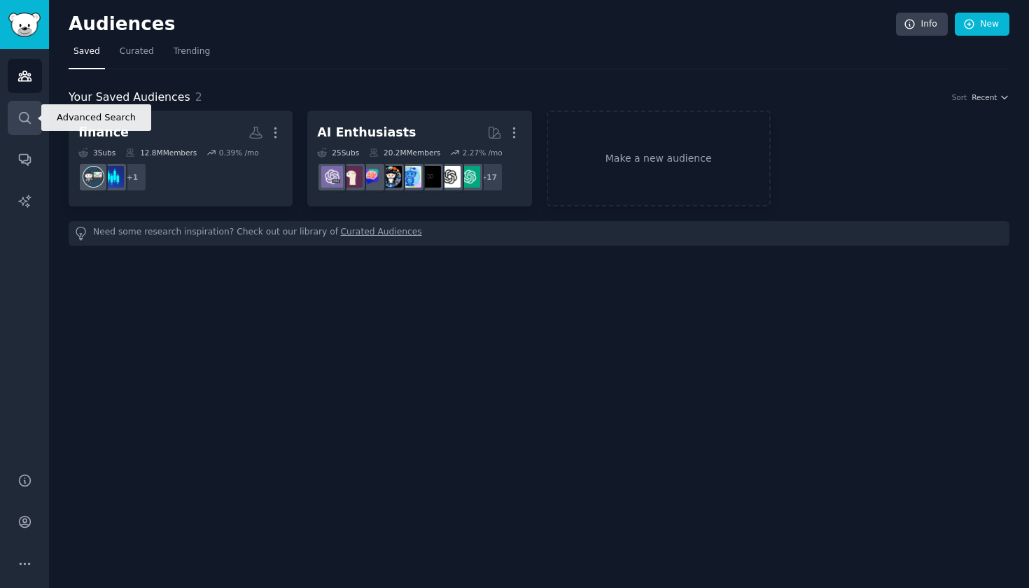
click at [34, 120] on link "Search" at bounding box center [25, 118] width 34 height 34
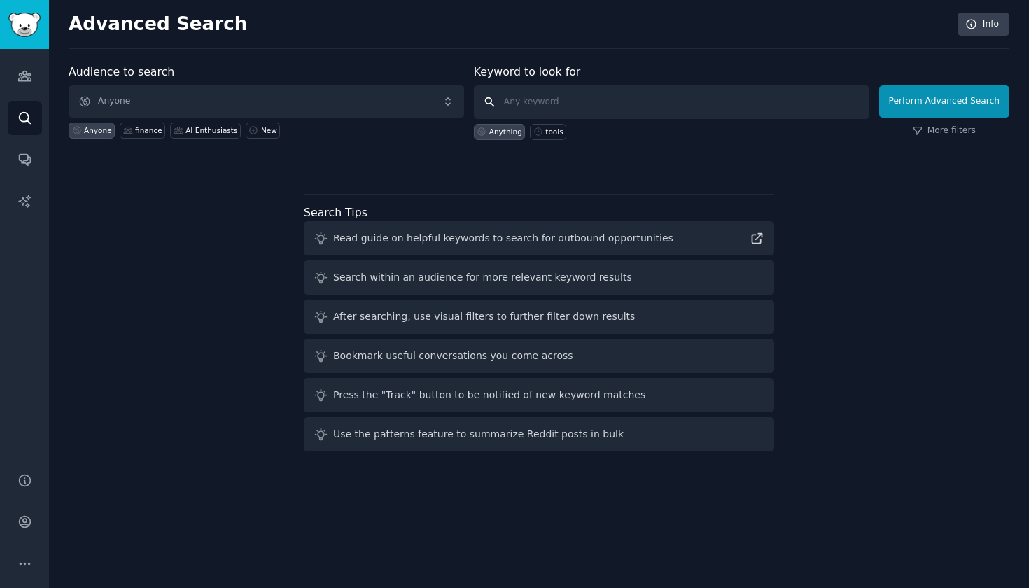
click at [525, 100] on input "text" at bounding box center [672, 102] width 396 height 34
click at [491, 100] on input "gummy search" at bounding box center [672, 102] width 396 height 34
click at [703, 106] on input "gummy search" at bounding box center [672, 102] width 396 height 34
type input "gummy search"
click at [454, 97] on span "Anyone" at bounding box center [267, 101] width 396 height 32
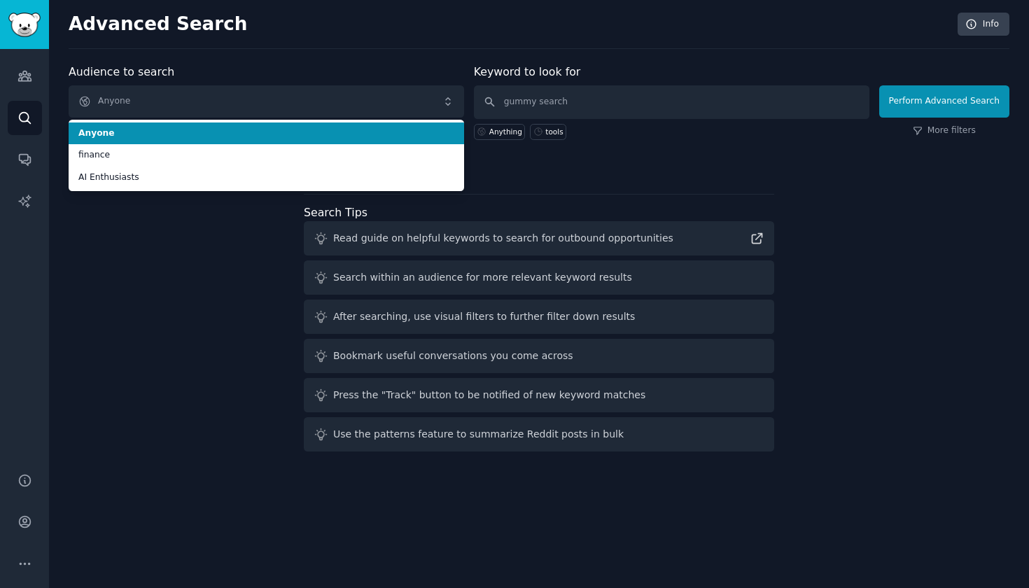
click at [454, 97] on span "Anyone" at bounding box center [267, 101] width 396 height 32
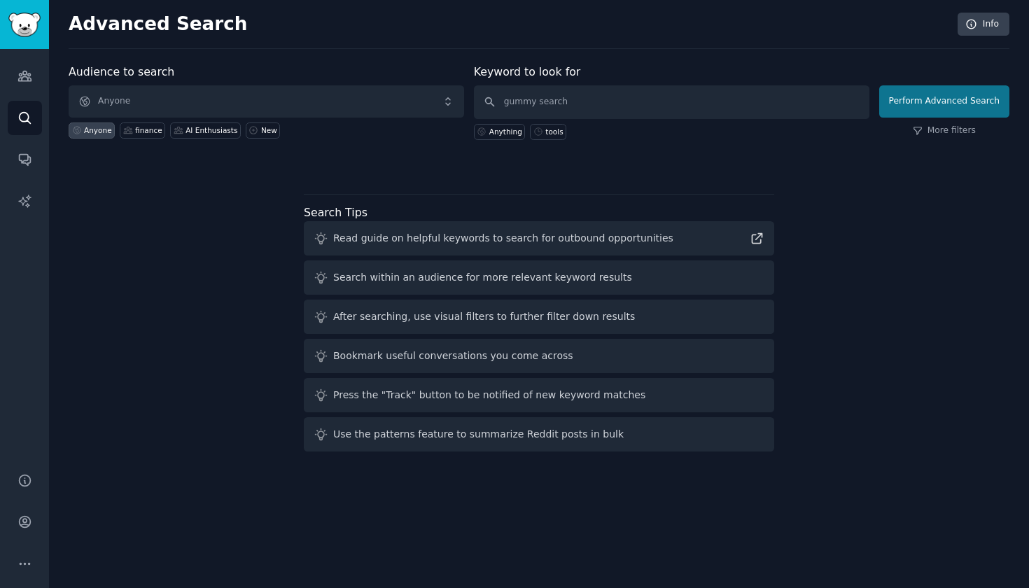
click at [951, 97] on button "Perform Advanced Search" at bounding box center [944, 101] width 130 height 32
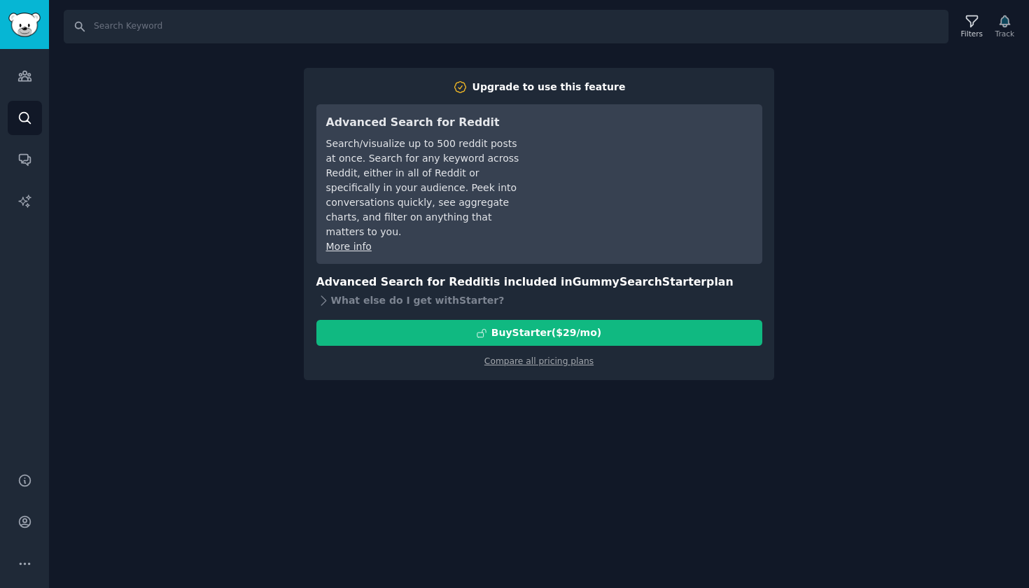
click at [951, 97] on div "Search Filters Track Upgrade to use this feature Advanced Search for Reddit Sea…" at bounding box center [539, 294] width 980 height 588
click at [857, 76] on div "Search Filters Track Upgrade to use this feature Advanced Search for Reddit Sea…" at bounding box center [539, 294] width 980 height 588
click at [28, 79] on icon "Sidebar" at bounding box center [24, 76] width 13 height 10
